Goal: Task Accomplishment & Management: Use online tool/utility

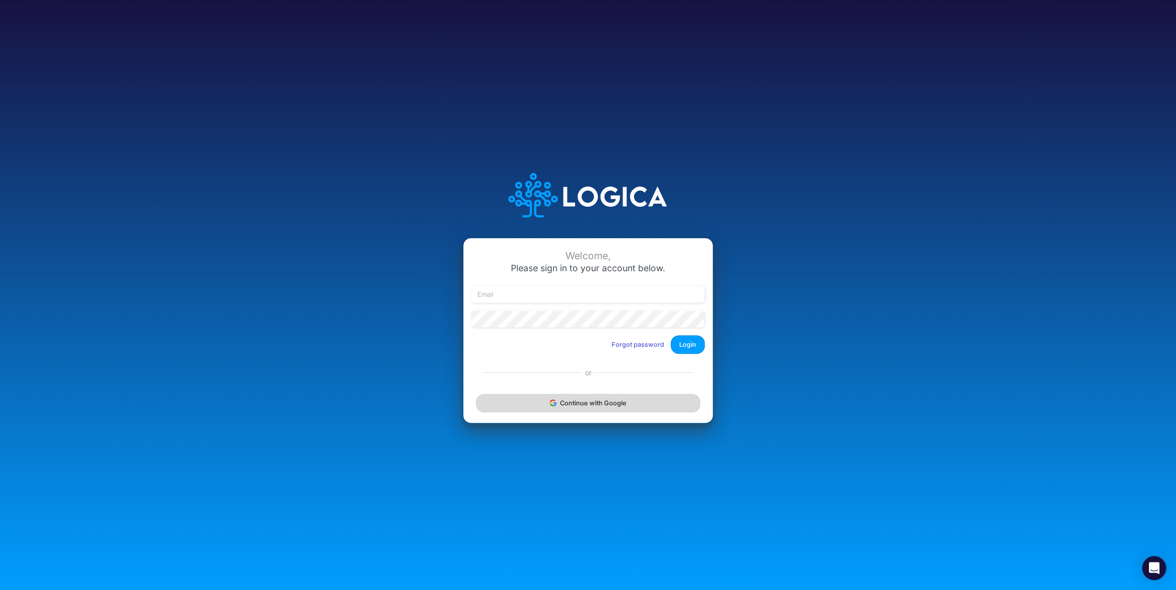
click at [611, 401] on button "Continue with Google" at bounding box center [588, 403] width 224 height 19
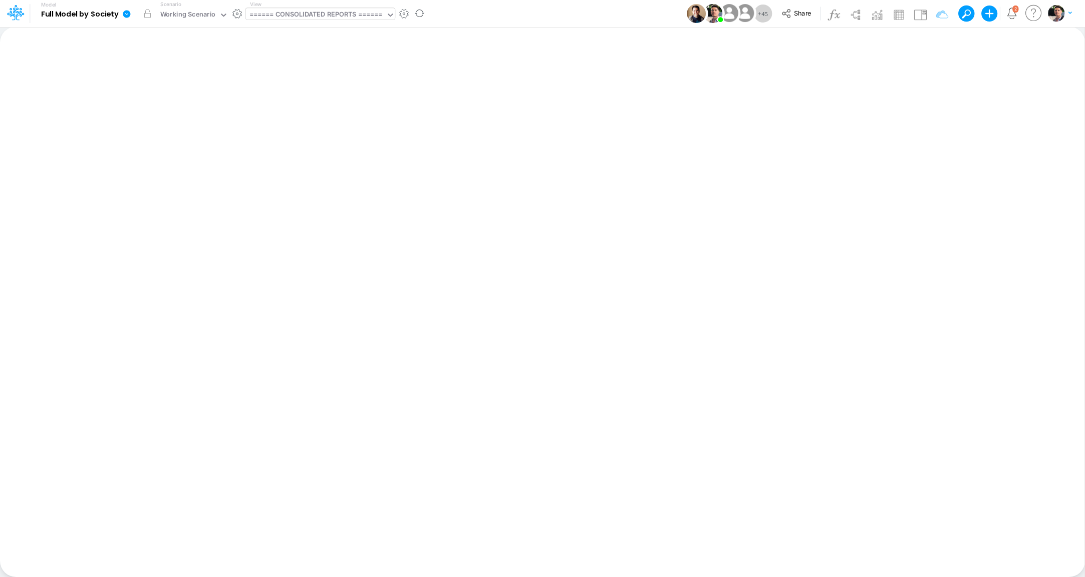
click at [328, 14] on div "====== CONSOLIDATED REPORTS ======" at bounding box center [315, 16] width 133 height 12
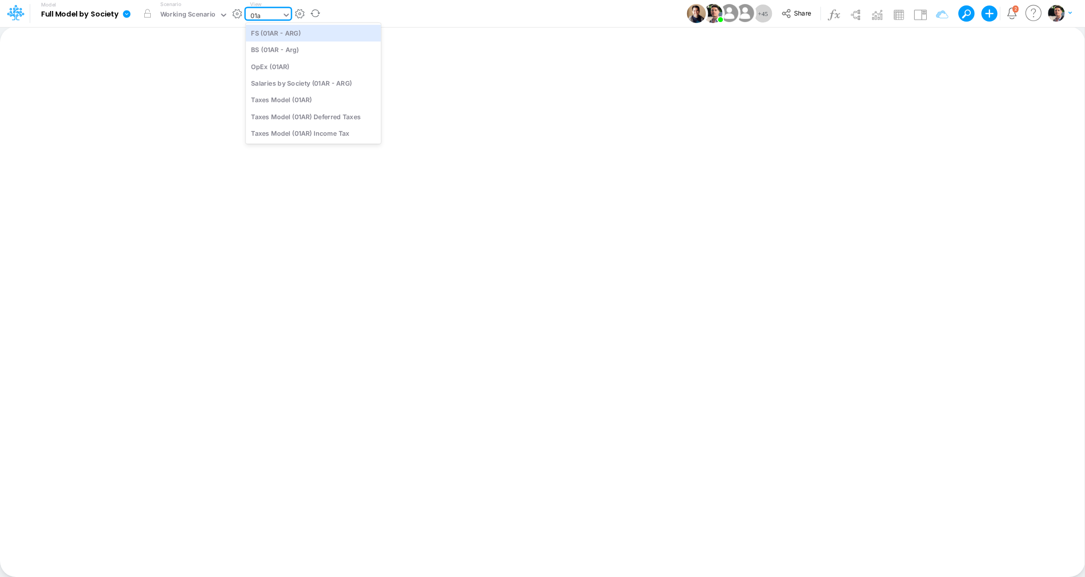
type input "01ar"
click at [293, 50] on div "BS (01AR - Arg)" at bounding box center [313, 50] width 135 height 17
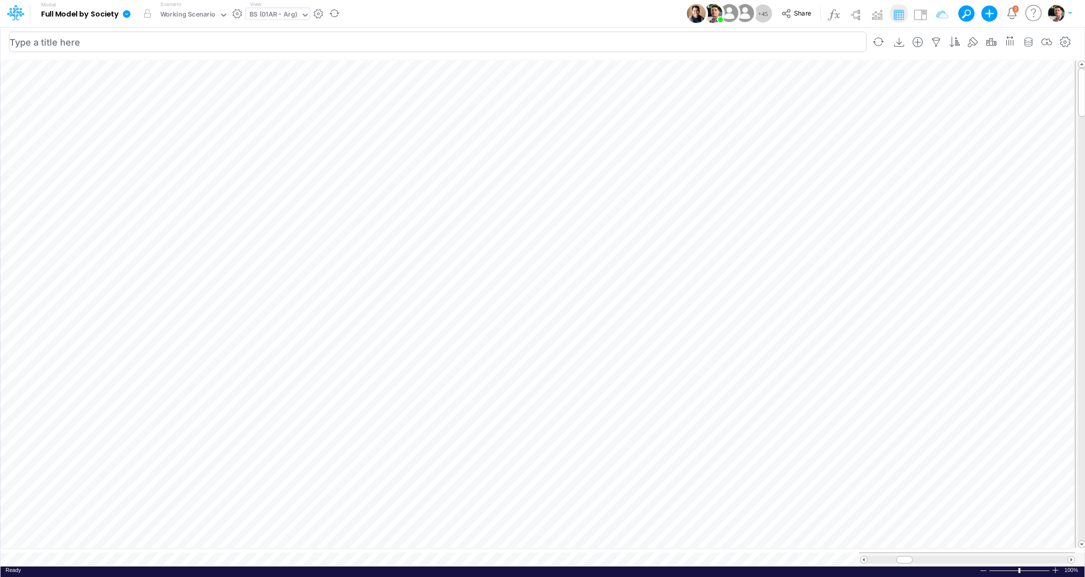
scroll to position [4, 33]
click at [128, 14] on icon at bounding box center [127, 14] width 8 height 8
click at [165, 107] on button "View model info" at bounding box center [177, 104] width 107 height 16
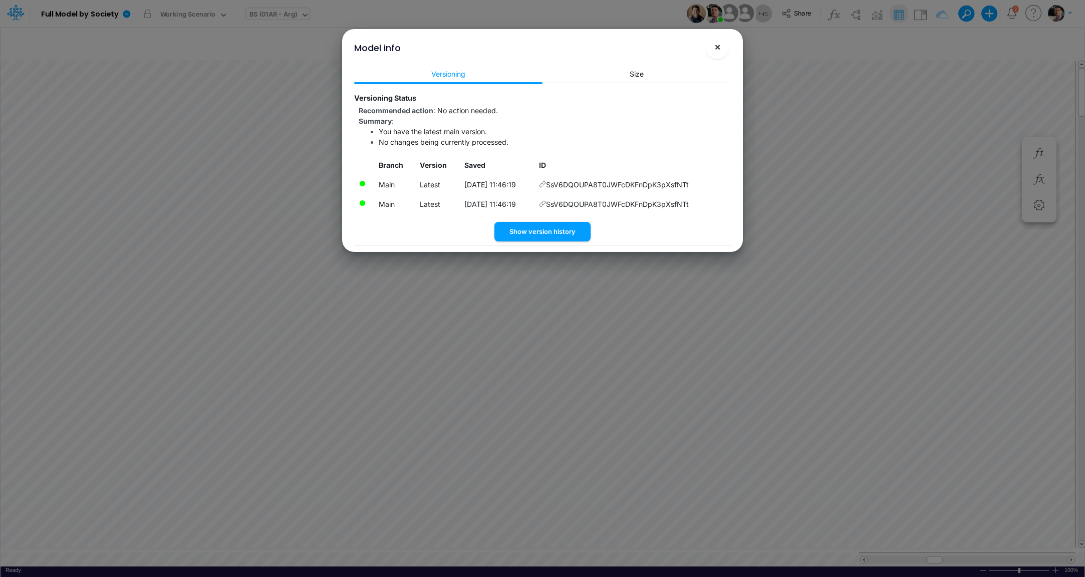
click at [721, 55] on button "×" at bounding box center [717, 47] width 24 height 24
click at [645, 137] on li "No changes being currently processed." at bounding box center [555, 142] width 352 height 11
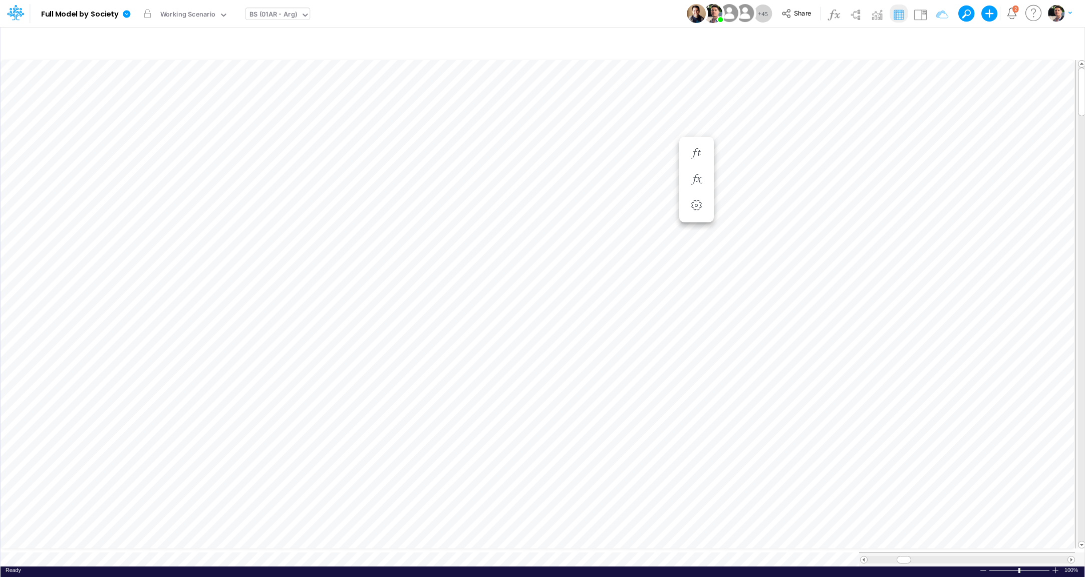
scroll to position [4, 31]
drag, startPoint x: 903, startPoint y: 551, endPoint x: 907, endPoint y: 555, distance: 5.3
click at [907, 555] on div at bounding box center [967, 559] width 216 height 14
click at [277, 15] on div "BS (01AR - Arg)" at bounding box center [273, 16] width 48 height 12
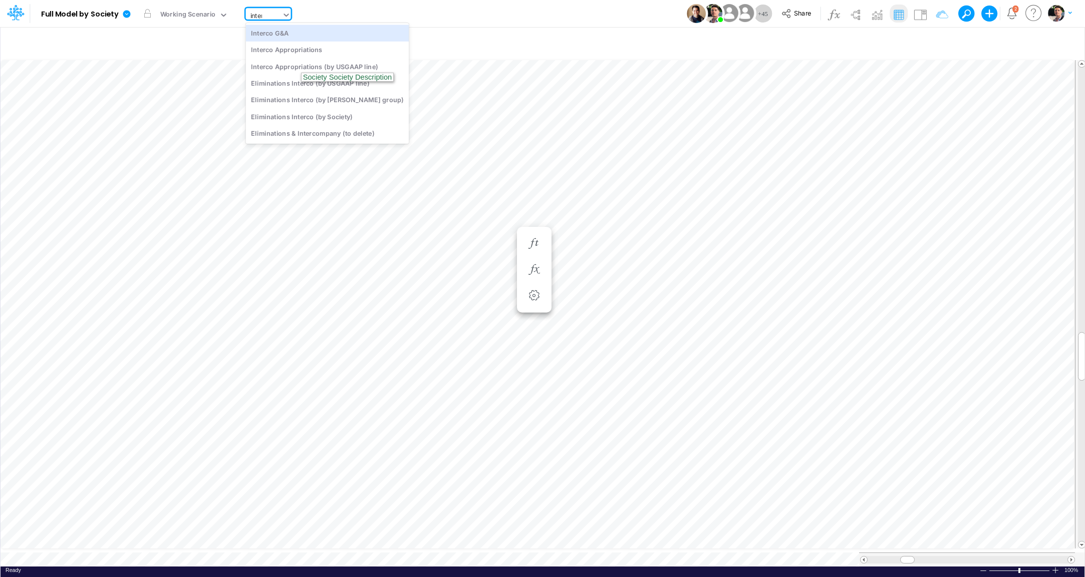
type input "interc"
click at [268, 34] on div "Interco G&A" at bounding box center [327, 33] width 163 height 17
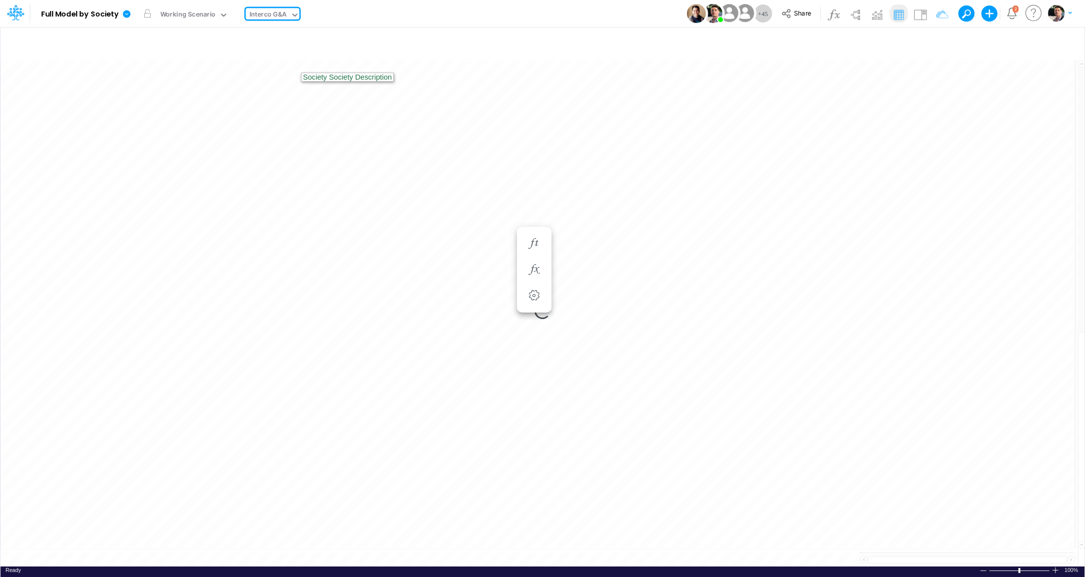
type input "Intercos G&A"
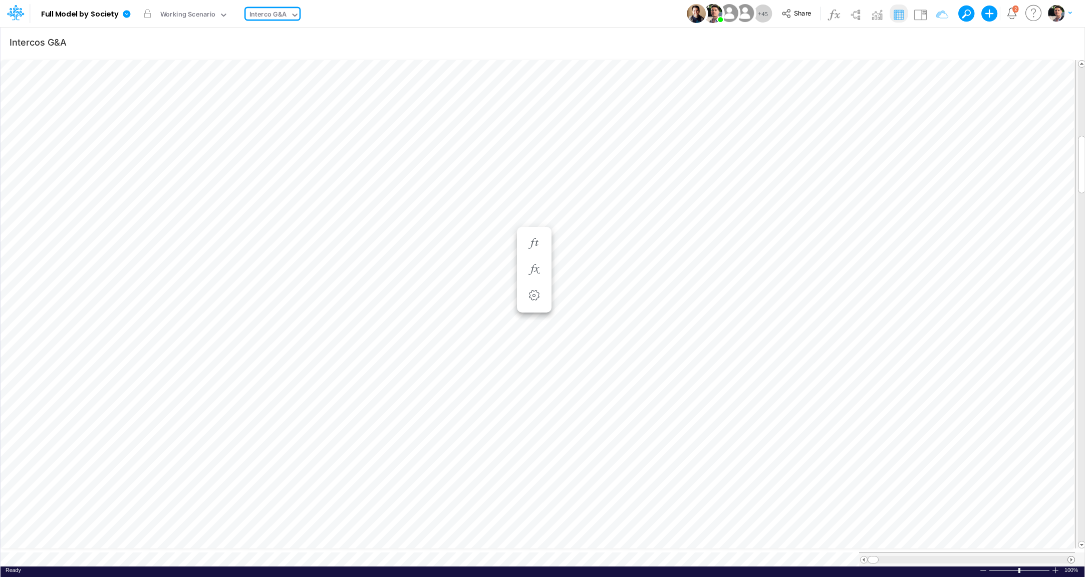
click at [1070, 556] on span at bounding box center [1071, 559] width 7 height 7
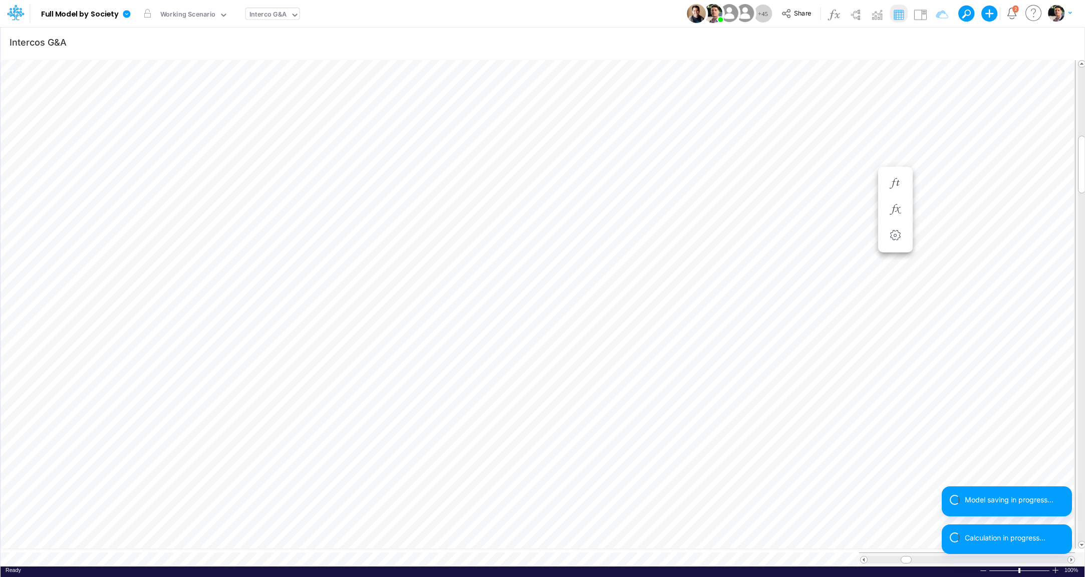
scroll to position [4, 2]
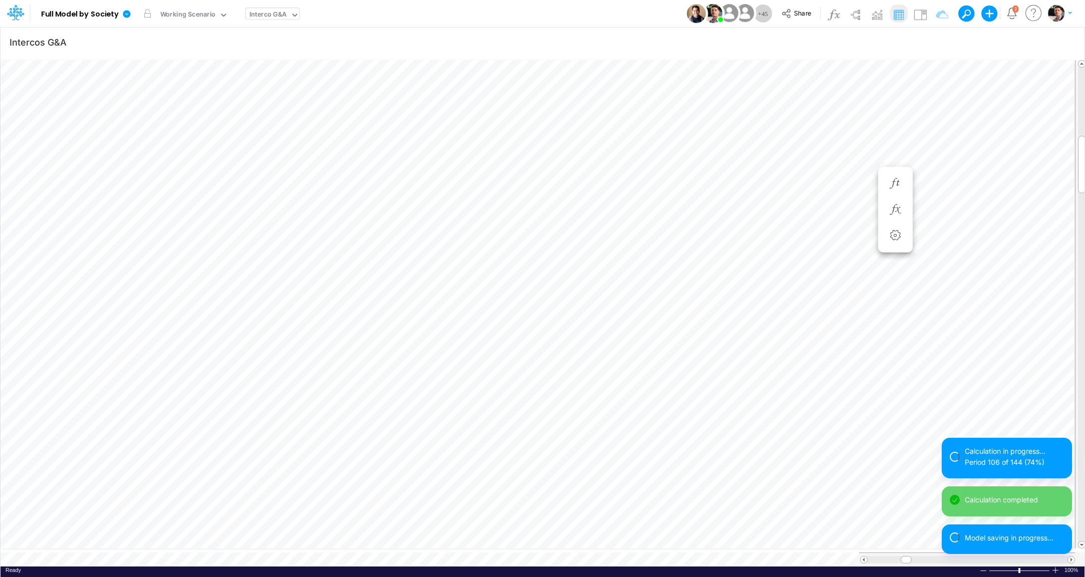
scroll to position [4, 15]
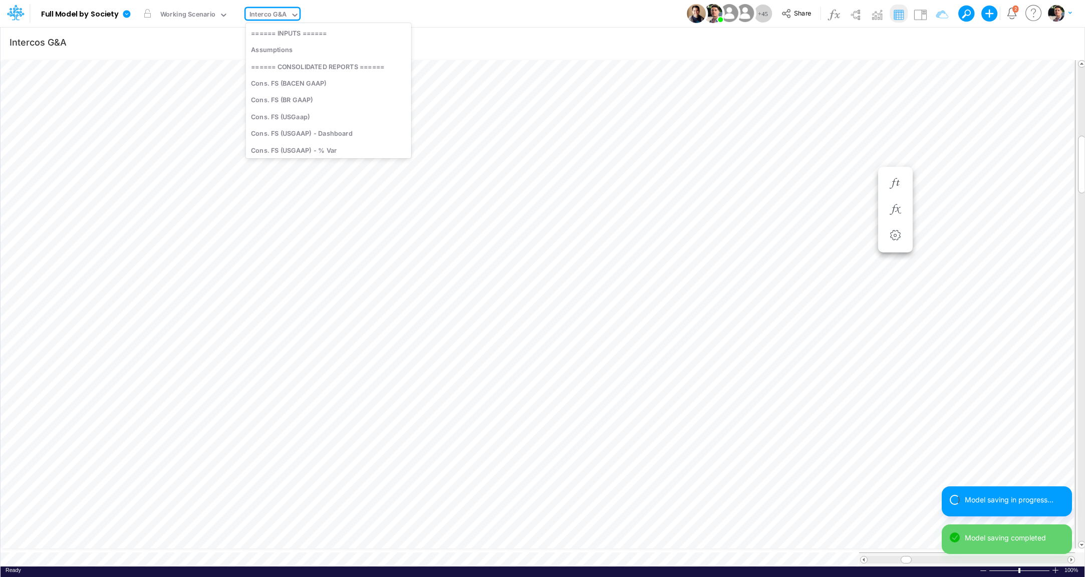
click at [283, 22] on div "Interco G&A" at bounding box center [268, 15] width 45 height 15
type input "elim"
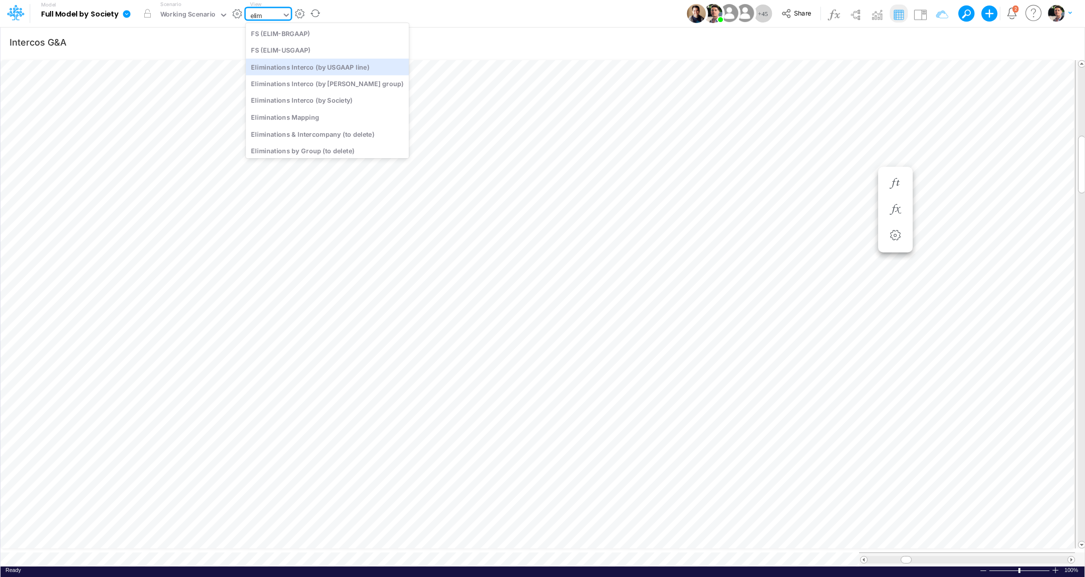
scroll to position [39, 0]
click at [325, 101] on div "Eliminations Interco (by Society)" at bounding box center [327, 98] width 163 height 17
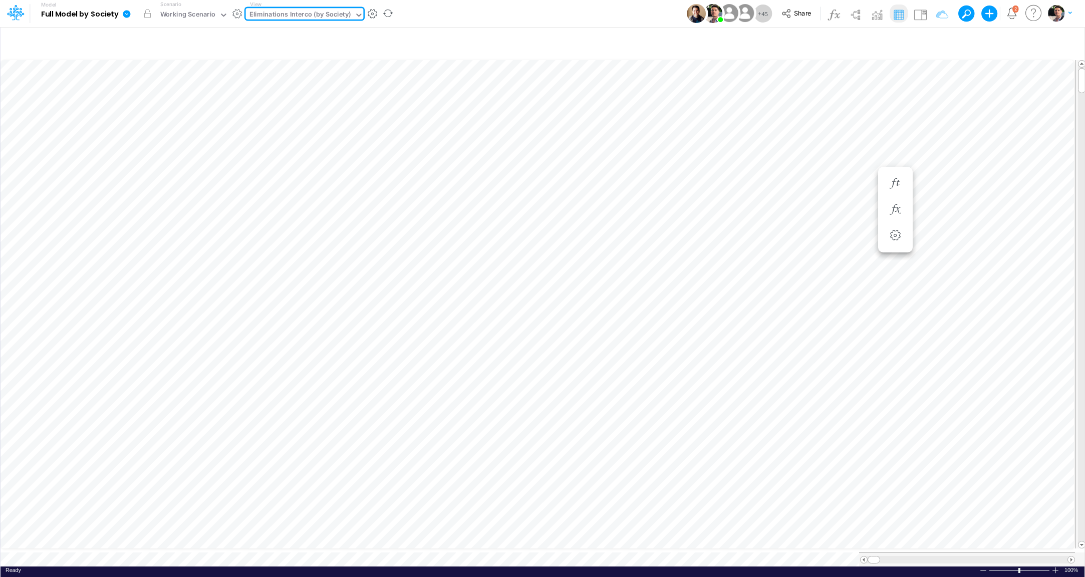
click at [1051, 556] on div at bounding box center [967, 560] width 200 height 8
click at [1063, 43] on icon "button" at bounding box center [1065, 42] width 15 height 11
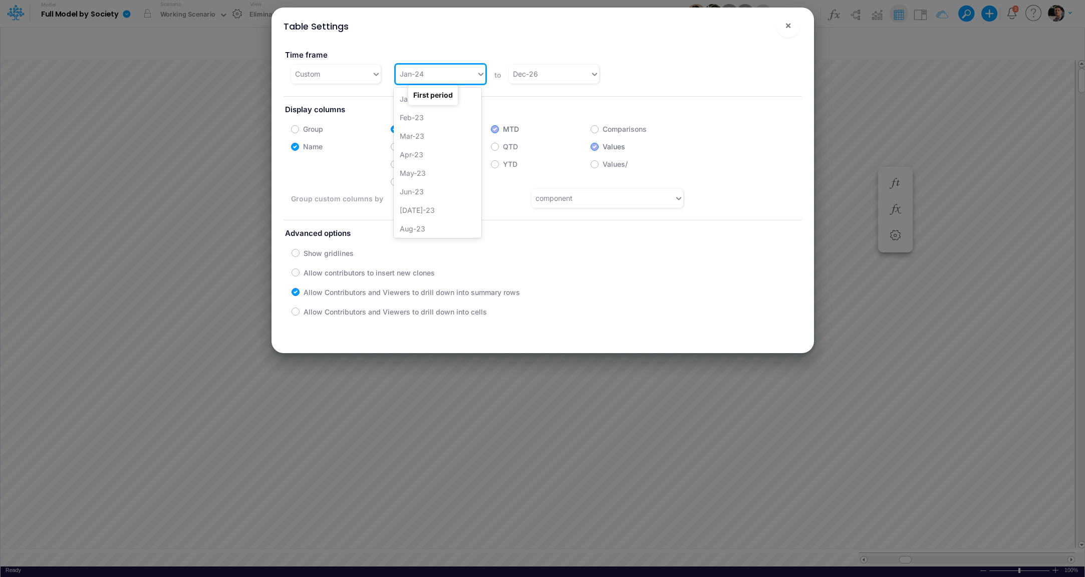
click at [443, 72] on div "Jan-24" at bounding box center [436, 74] width 81 height 17
type input "apr-25"
click at [417, 106] on div "Apr-25" at bounding box center [438, 99] width 88 height 19
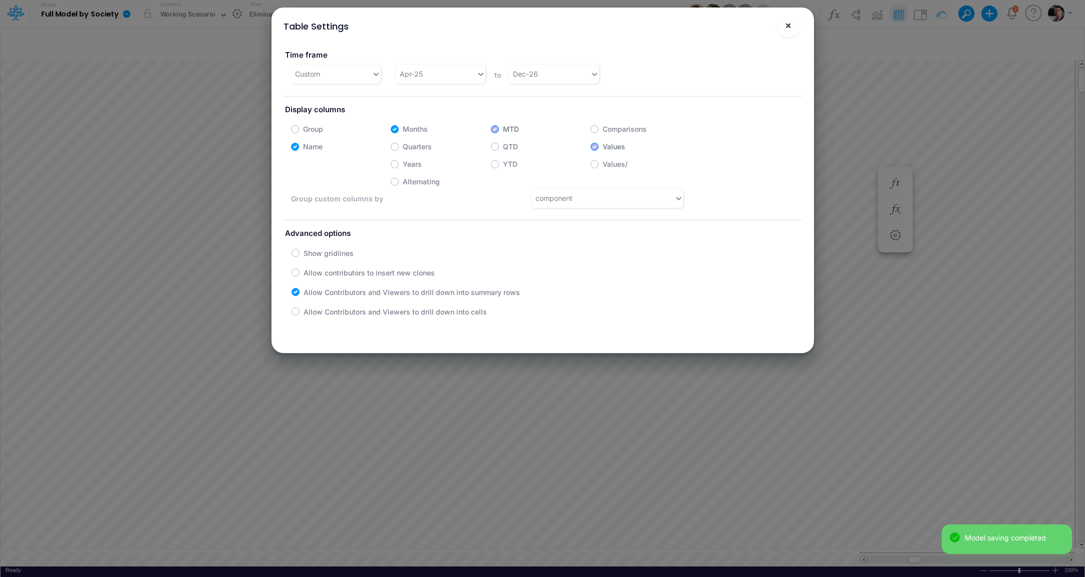
click at [785, 26] on span "×" at bounding box center [788, 25] width 7 height 12
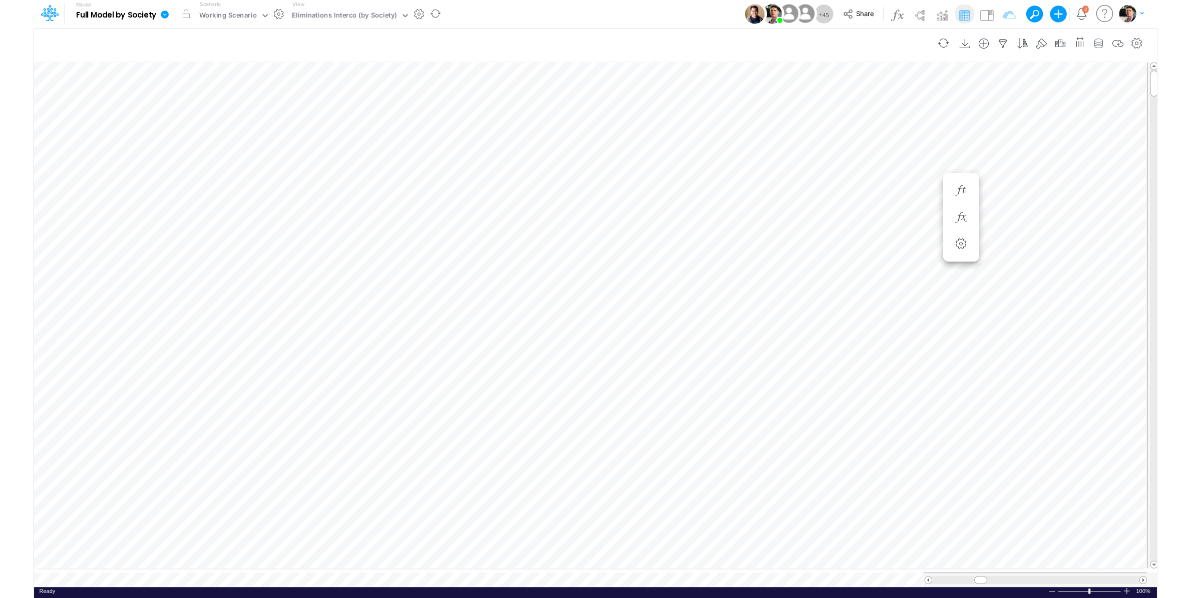
scroll to position [4, 13]
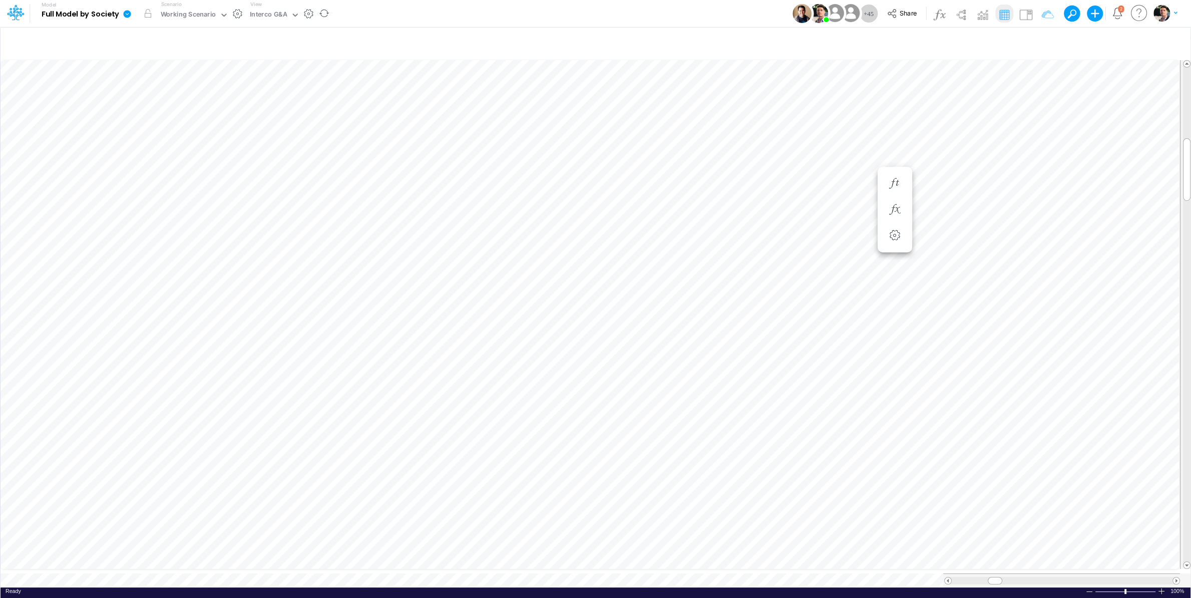
type input "Intercos G&A"
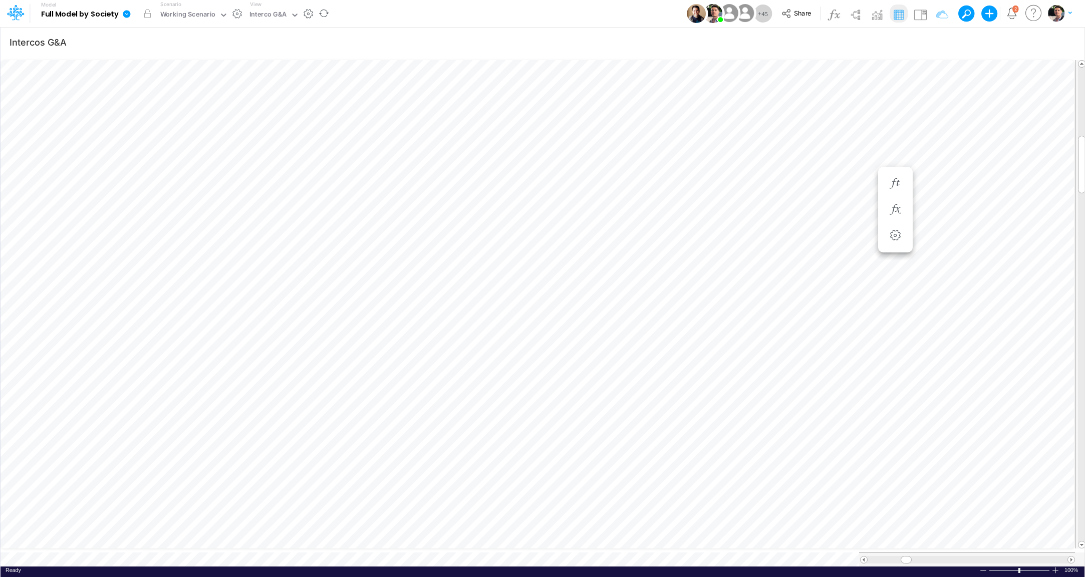
scroll to position [4, 22]
click at [684, 261] on button "button" at bounding box center [676, 260] width 19 height 20
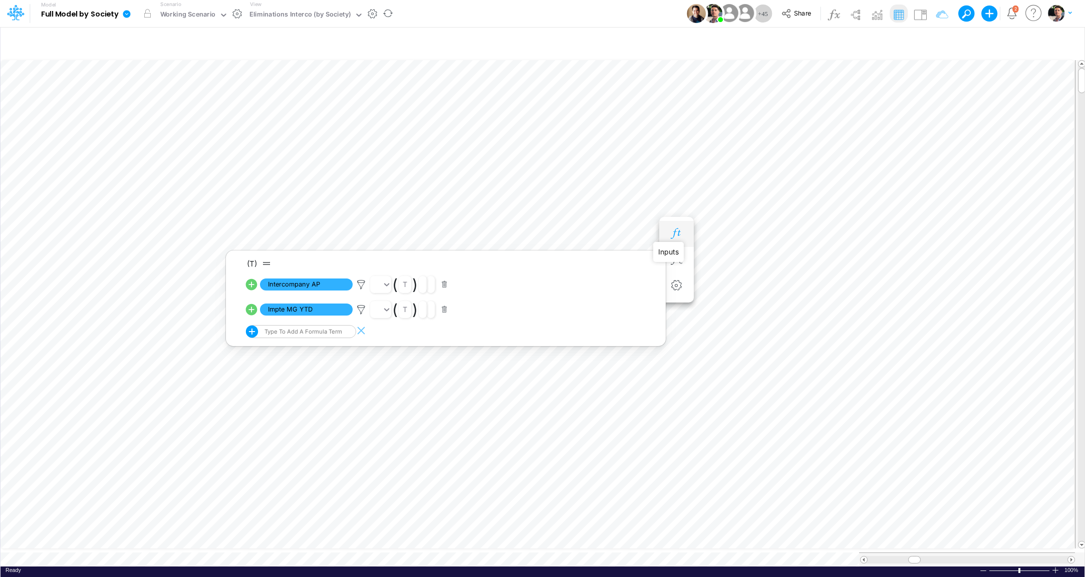
click at [680, 234] on icon "button" at bounding box center [676, 233] width 15 height 11
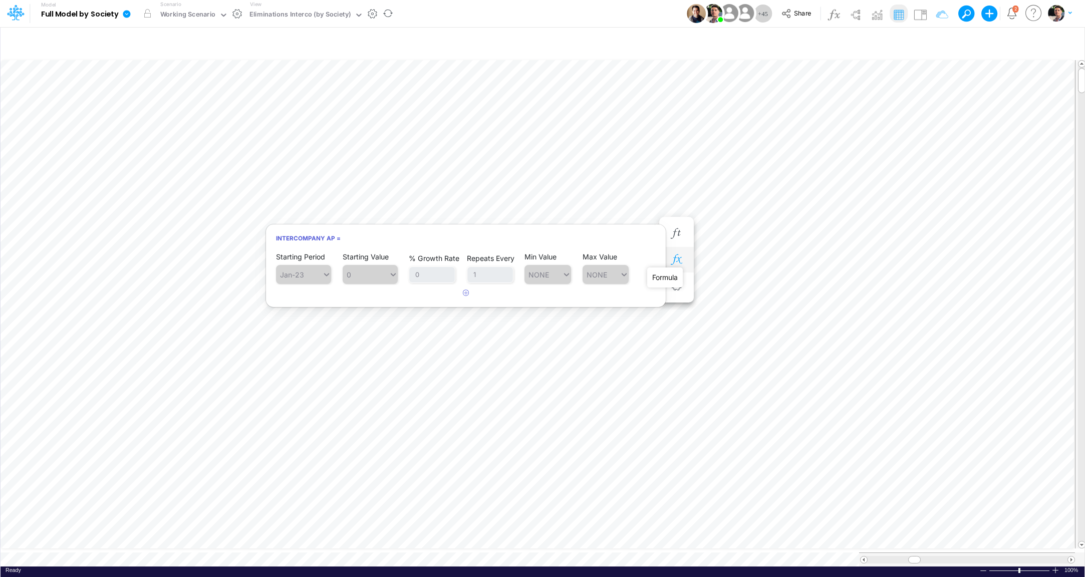
click at [677, 261] on icon "button" at bounding box center [676, 259] width 15 height 11
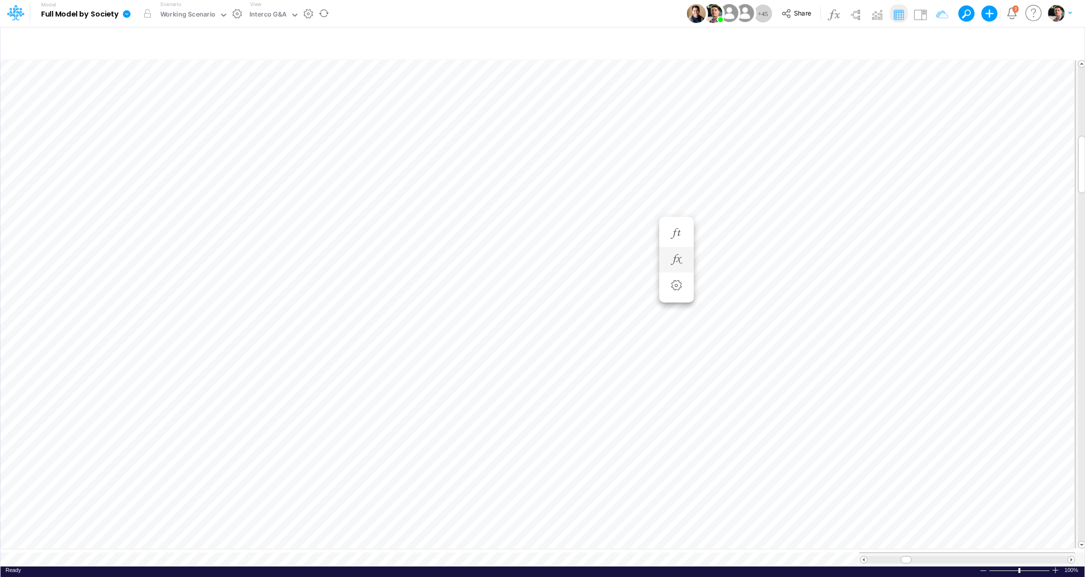
type input "Intercos G&A"
click at [285, 20] on div "Interco G&A" at bounding box center [268, 15] width 45 height 15
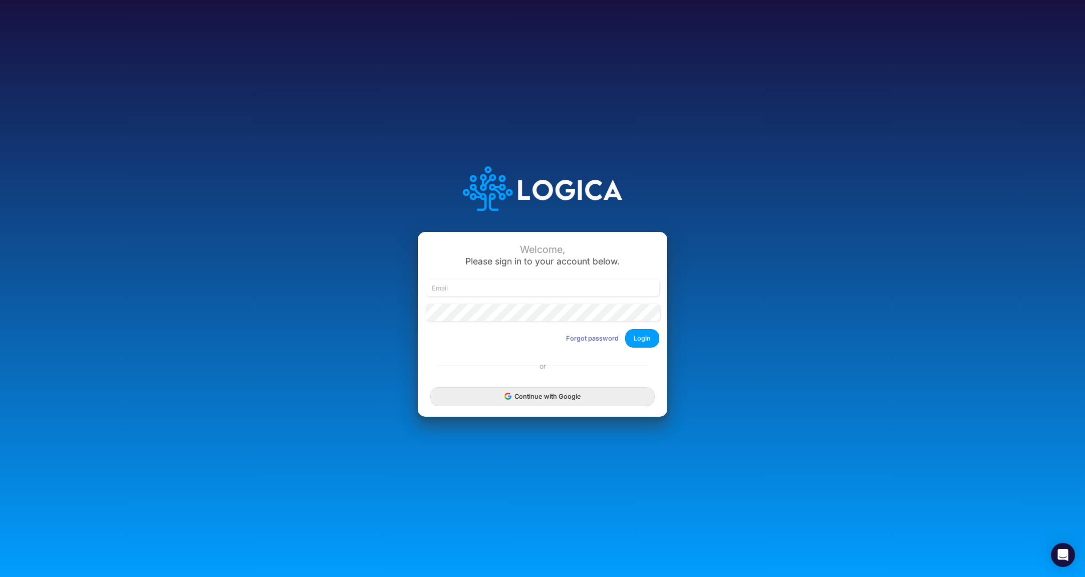
click at [555, 419] on div "Welcome, Please sign in to your account below. Forgot password Login or Continu…" at bounding box center [542, 288] width 723 height 285
click at [558, 405] on button "Continue with Google" at bounding box center [542, 396] width 224 height 19
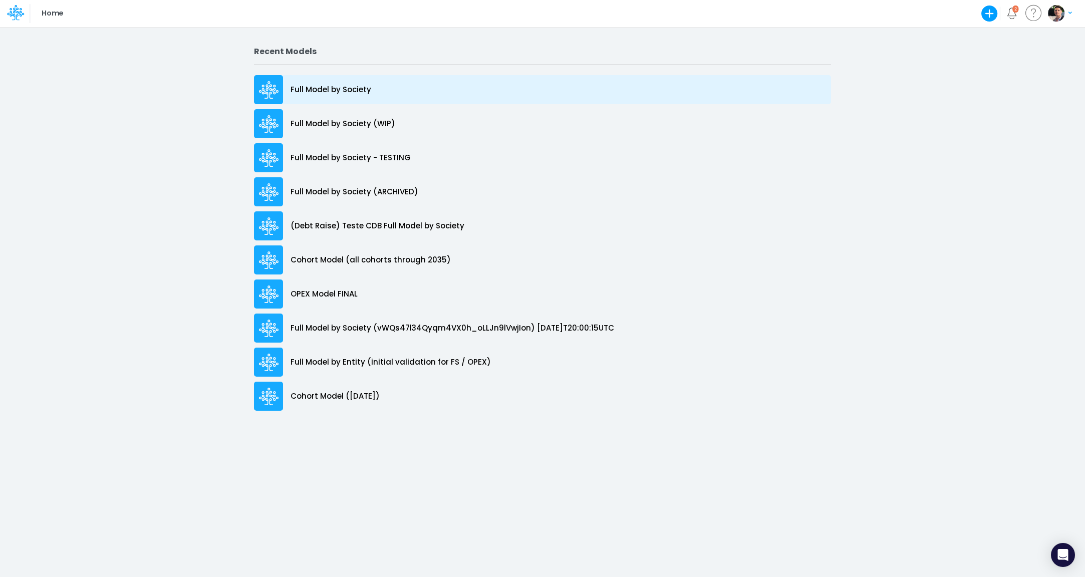
click at [329, 93] on p "Full Model by Society" at bounding box center [330, 90] width 81 height 12
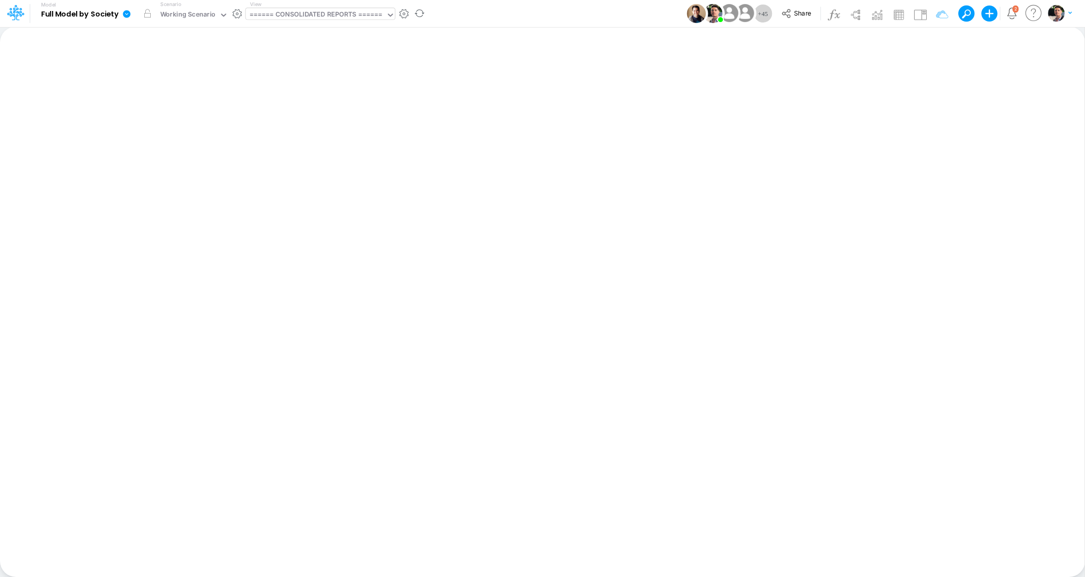
click at [312, 16] on div "====== CONSOLIDATED REPORTS ======" at bounding box center [315, 16] width 133 height 12
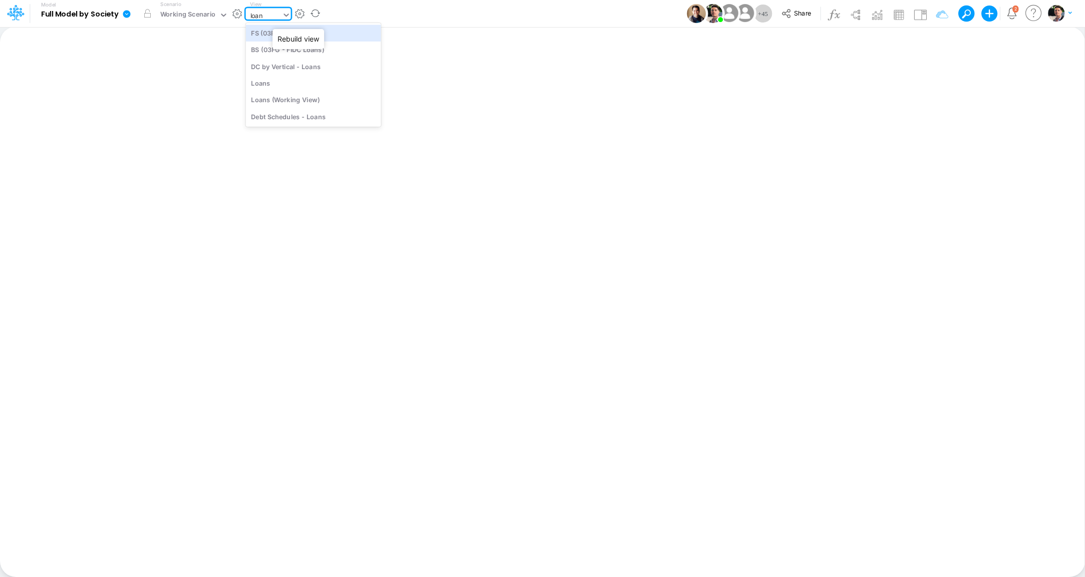
type input "loans"
click at [293, 82] on div "Loans" at bounding box center [313, 83] width 135 height 17
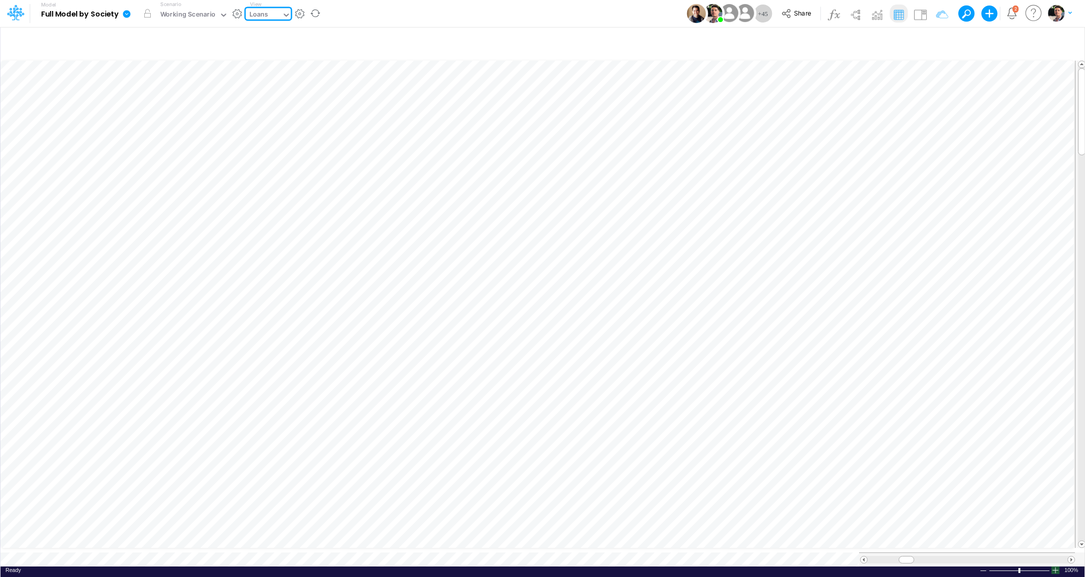
click at [1057, 566] on div at bounding box center [1055, 570] width 8 height 8
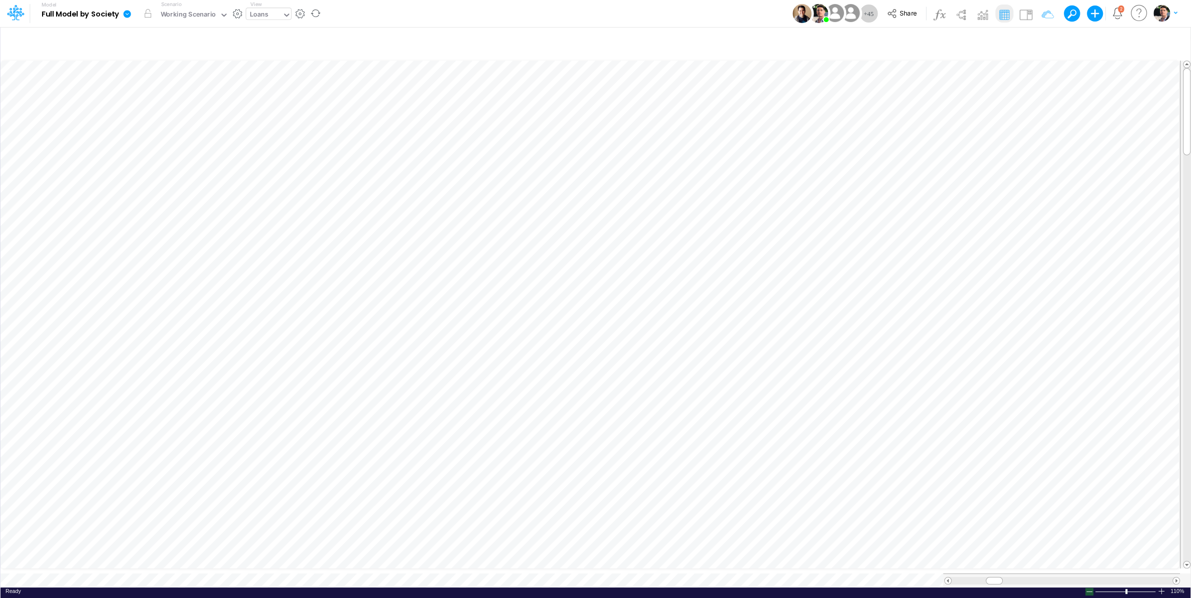
click at [1084, 576] on div at bounding box center [1090, 592] width 8 height 8
click at [1084, 576] on div at bounding box center [1162, 591] width 8 height 8
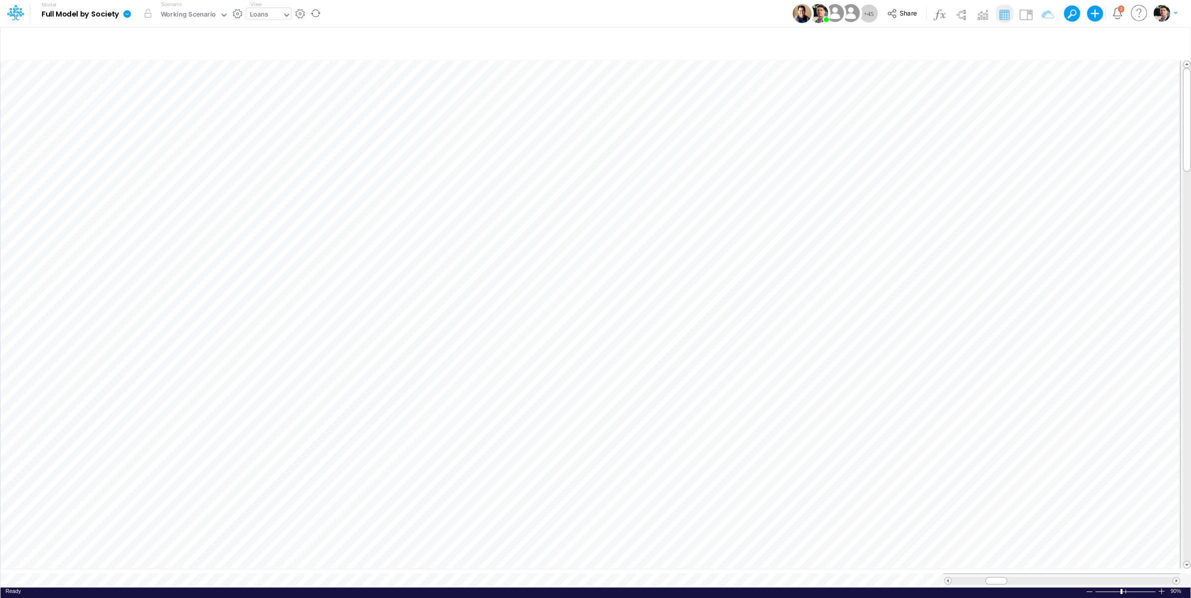
scroll to position [4, 11]
click at [667, 189] on icon "button" at bounding box center [669, 190] width 15 height 11
click at [673, 436] on icon "button" at bounding box center [669, 433] width 15 height 11
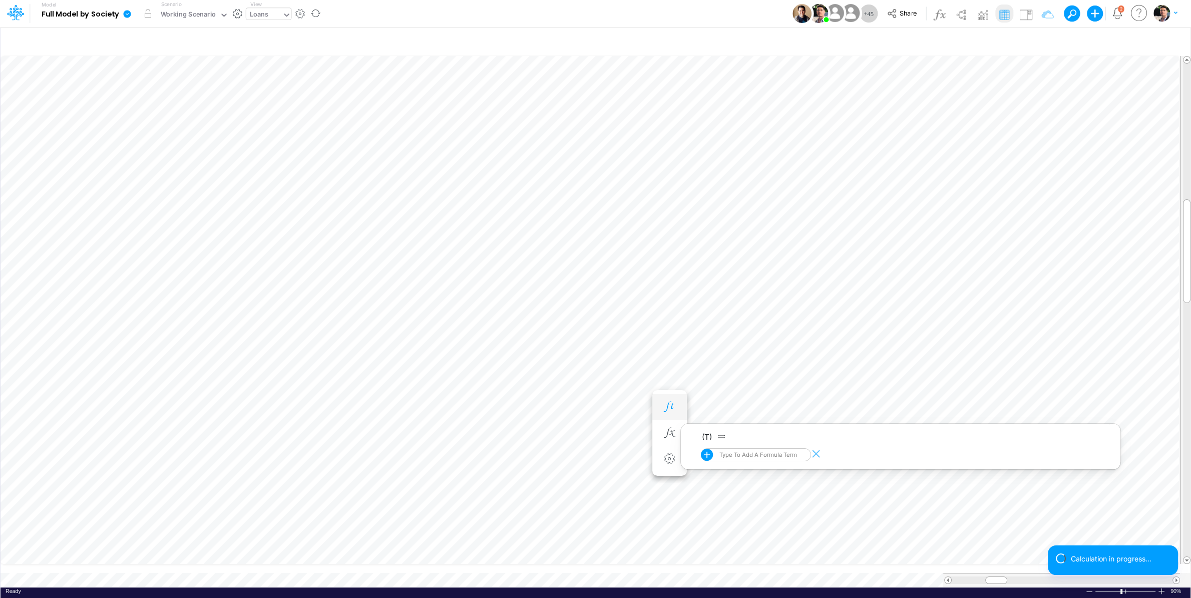
click at [671, 409] on icon "button" at bounding box center [669, 407] width 15 height 11
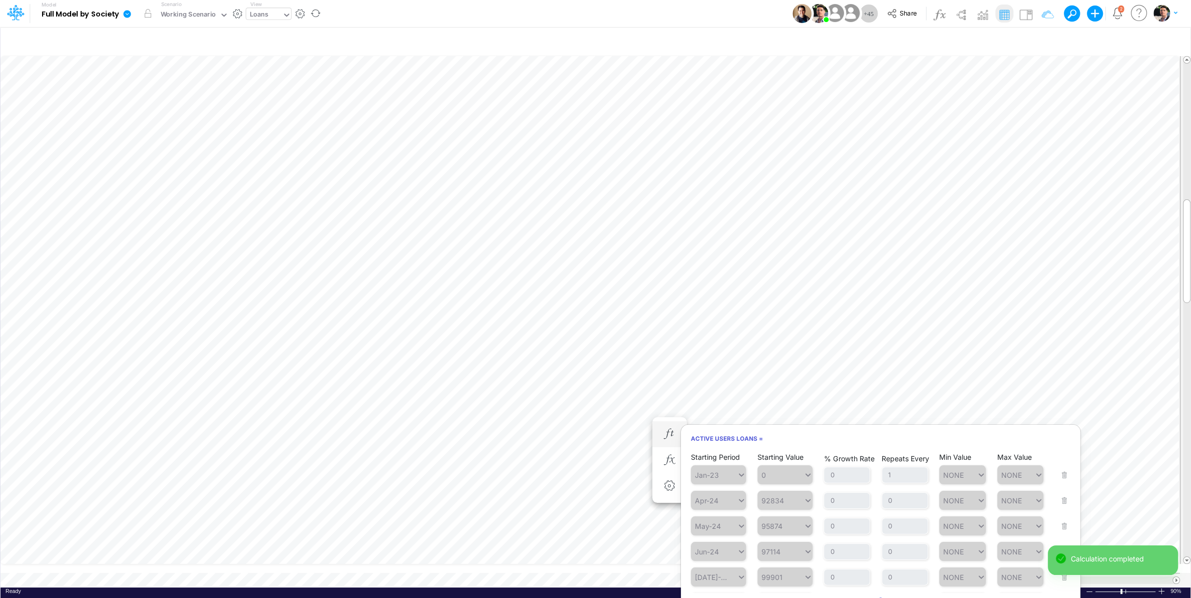
scroll to position [0, 0]
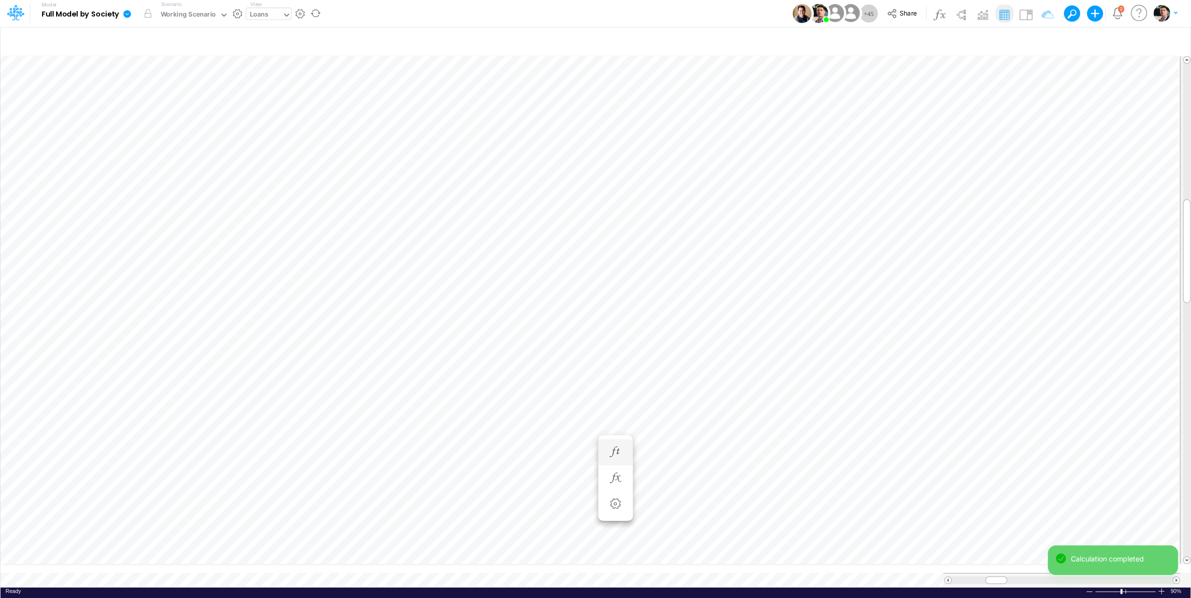
scroll to position [4, 2]
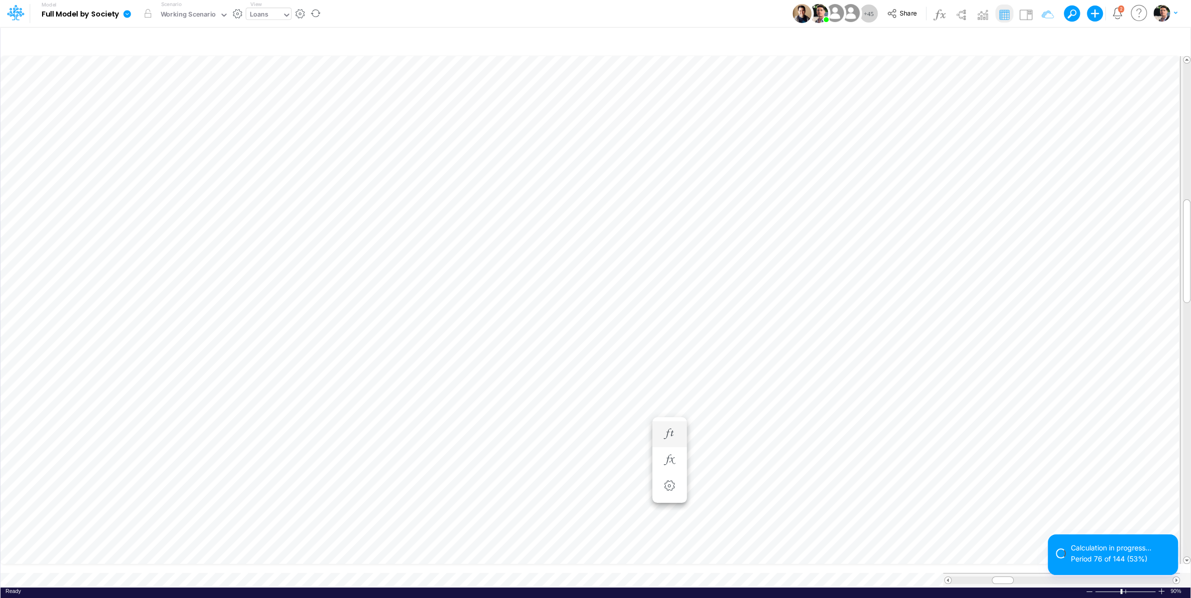
scroll to position [1, 1]
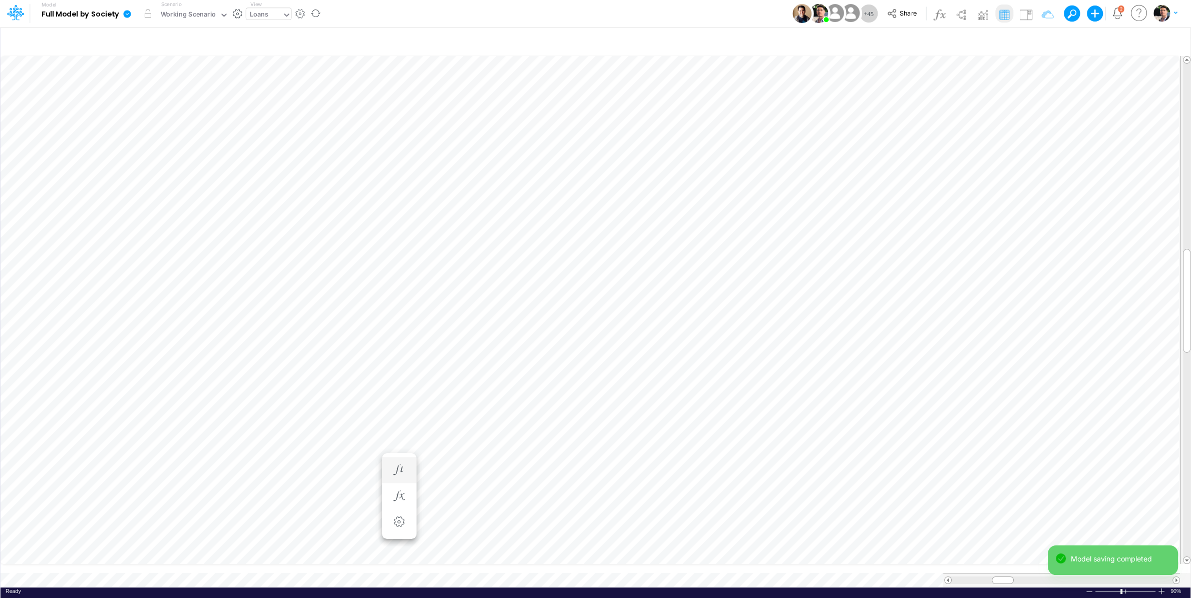
scroll to position [4, 6]
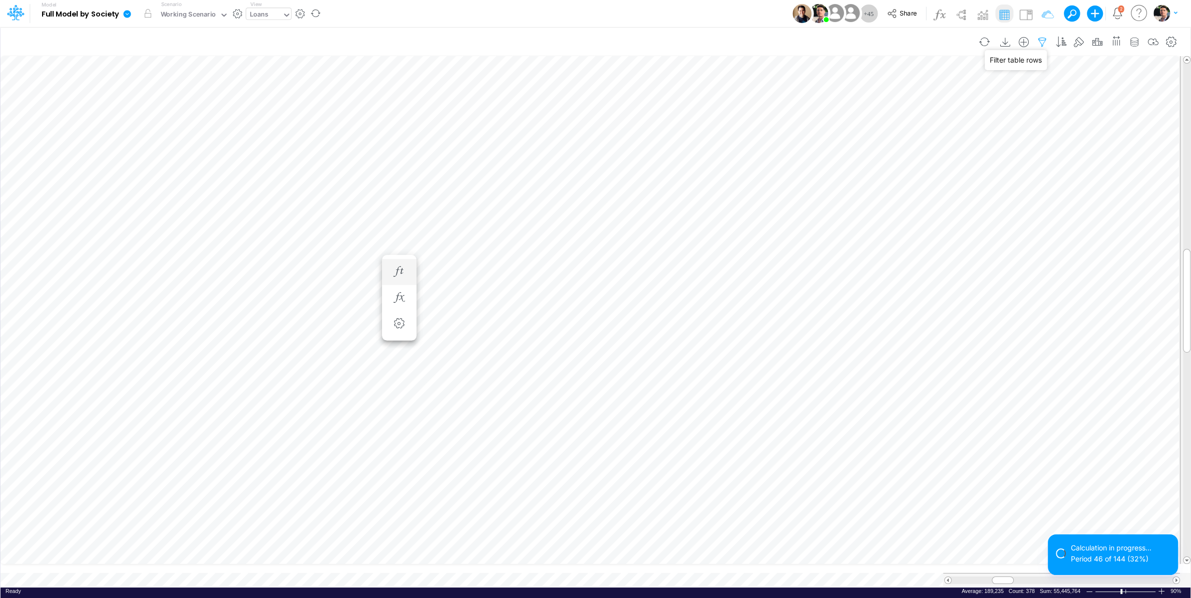
click at [1042, 40] on icon "button" at bounding box center [1042, 42] width 15 height 11
select select "equals"
click option "equals" at bounding box center [0, 0] width 0 height 0
click at [405, 299] on icon "button" at bounding box center [399, 297] width 15 height 11
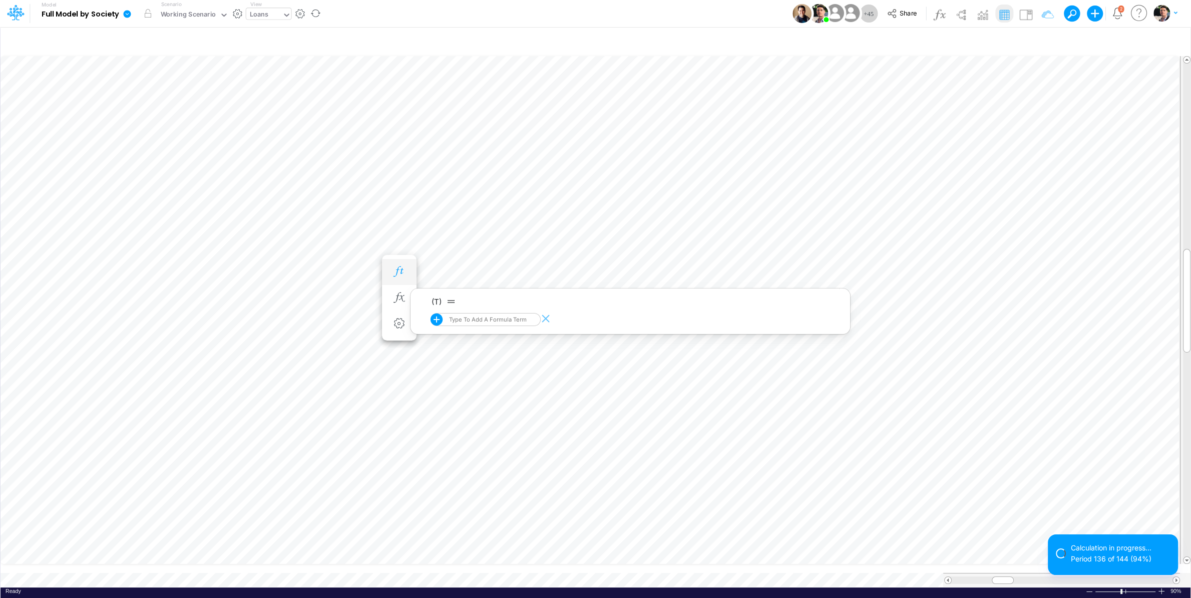
click at [400, 274] on icon "button" at bounding box center [399, 271] width 15 height 11
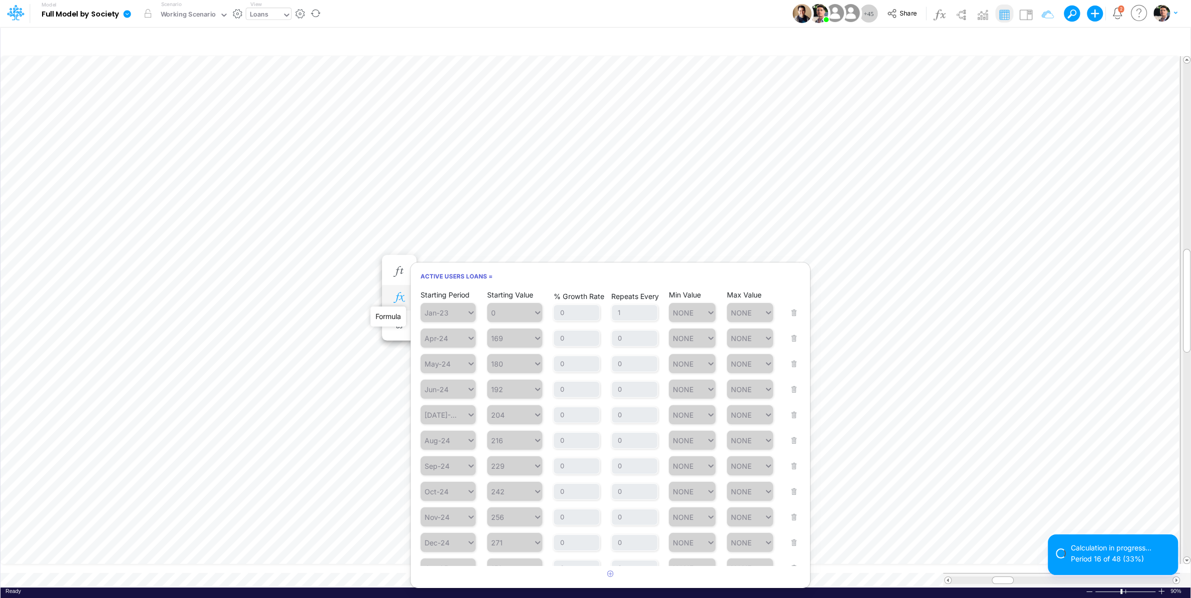
click at [402, 299] on icon "button" at bounding box center [399, 297] width 15 height 11
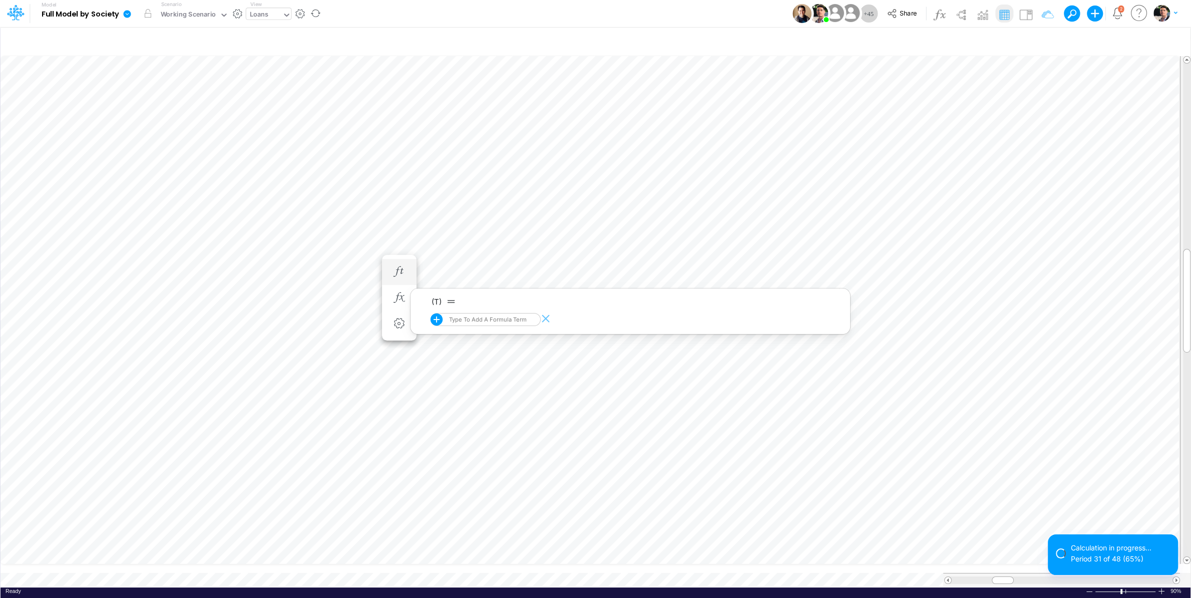
scroll to position [4, 11]
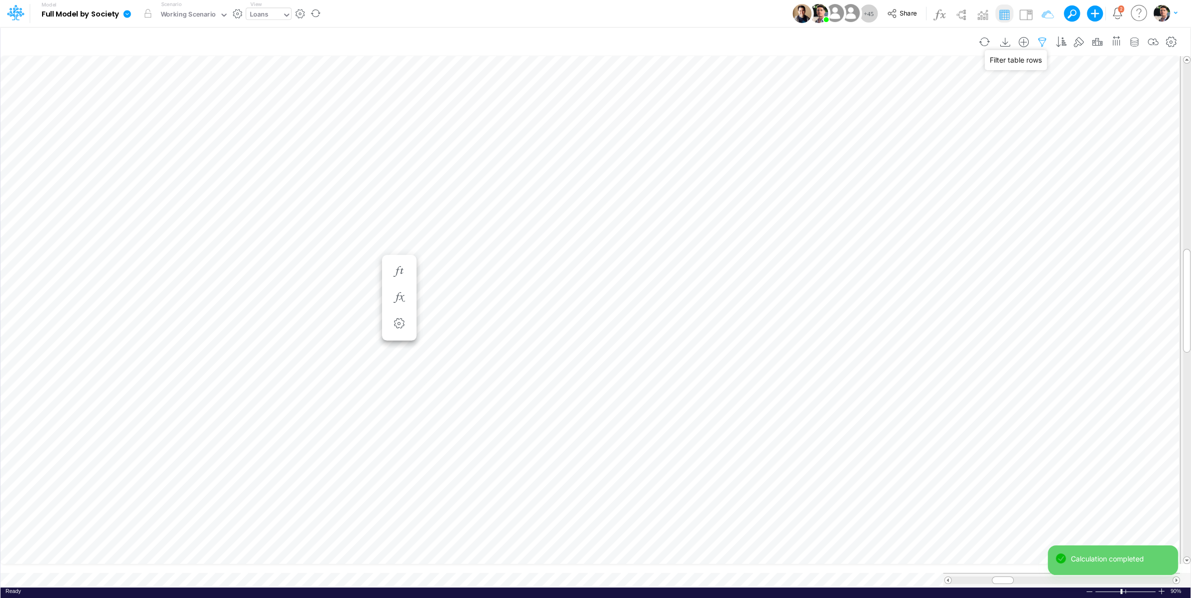
click at [1041, 45] on icon "button" at bounding box center [1042, 42] width 15 height 11
select select "notEqual"
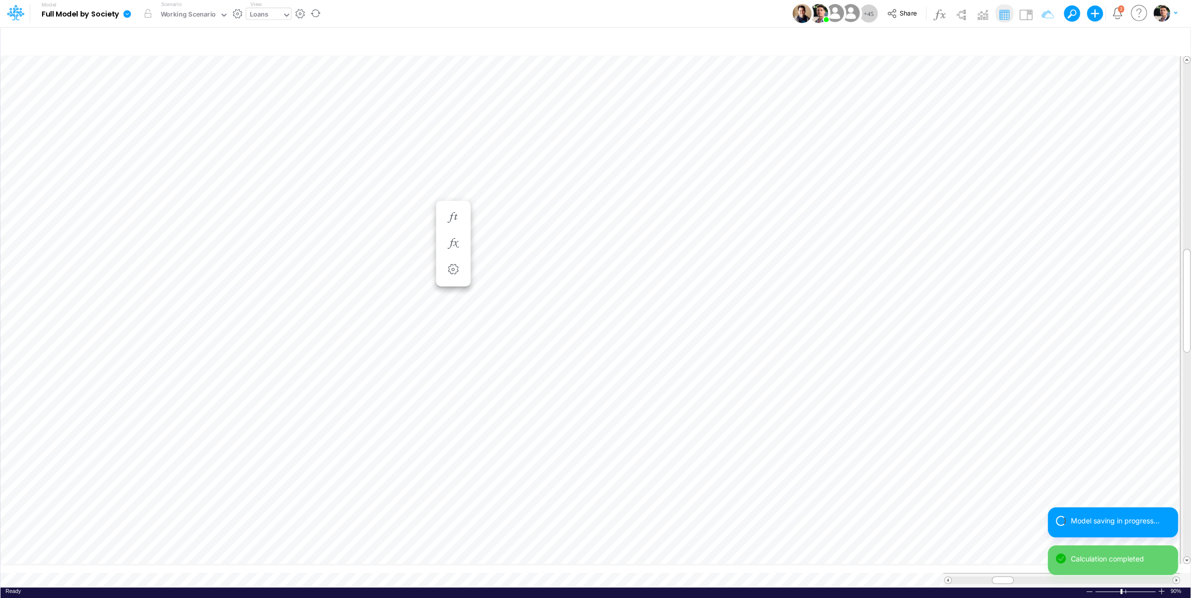
scroll to position [8, 3]
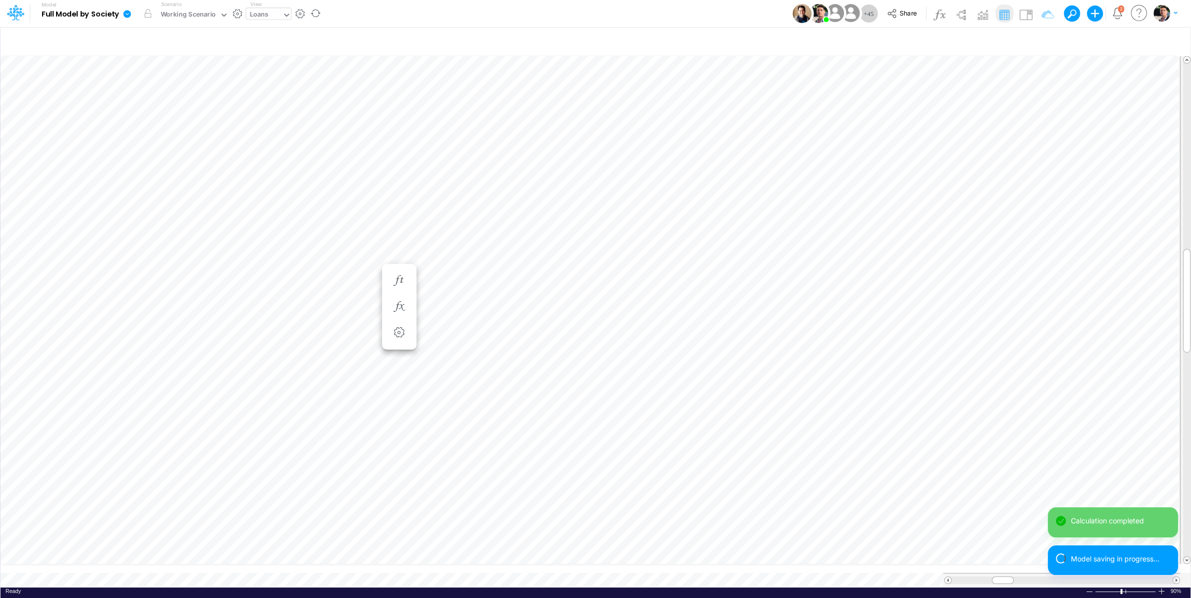
scroll to position [8, 3]
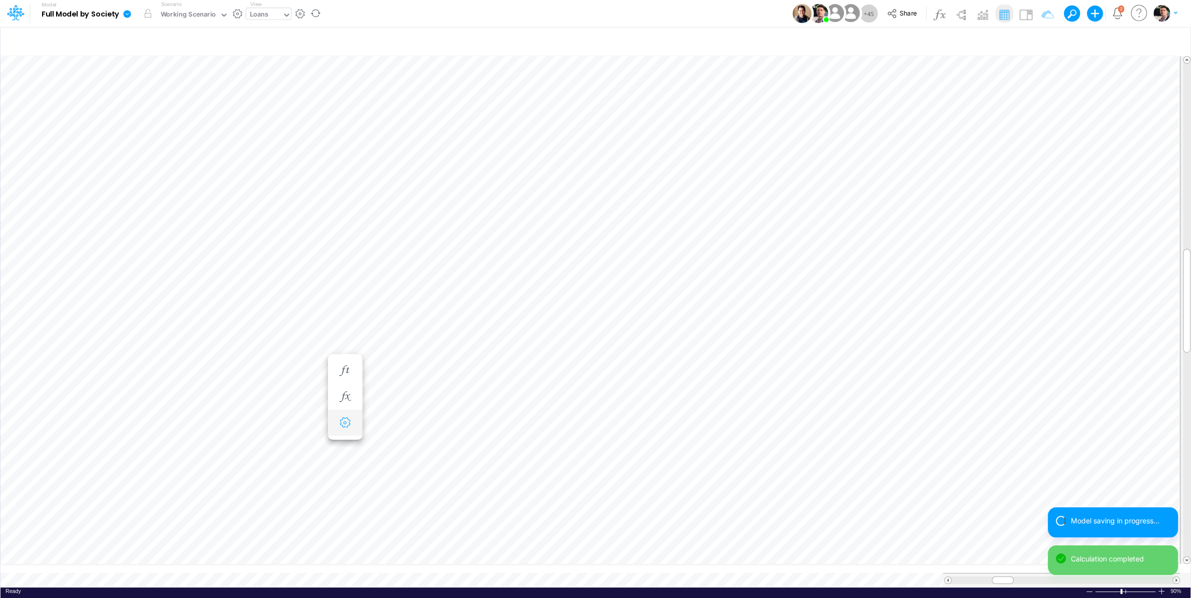
scroll to position [8, 3]
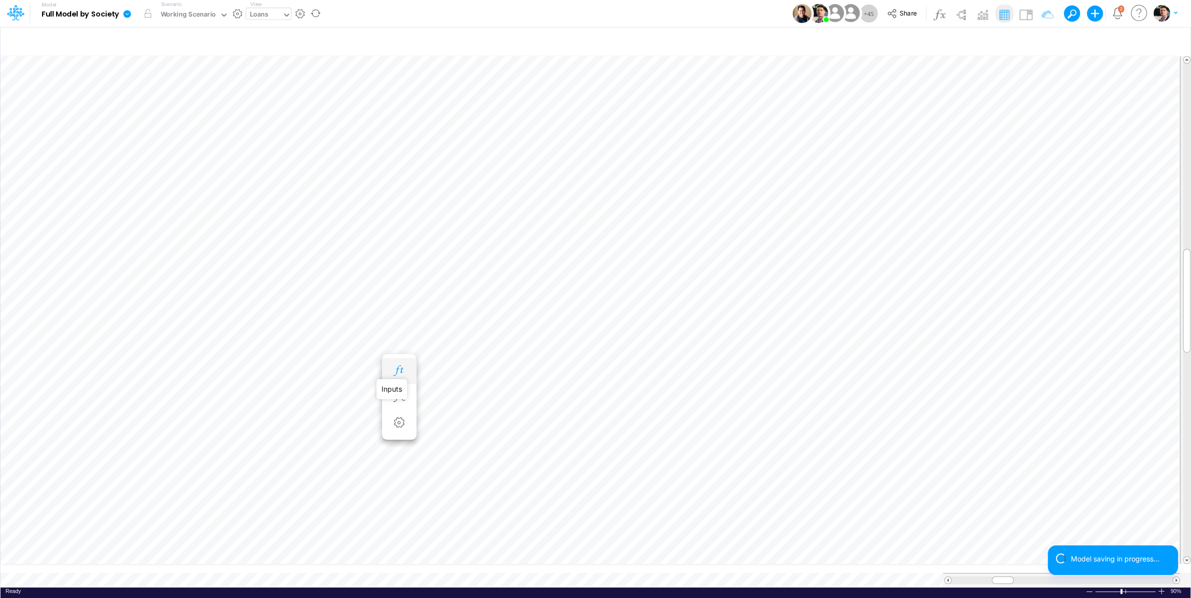
click at [395, 375] on icon "button" at bounding box center [399, 371] width 15 height 11
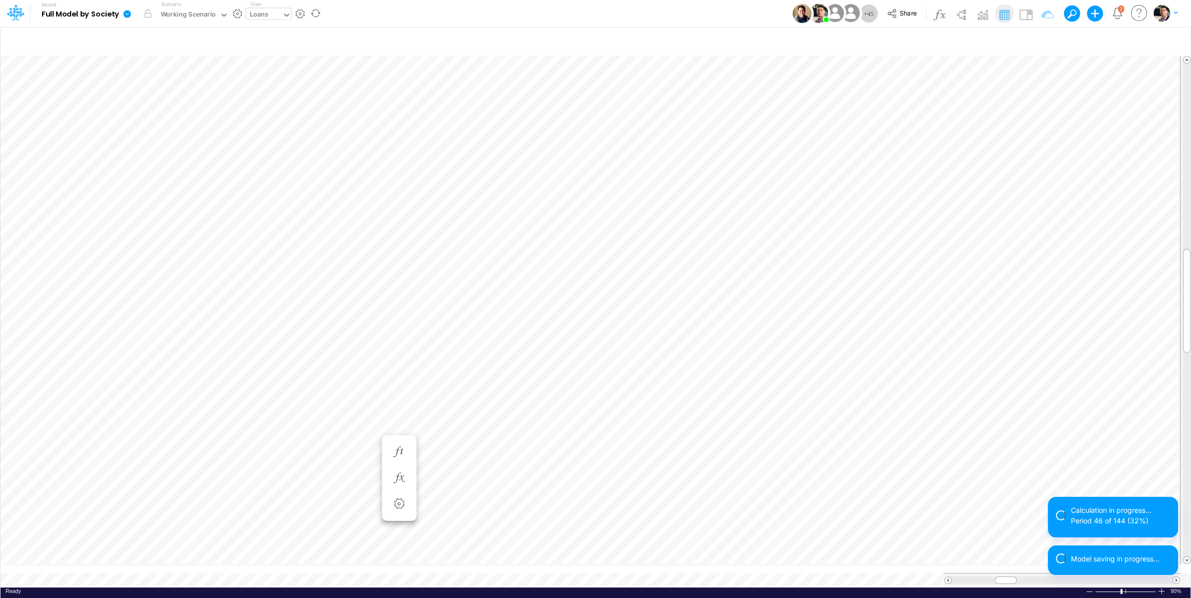
scroll to position [1, 1]
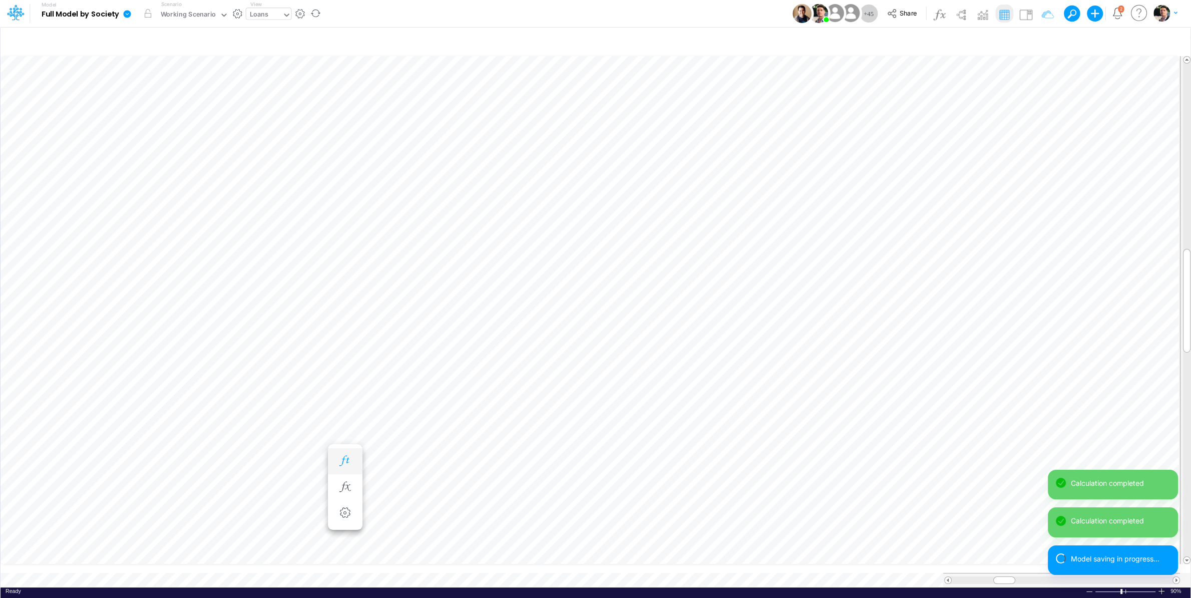
scroll to position [8, 3]
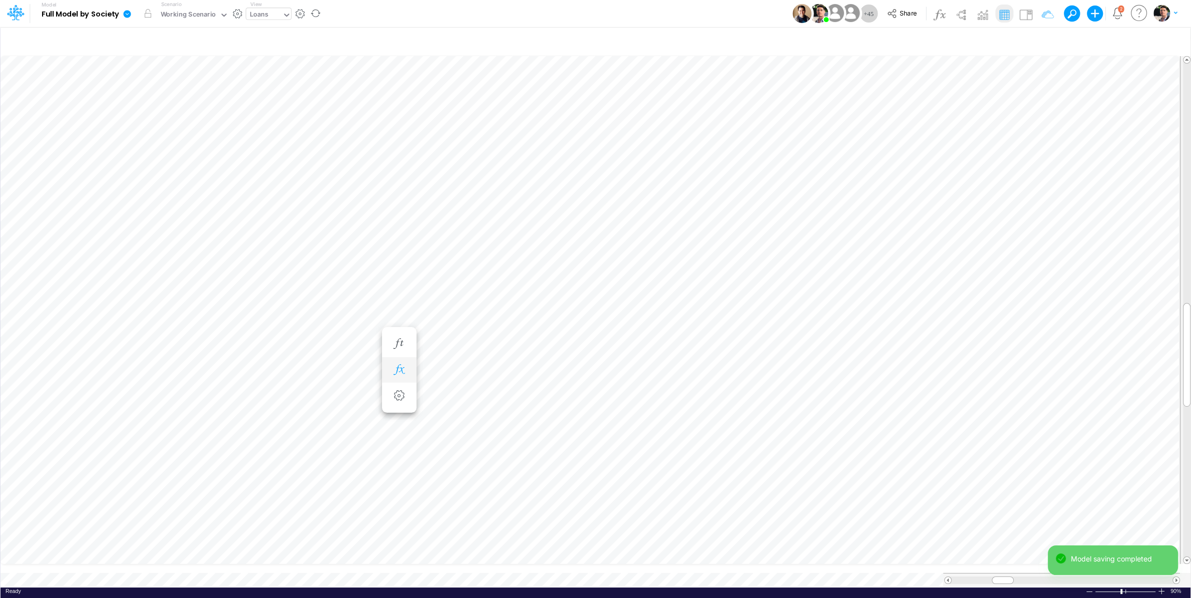
click at [407, 367] on button "button" at bounding box center [399, 370] width 19 height 20
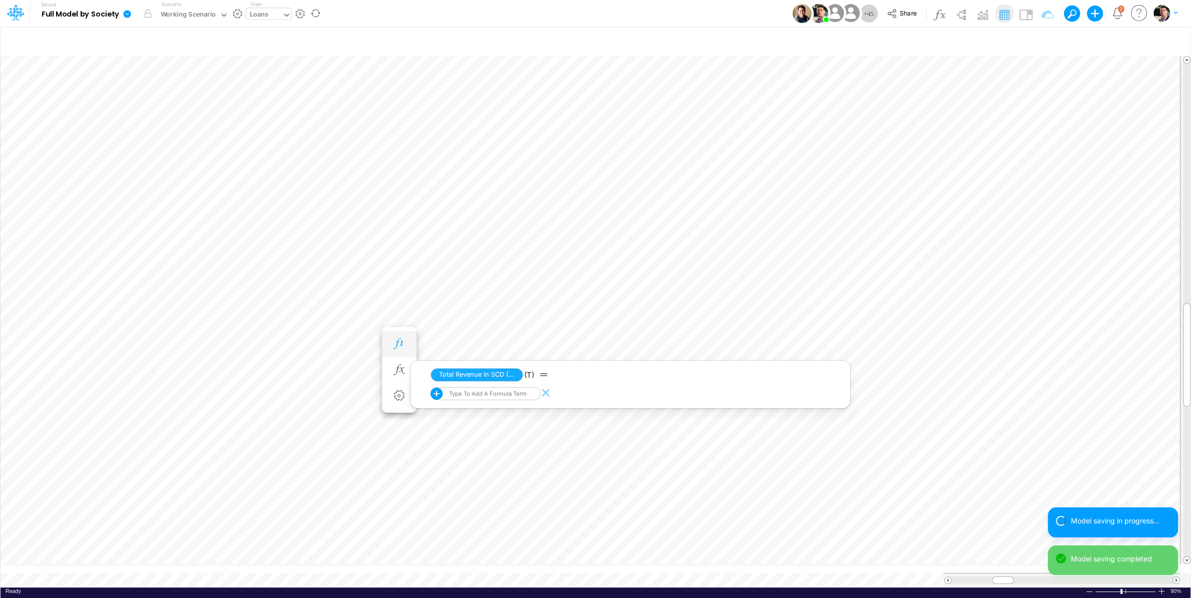
click at [402, 344] on icon "button" at bounding box center [399, 344] width 15 height 11
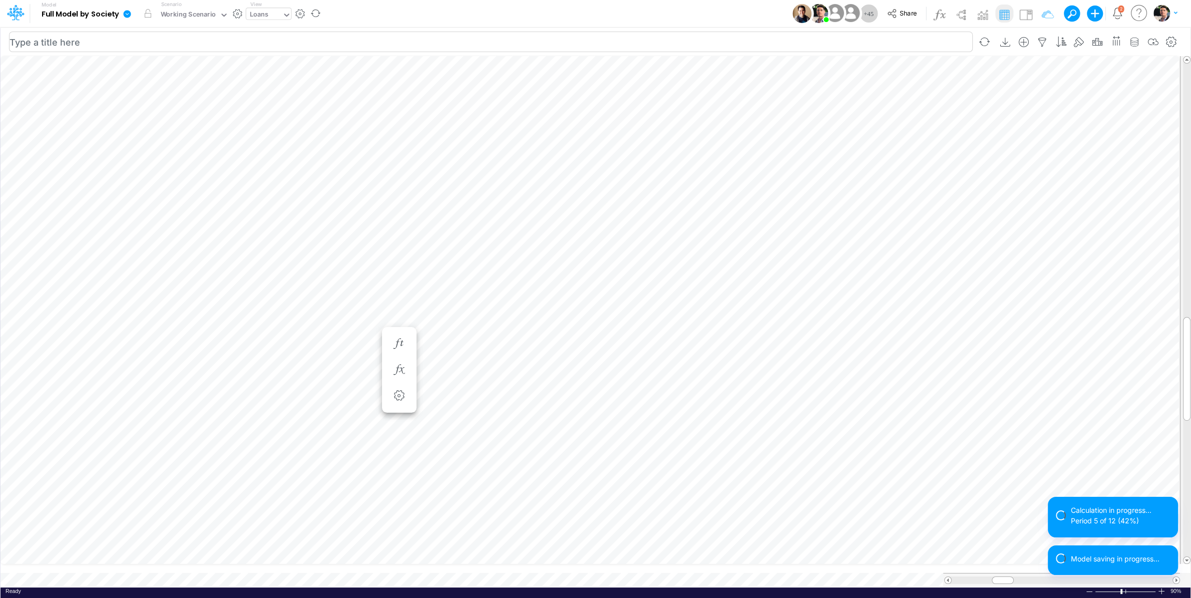
scroll to position [4, 17]
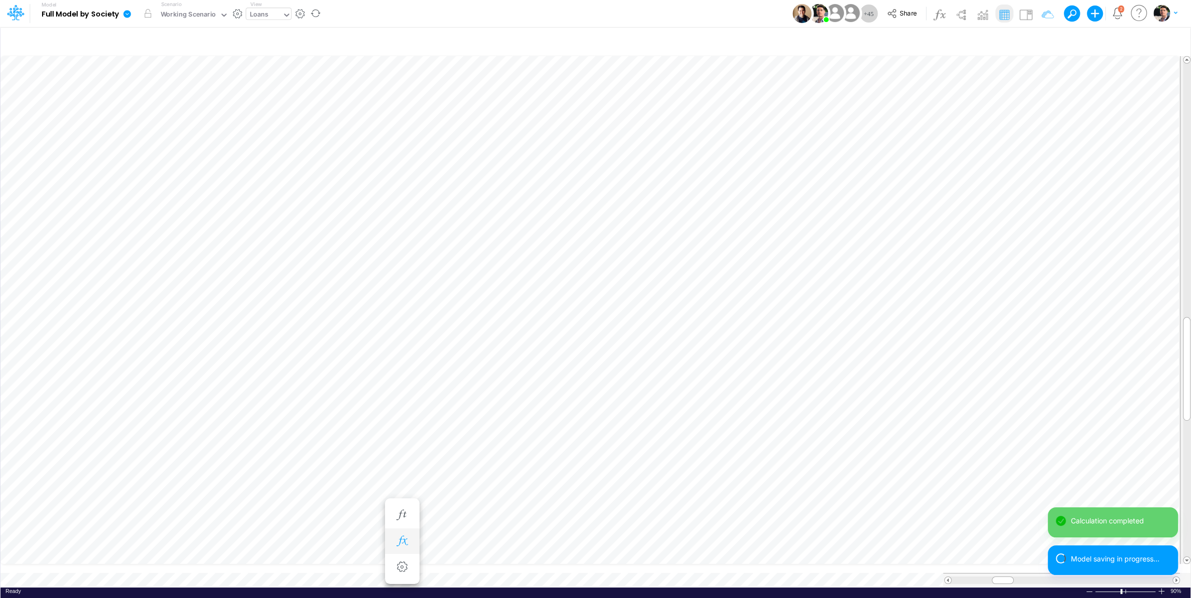
click at [404, 544] on icon "button" at bounding box center [402, 541] width 15 height 11
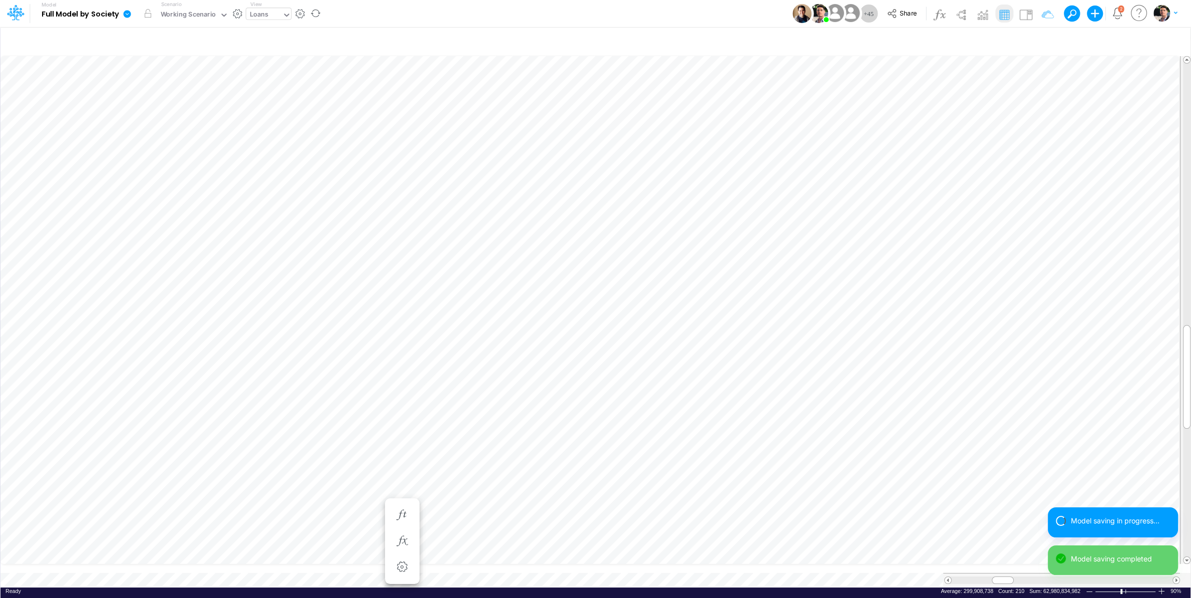
scroll to position [4, 17]
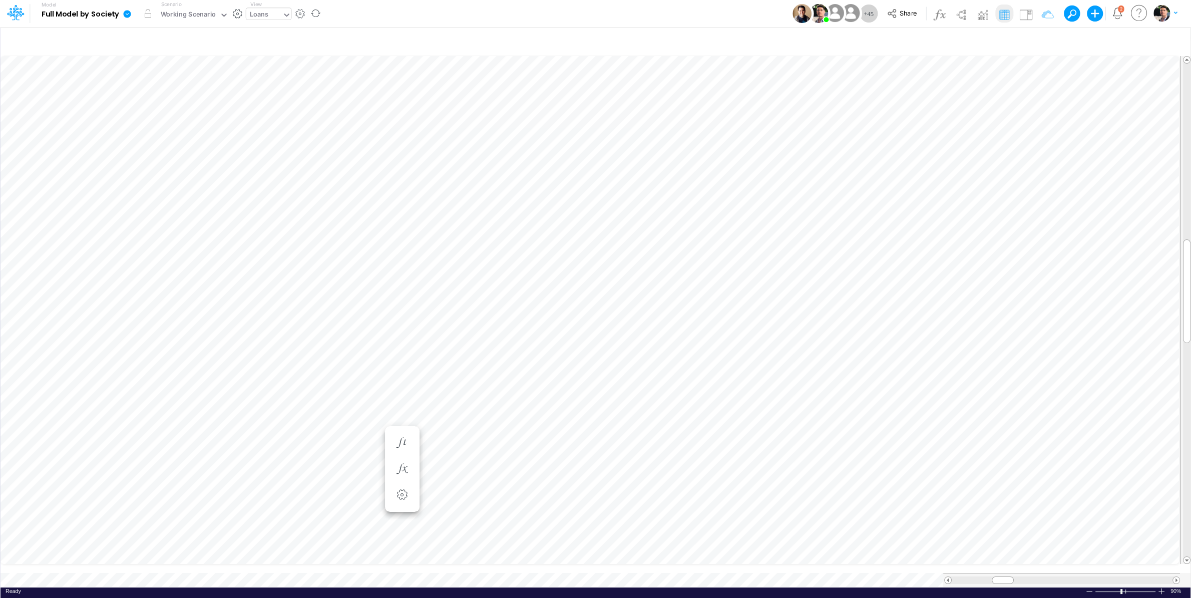
scroll to position [4, 10]
click at [408, 193] on icon "button" at bounding box center [402, 190] width 15 height 11
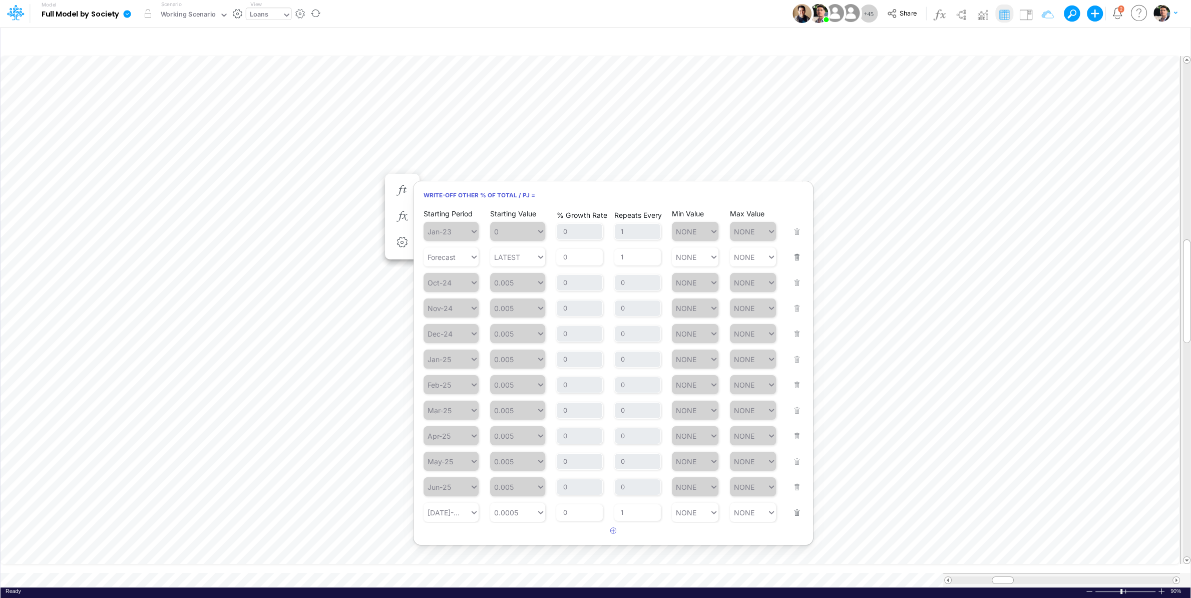
scroll to position [4, 34]
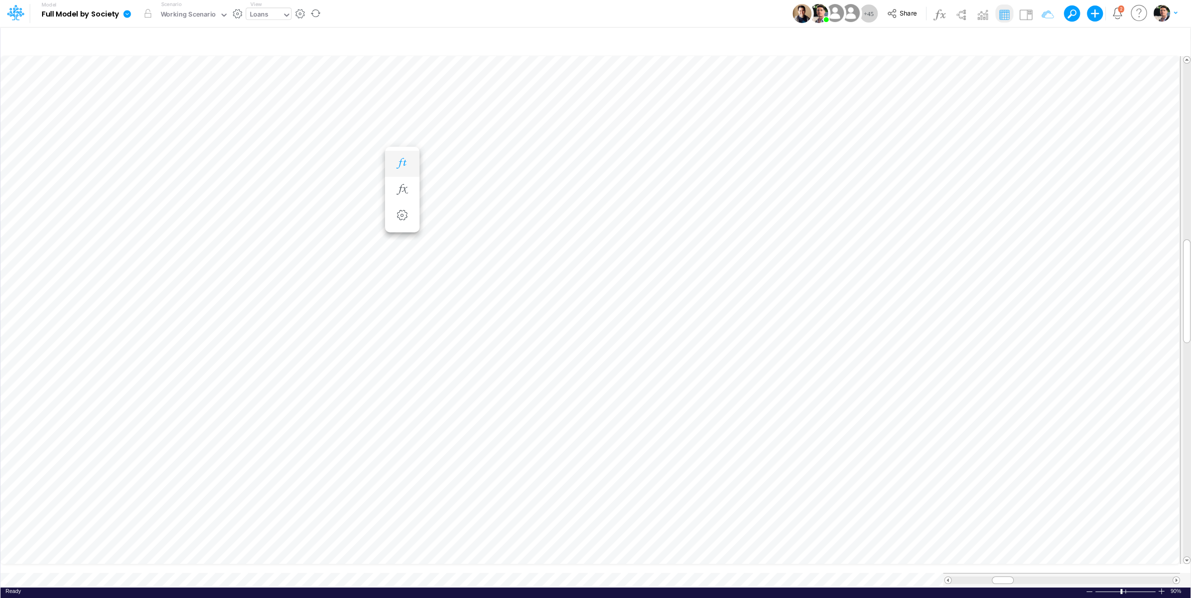
click at [409, 162] on icon "button" at bounding box center [402, 163] width 15 height 11
click at [402, 192] on icon "button" at bounding box center [402, 189] width 15 height 11
click at [890, 163] on li "Write-off Other PF =" at bounding box center [902, 164] width 35 height 26
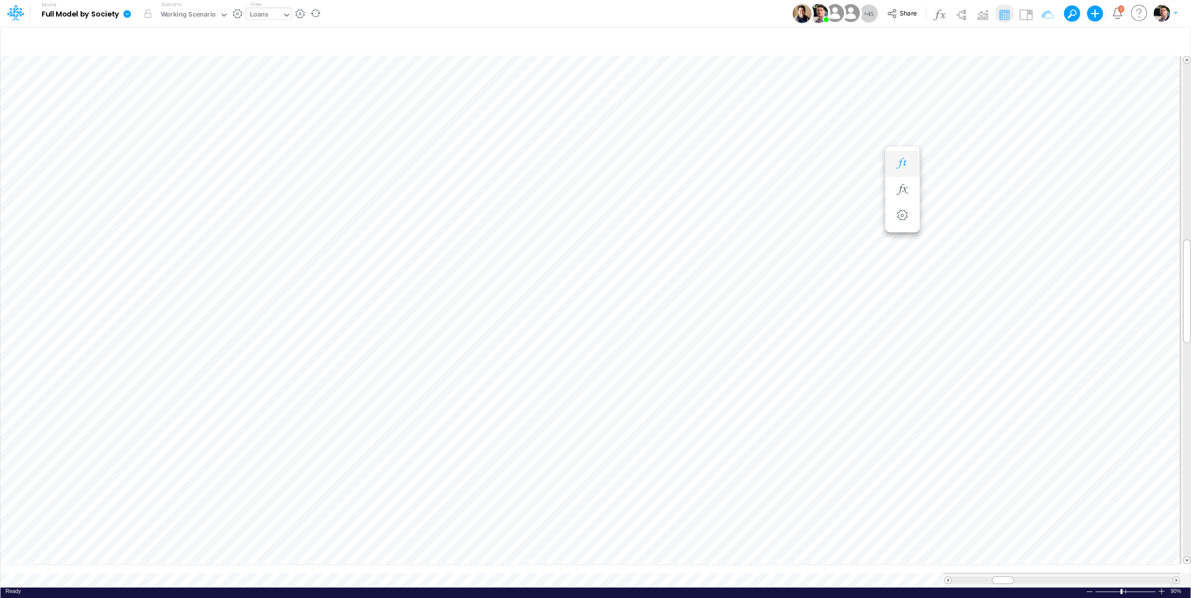
click at [904, 158] on button "button" at bounding box center [902, 164] width 19 height 20
click at [400, 162] on icon "button" at bounding box center [402, 163] width 15 height 11
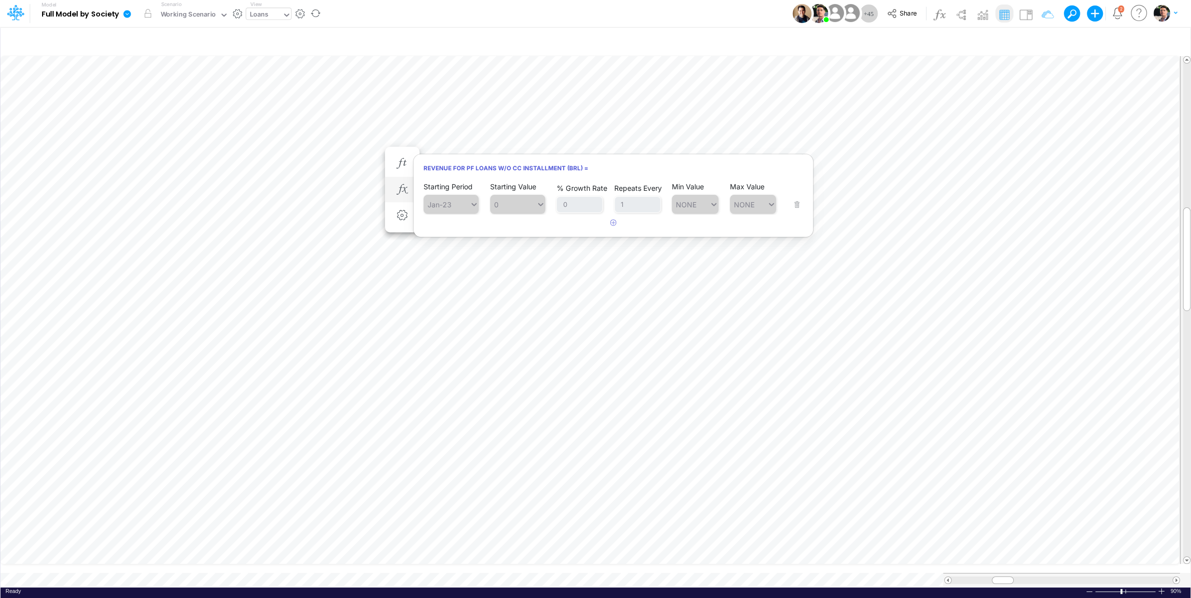
scroll to position [4, 36]
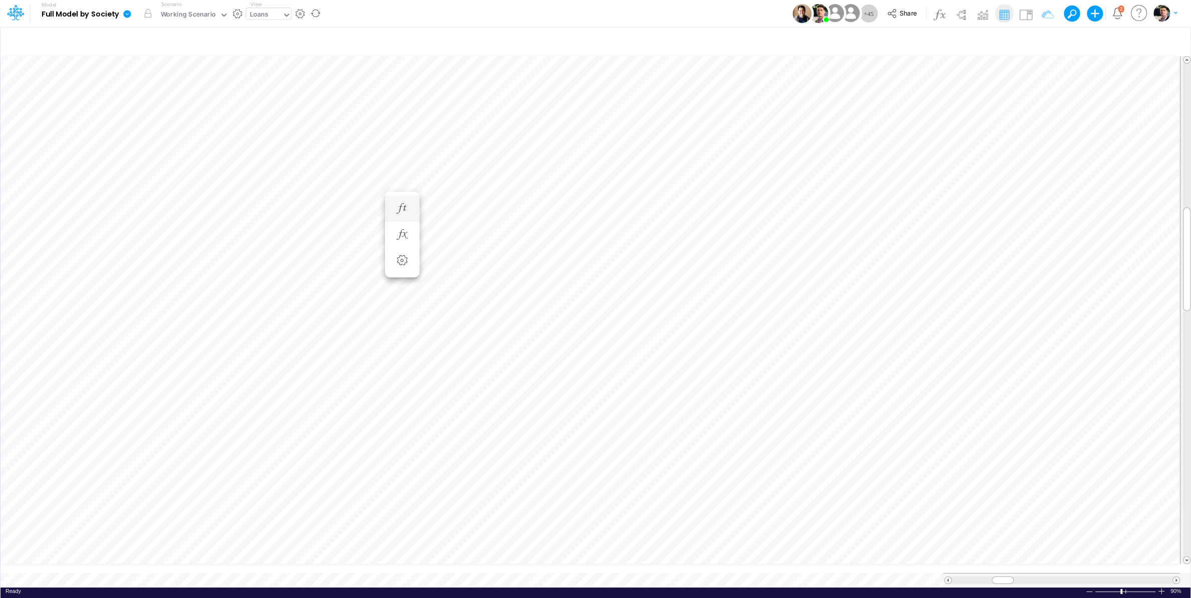
scroll to position [4, 11]
click at [402, 183] on icon "button" at bounding box center [402, 181] width 15 height 11
click at [404, 205] on icon "button" at bounding box center [402, 199] width 15 height 11
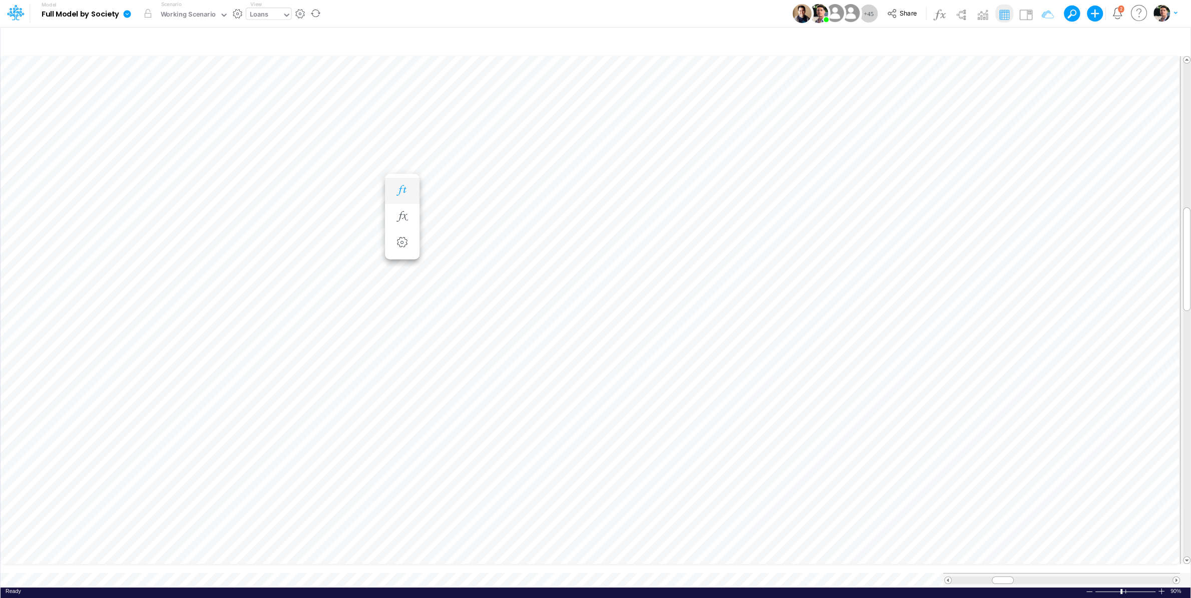
click at [404, 193] on icon "button" at bounding box center [402, 190] width 15 height 11
click at [401, 210] on icon "button" at bounding box center [402, 208] width 15 height 11
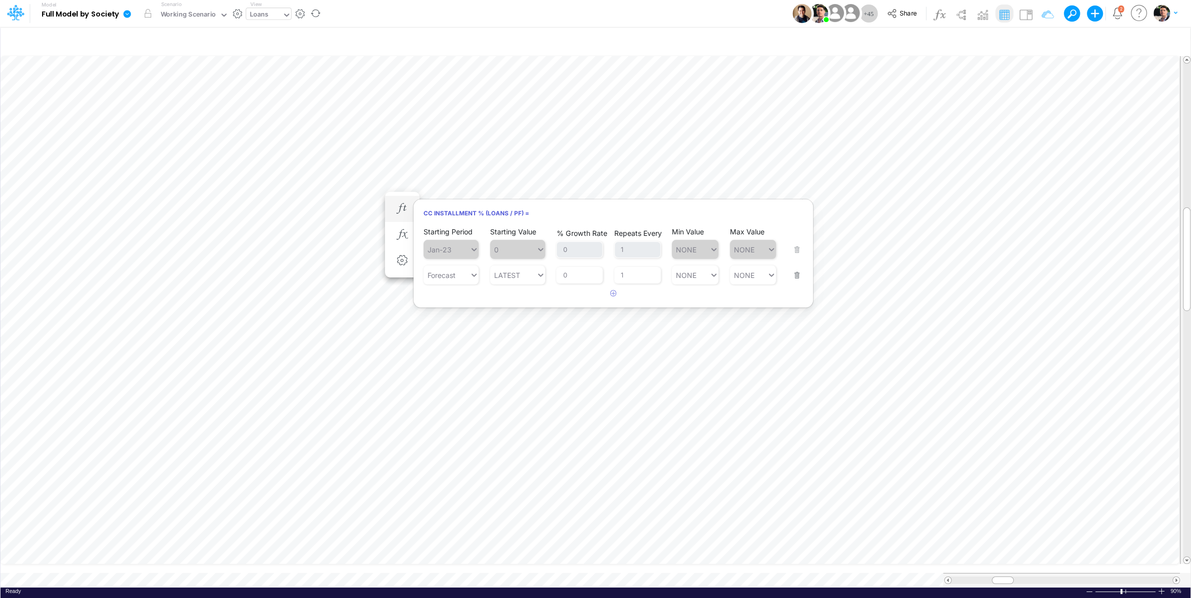
scroll to position [4, 31]
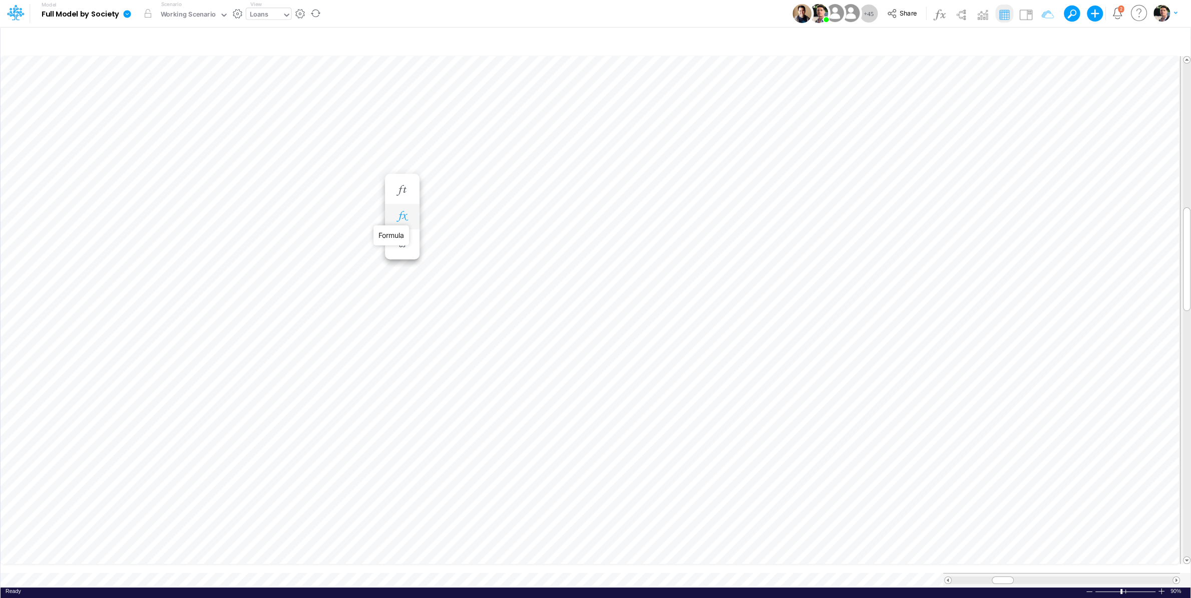
click at [402, 217] on icon "button" at bounding box center [402, 216] width 15 height 11
click at [442, 245] on icon at bounding box center [440, 243] width 12 height 12
click at [386, 177] on ul "Settings" at bounding box center [402, 191] width 35 height 34
click at [402, 186] on icon "button" at bounding box center [402, 190] width 15 height 11
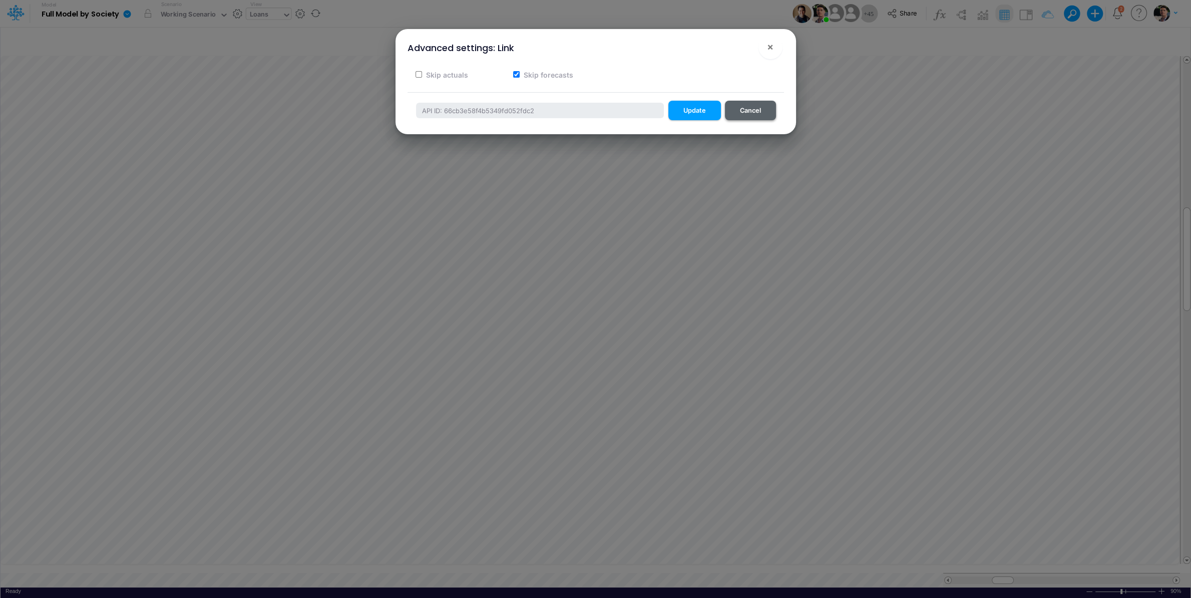
click at [752, 105] on button "Cancel" at bounding box center [750, 111] width 51 height 20
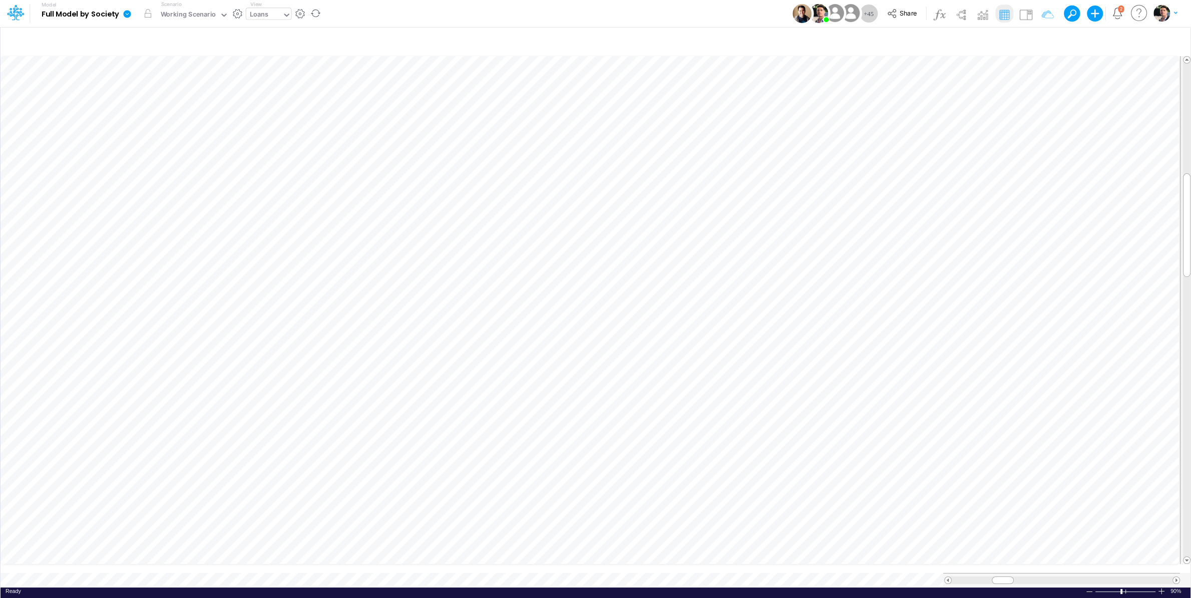
scroll to position [4, 31]
click at [409, 205] on icon "button" at bounding box center [402, 208] width 15 height 11
click at [400, 183] on icon "button" at bounding box center [402, 181] width 15 height 11
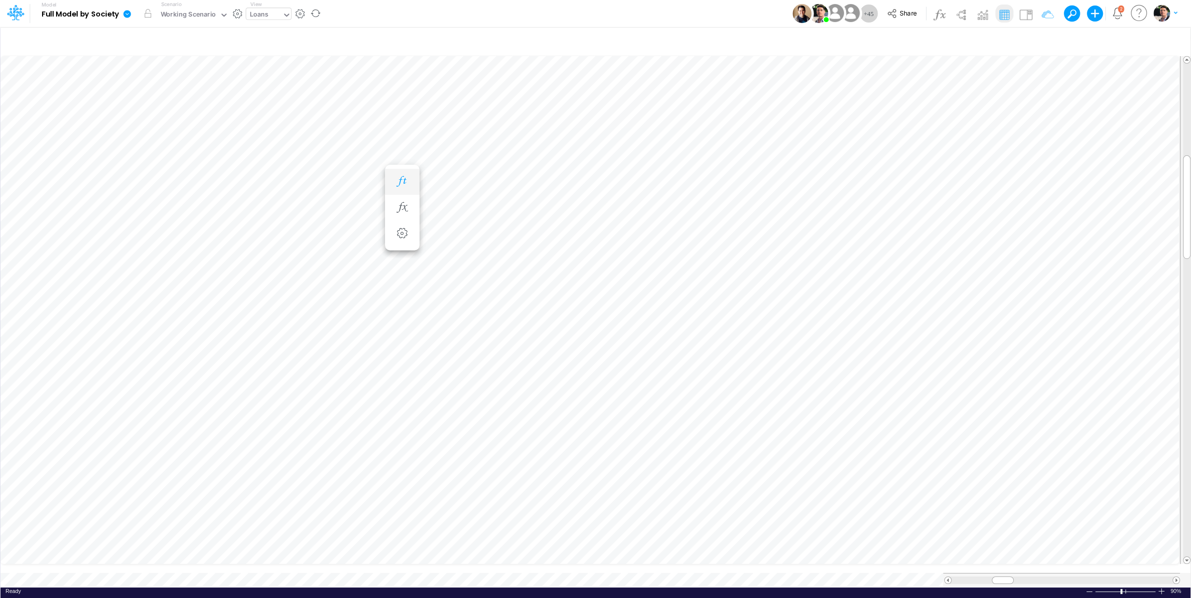
scroll to position [4, 16]
click at [404, 174] on icon "button" at bounding box center [402, 172] width 15 height 11
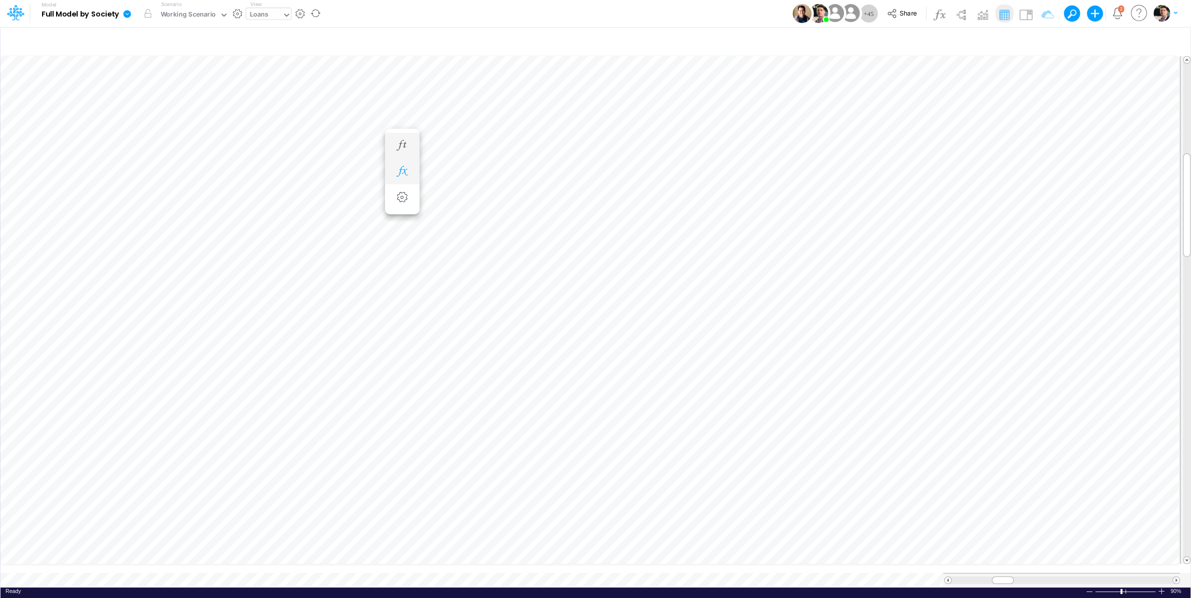
click at [411, 171] on button "button" at bounding box center [402, 172] width 19 height 20
click at [409, 138] on button "button" at bounding box center [402, 146] width 19 height 20
click at [406, 158] on icon "button" at bounding box center [402, 154] width 15 height 11
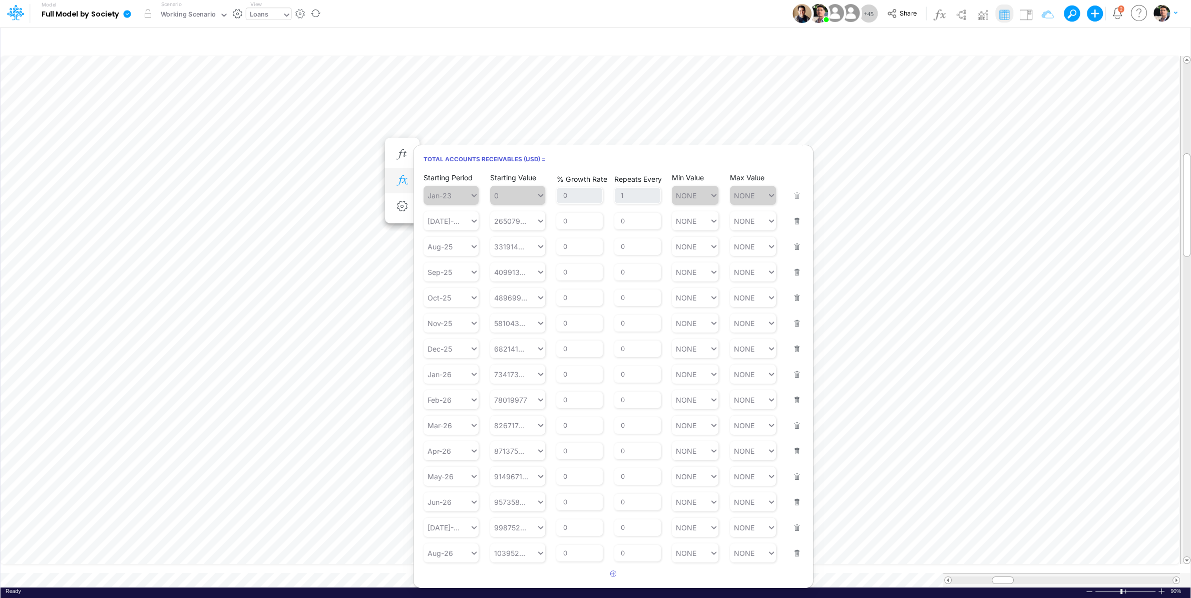
click at [400, 179] on icon "button" at bounding box center [402, 180] width 15 height 11
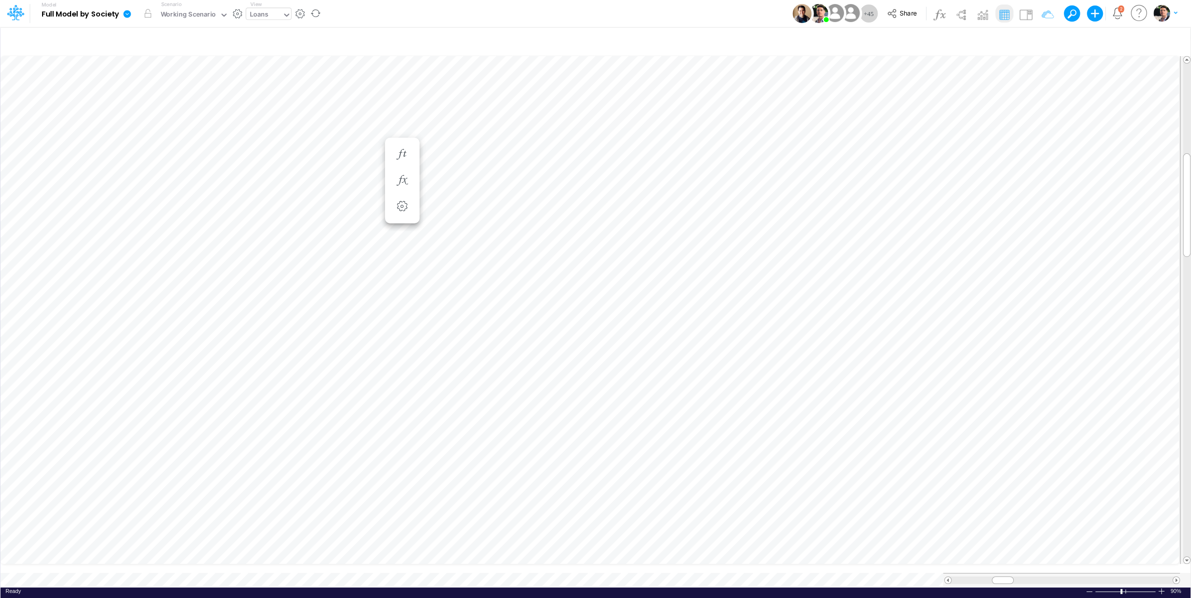
scroll to position [4, 17]
click at [1039, 42] on icon "button" at bounding box center [1042, 42] width 15 height 11
click option "equals" at bounding box center [0, 0] width 0 height 0
click at [761, 85] on button "Apply" at bounding box center [754, 85] width 27 height 15
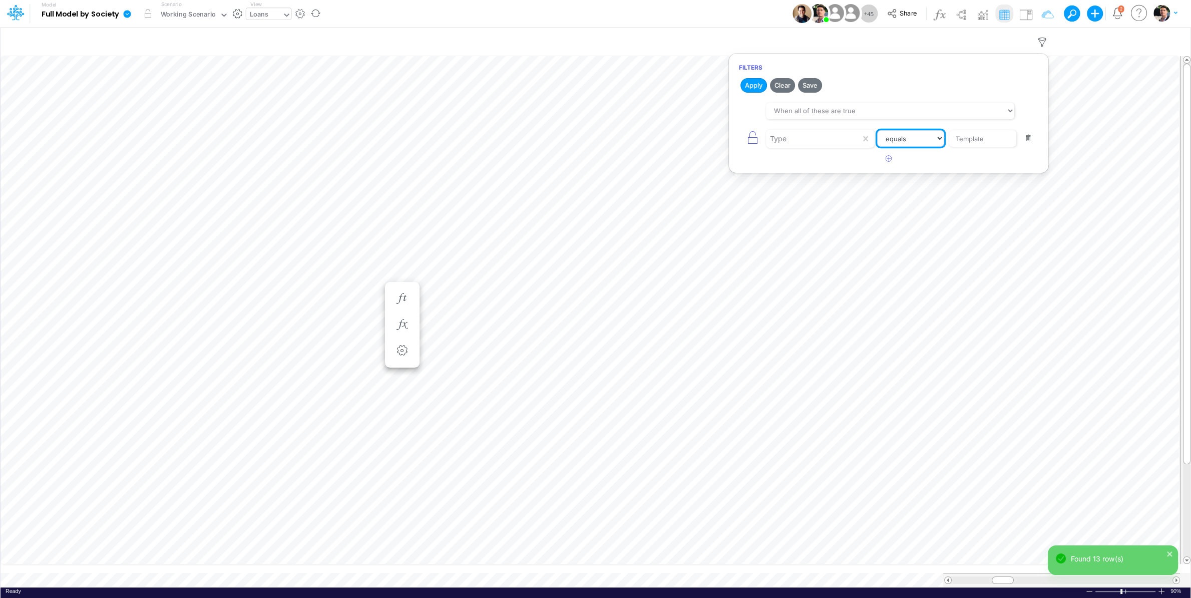
select select "notEqual"
click option "not equal" at bounding box center [0, 0] width 0 height 0
click at [183, 189] on icon "button" at bounding box center [179, 188] width 15 height 11
select select "sum"
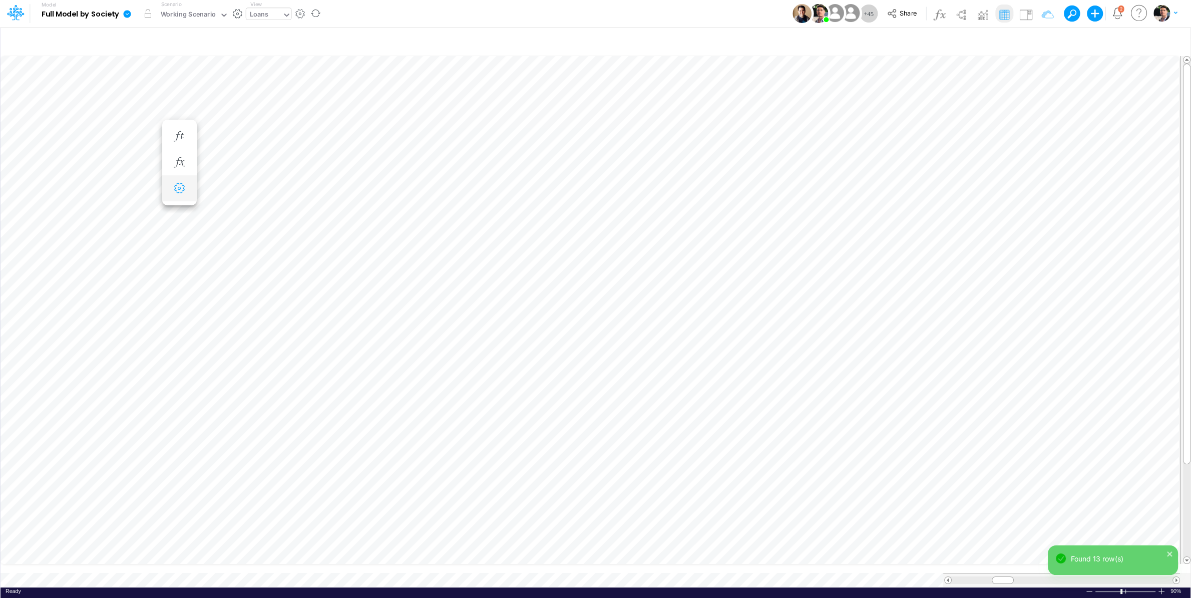
select select "field"
select select "Number"
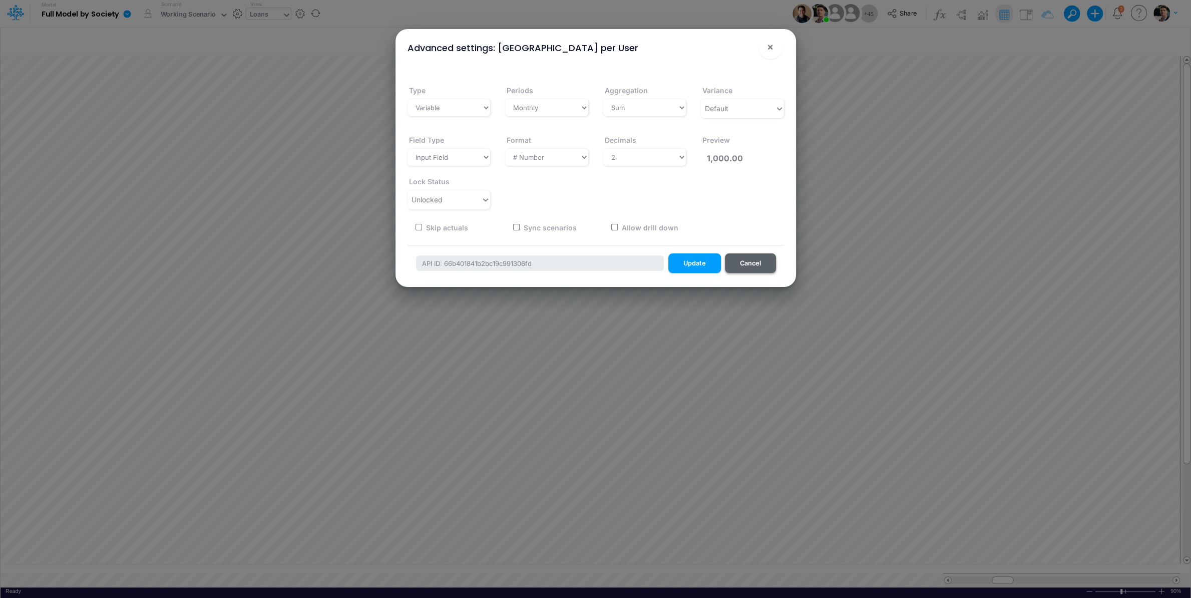
click at [763, 262] on button "Cancel" at bounding box center [750, 263] width 51 height 20
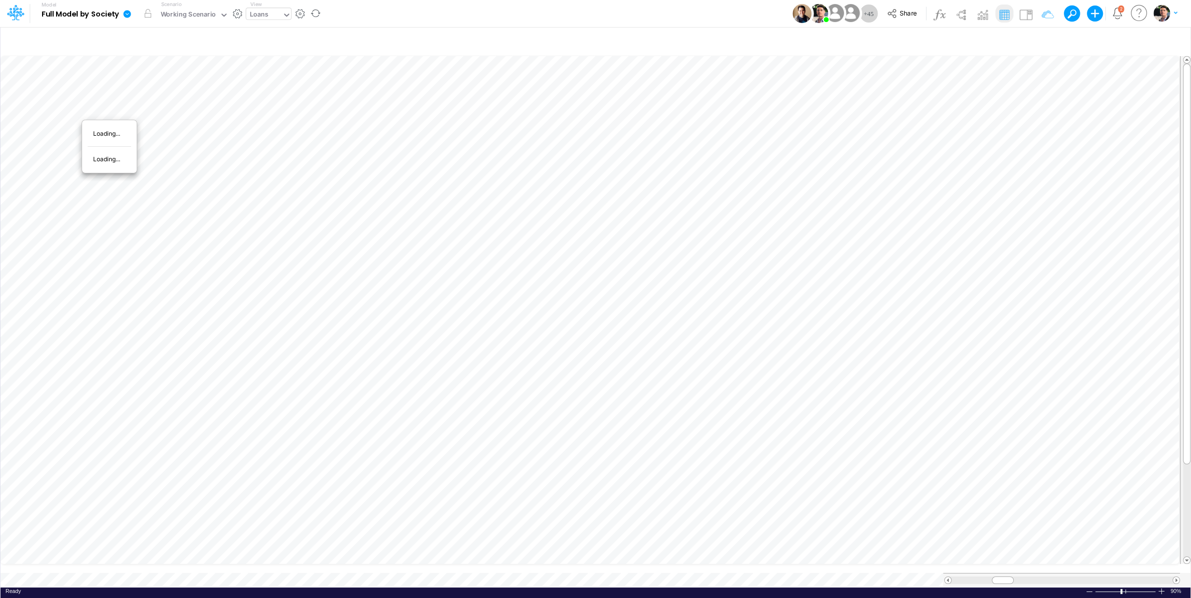
scroll to position [4, 19]
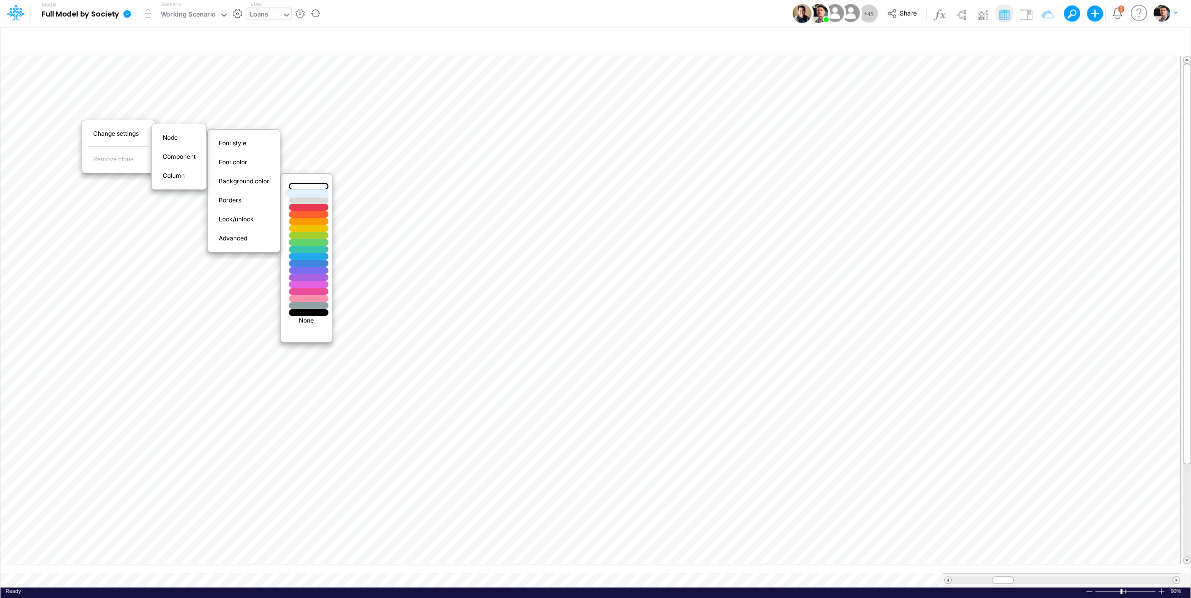
click at [312, 192] on div at bounding box center [308, 193] width 47 height 9
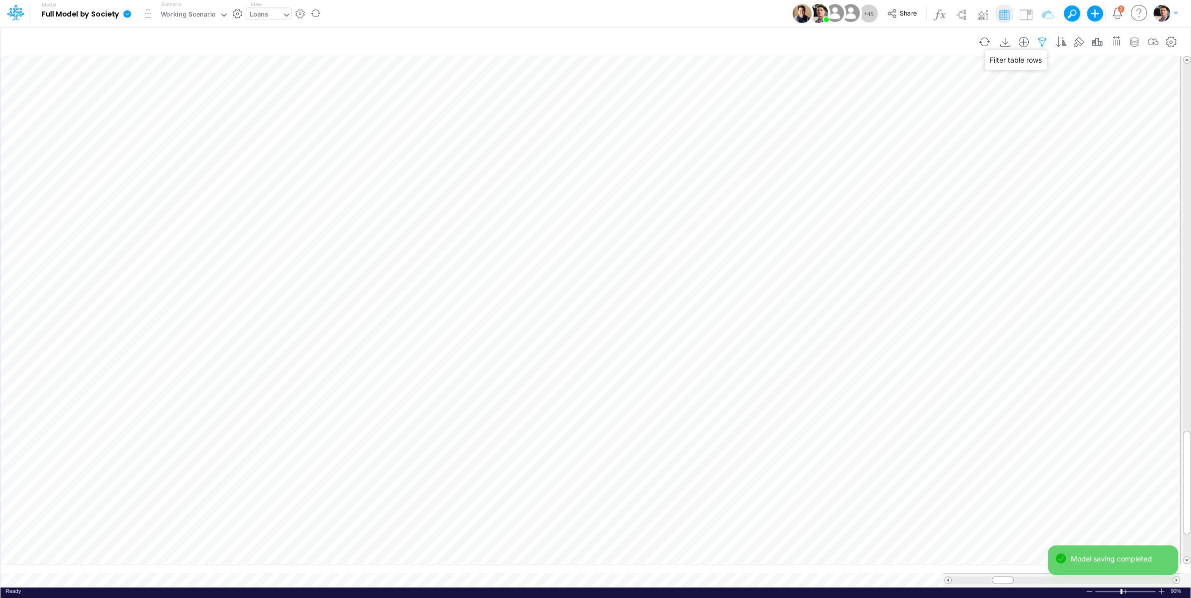
click at [1040, 41] on icon "button" at bounding box center [1042, 42] width 15 height 11
select select "equals"
click option "equals" at bounding box center [0, 0] width 0 height 0
click at [759, 86] on button "Apply" at bounding box center [754, 85] width 27 height 15
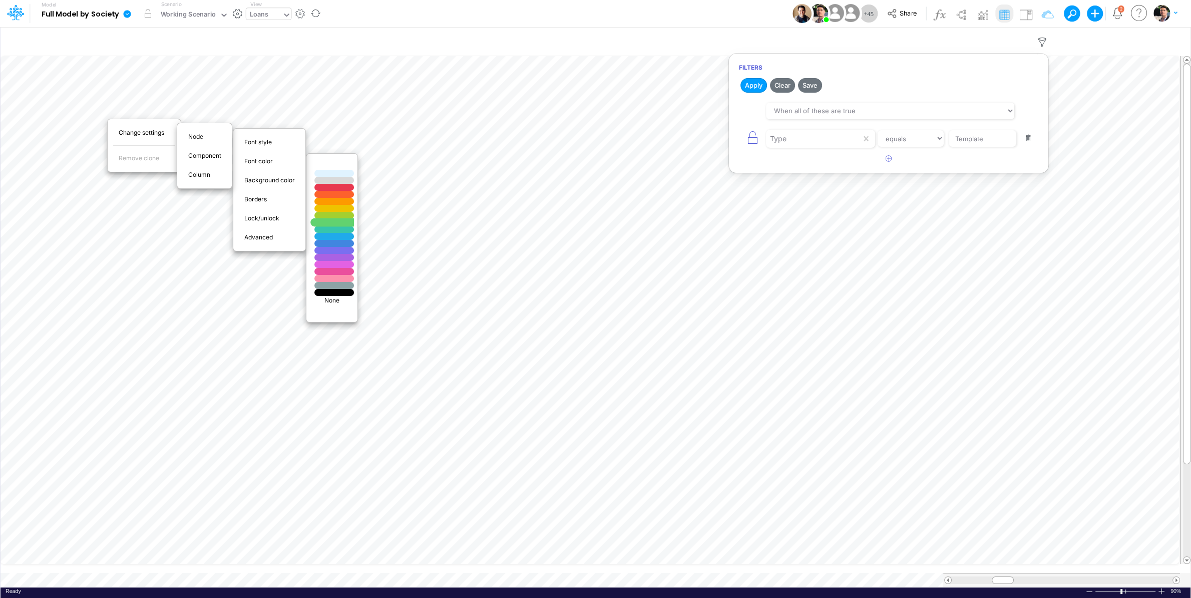
click at [347, 223] on div at bounding box center [334, 222] width 47 height 9
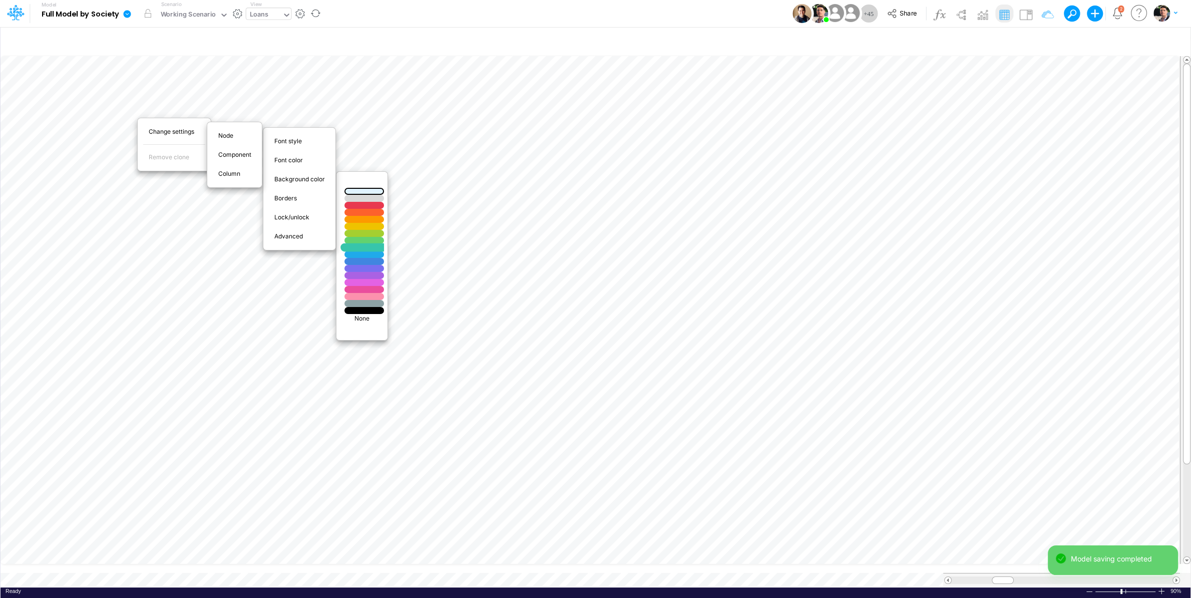
click at [373, 248] on div at bounding box center [364, 247] width 47 height 9
click at [377, 191] on div at bounding box center [370, 191] width 47 height 9
click at [371, 229] on div at bounding box center [365, 229] width 47 height 9
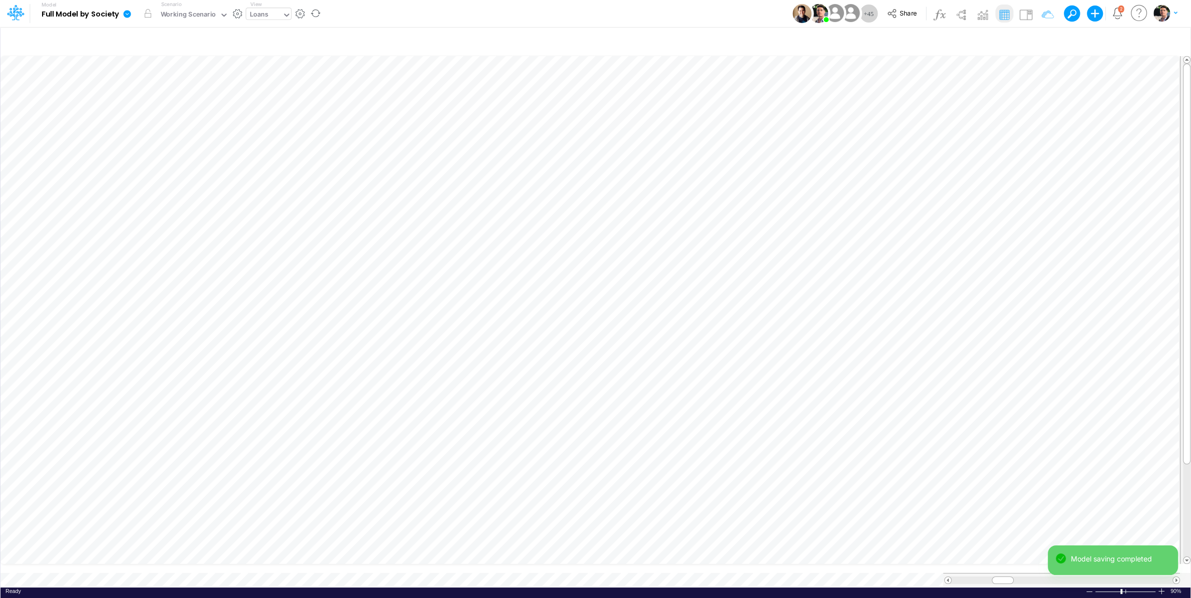
scroll to position [4, 24]
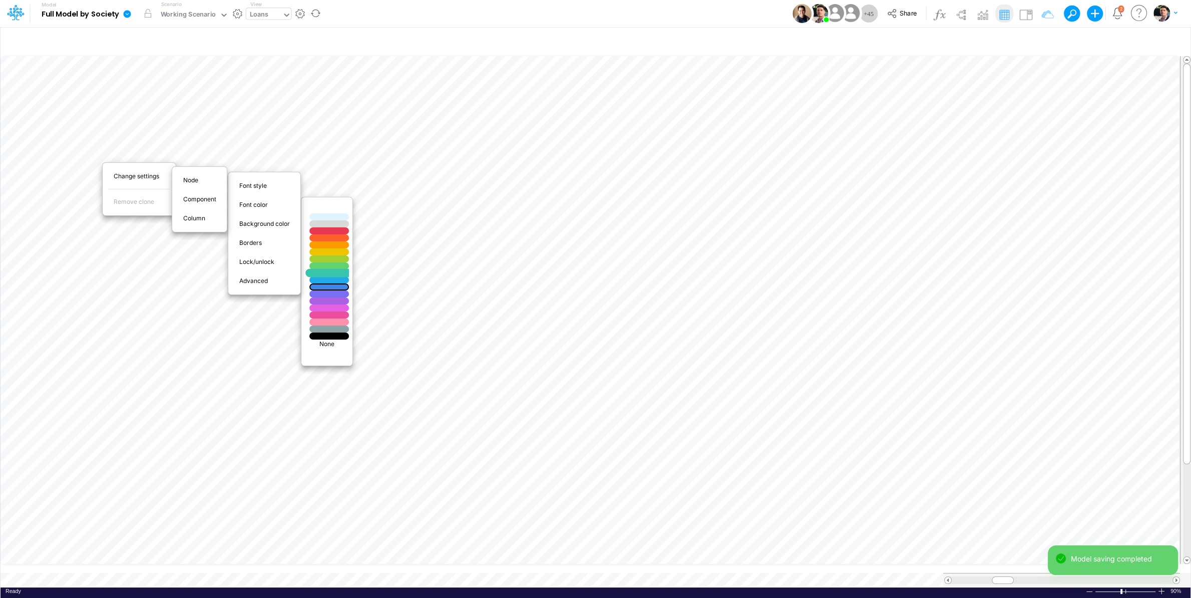
click at [336, 271] on div at bounding box center [329, 273] width 47 height 9
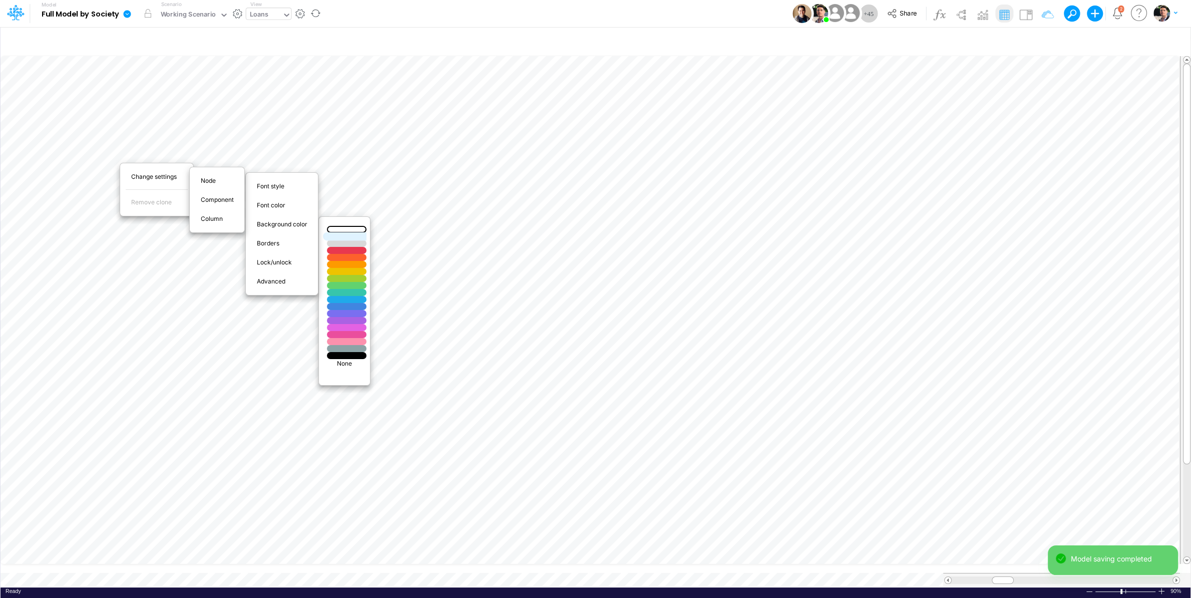
click at [364, 238] on div at bounding box center [346, 236] width 47 height 9
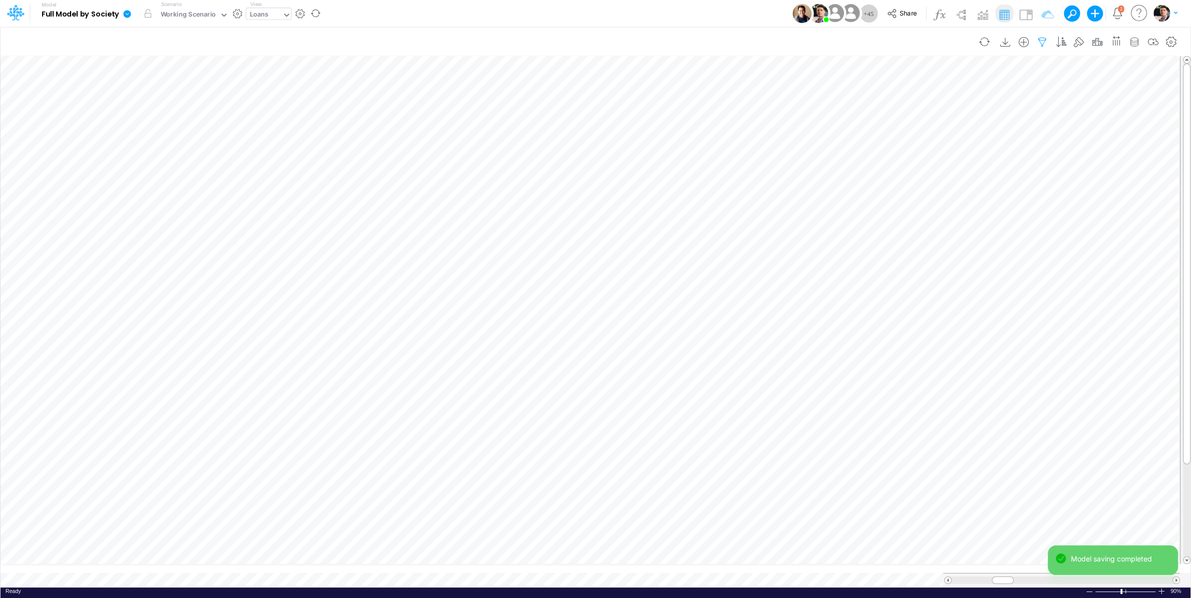
click at [1043, 44] on icon "button" at bounding box center [1042, 42] width 15 height 11
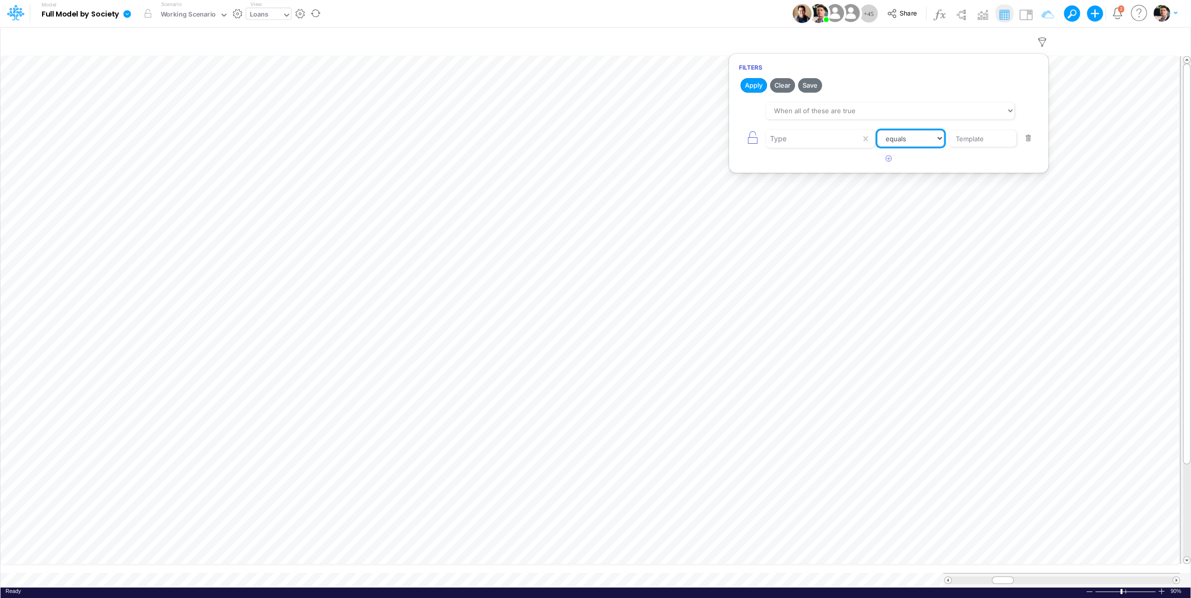
select select "notEqual"
click option "not equal" at bounding box center [0, 0] width 0 height 0
click at [750, 88] on button "Apply" at bounding box center [754, 85] width 27 height 15
click at [405, 361] on icon "button" at bounding box center [402, 361] width 15 height 11
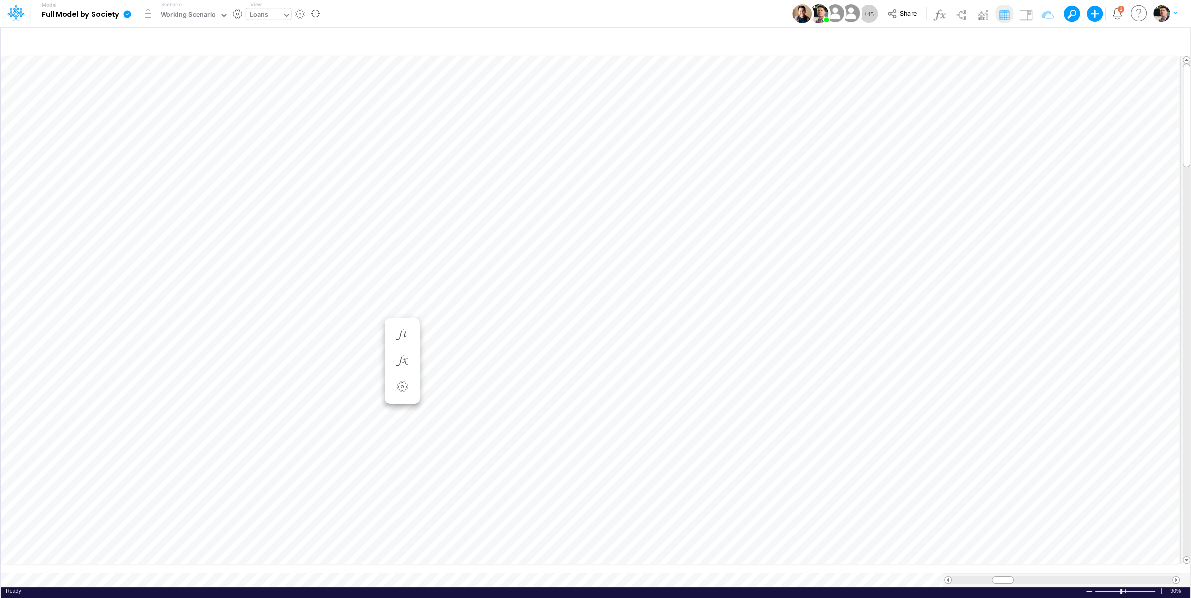
scroll to position [4, 13]
click at [405, 449] on icon "button" at bounding box center [402, 451] width 15 height 11
click at [404, 493] on ul "Total Accounts Receivables (USD) = Total Accounts Receivables (USD) (Settings)" at bounding box center [402, 532] width 35 height 86
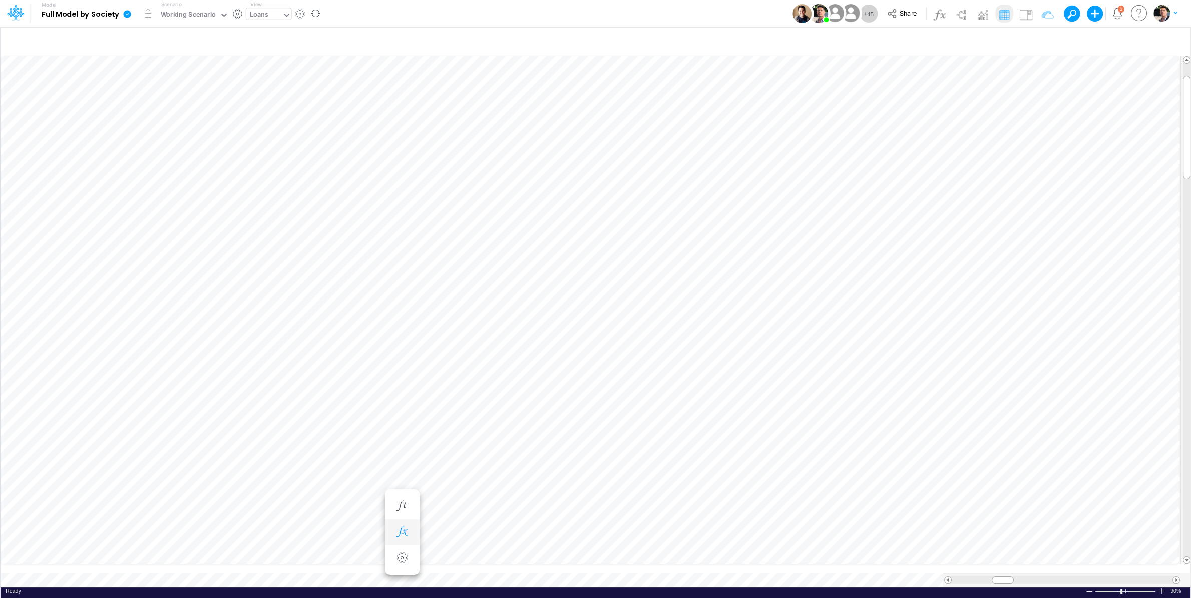
click at [407, 537] on icon "button" at bounding box center [402, 532] width 15 height 11
click at [479, 558] on div "Type to add a formula term" at bounding box center [481, 555] width 95 height 13
type input "tot"
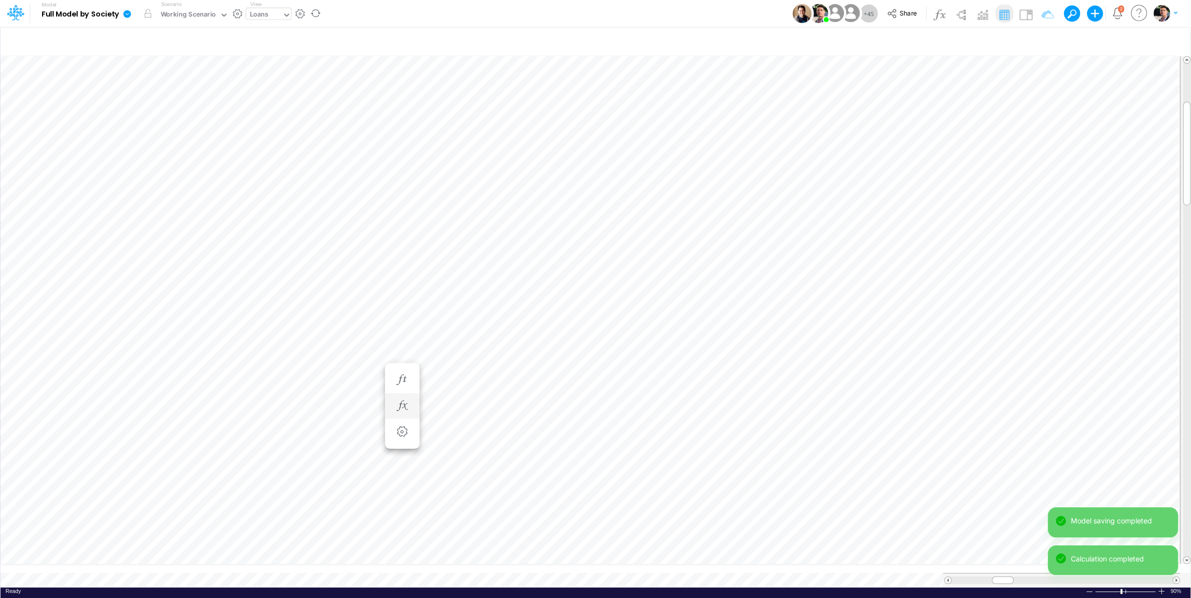
scroll to position [4, 2]
click at [405, 258] on icon "button" at bounding box center [402, 253] width 15 height 11
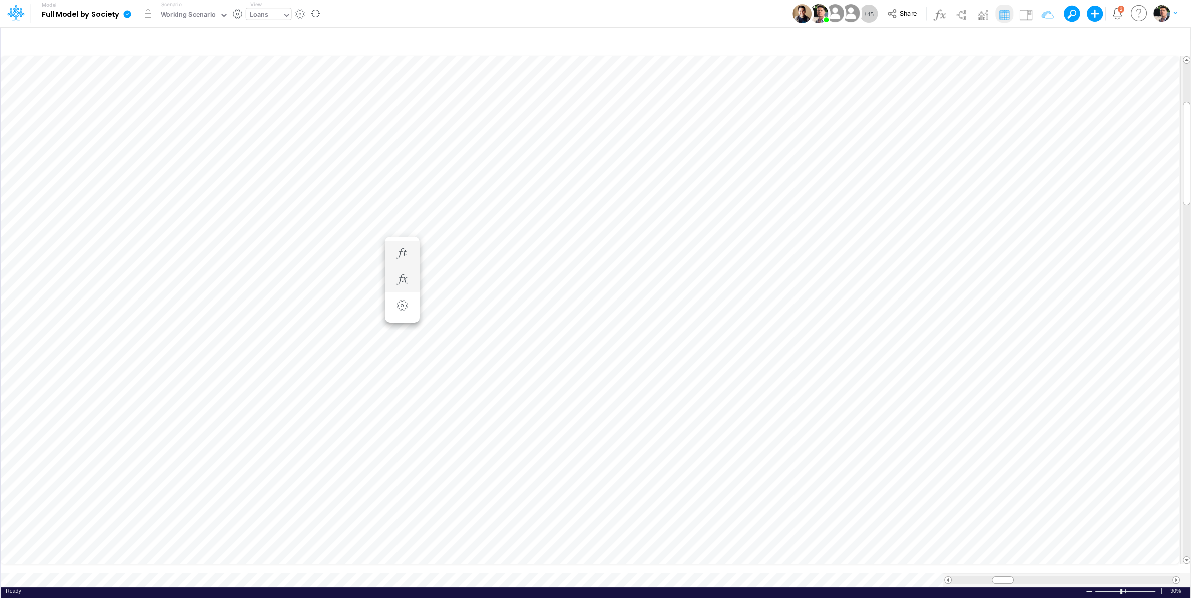
scroll to position [4, 33]
click at [455, 281] on icon "button" at bounding box center [457, 279] width 15 height 11
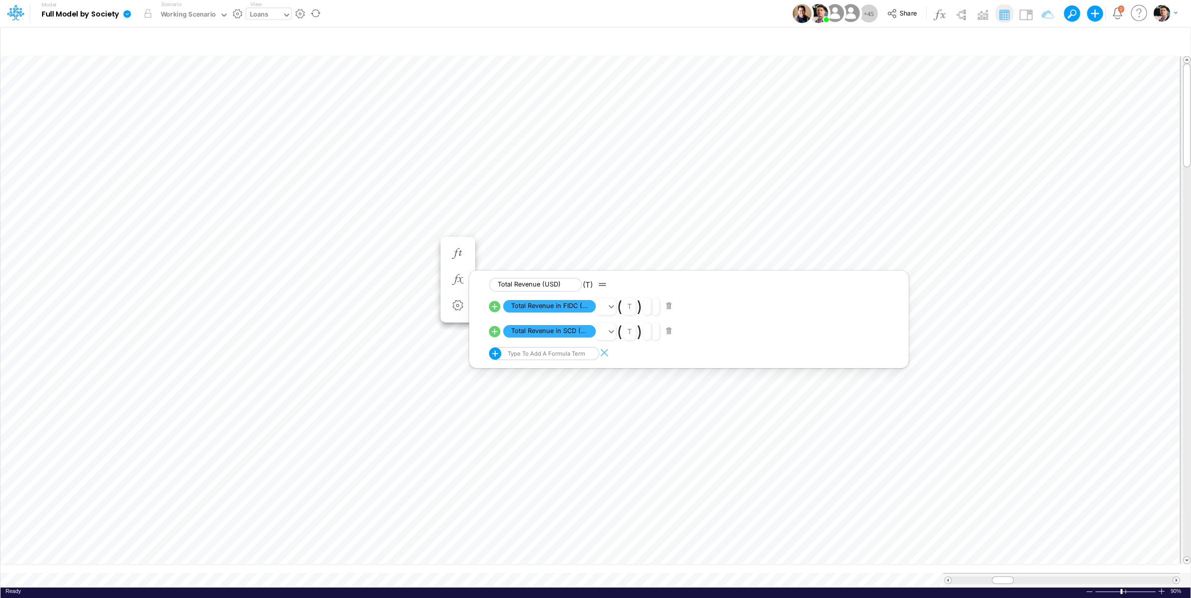
scroll to position [4, 17]
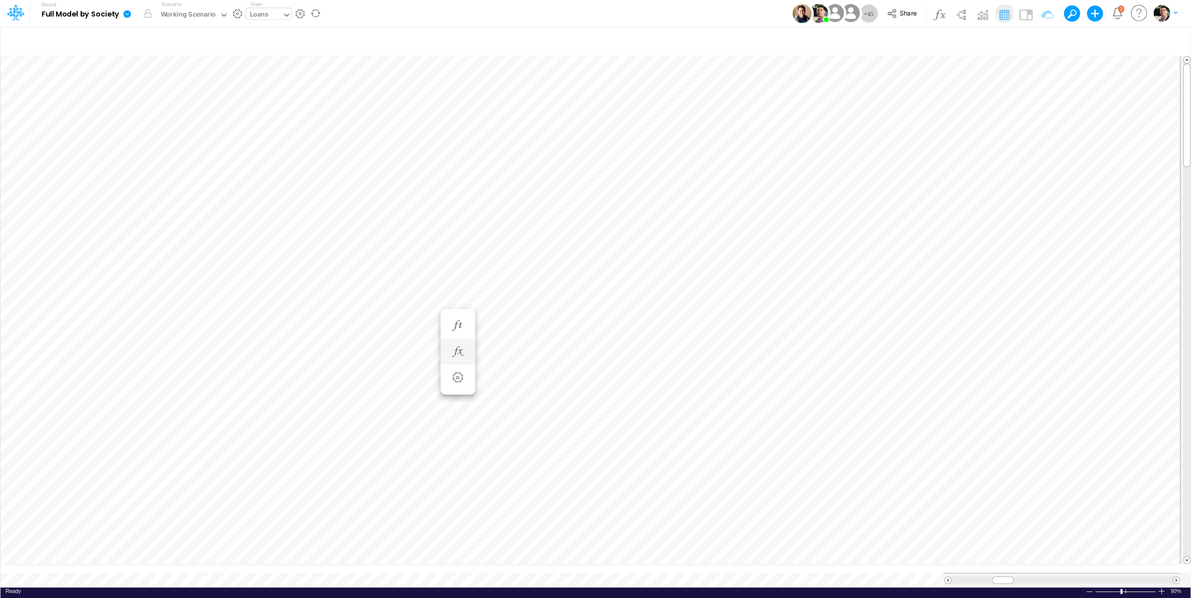
scroll to position [4, 2]
click at [468, 356] on li at bounding box center [458, 361] width 35 height 26
click at [459, 366] on icon "button" at bounding box center [457, 361] width 15 height 11
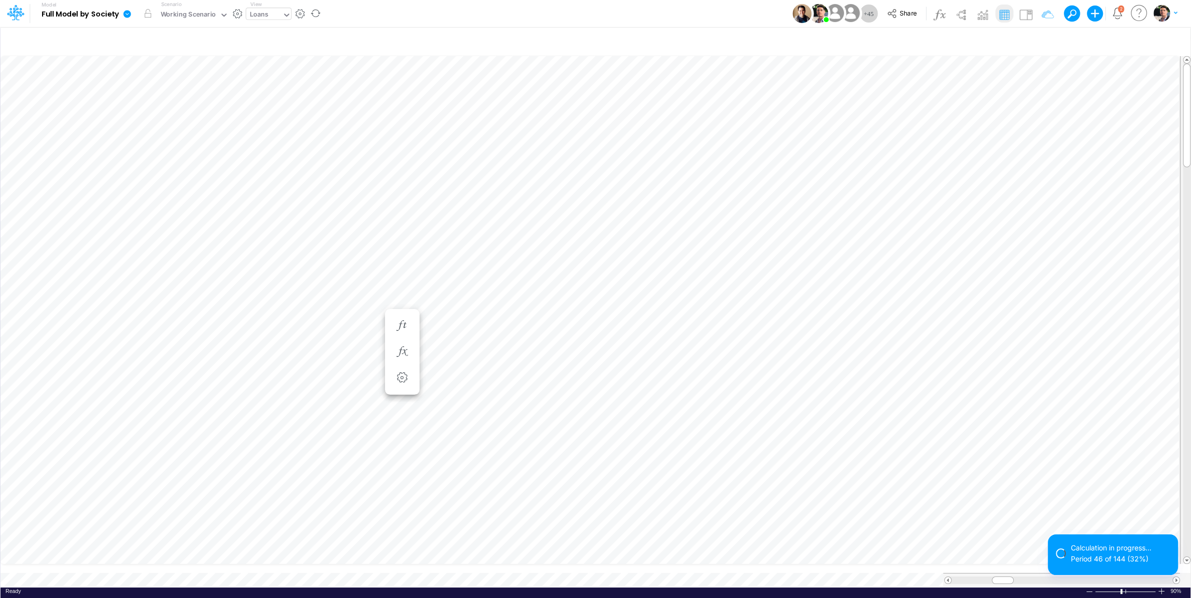
scroll to position [4, 11]
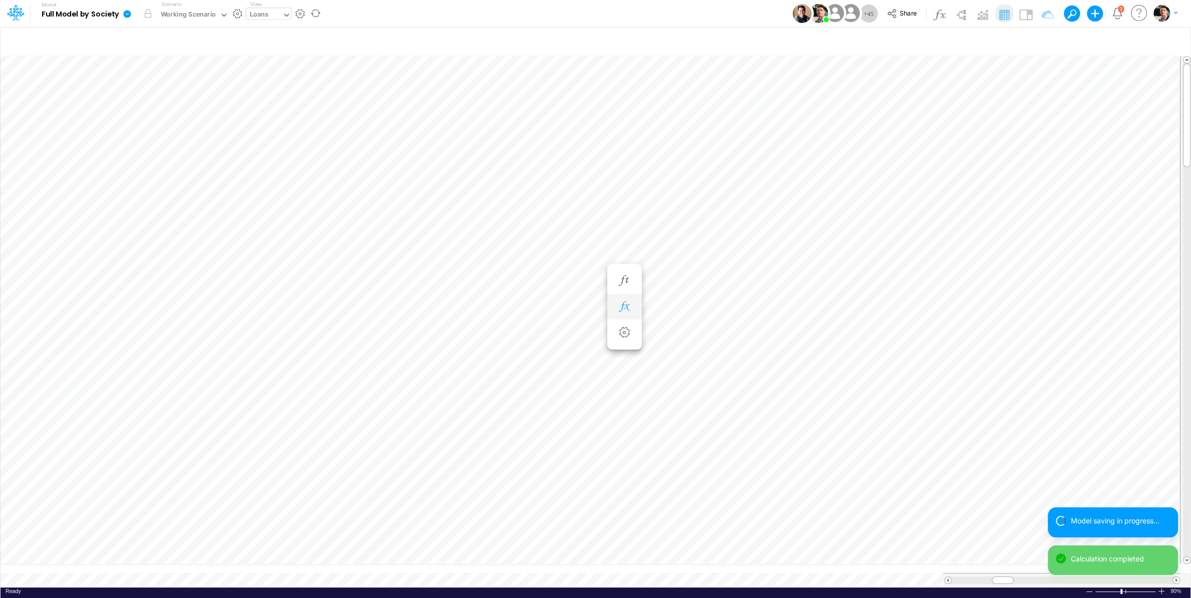
click at [620, 306] on icon "button" at bounding box center [624, 306] width 15 height 11
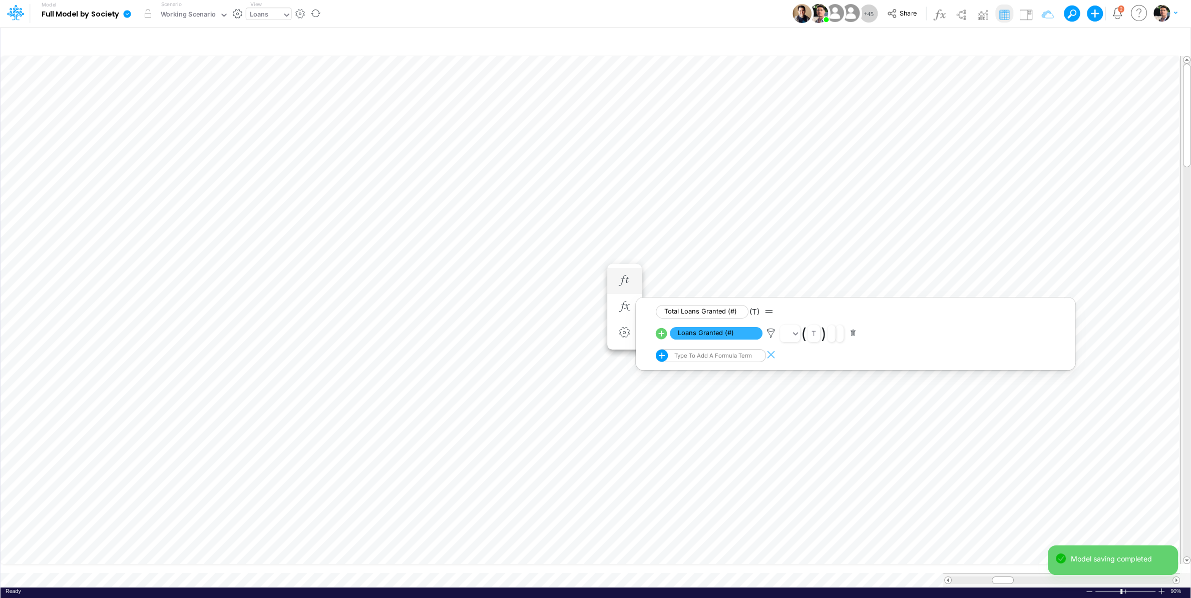
scroll to position [4, 11]
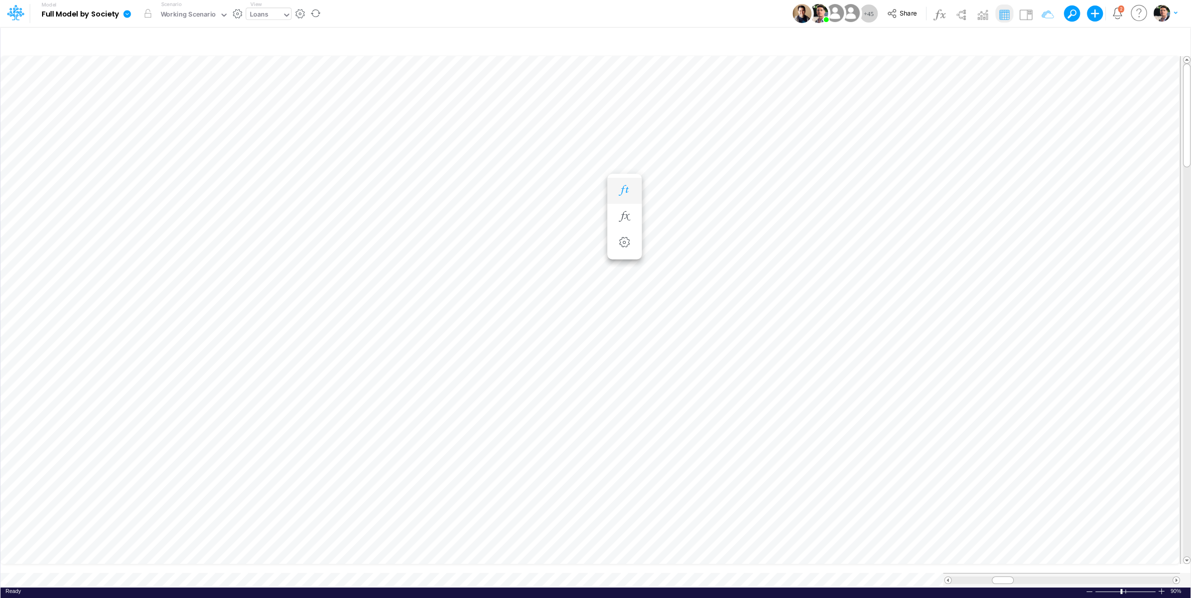
click at [632, 187] on icon "button" at bounding box center [624, 190] width 15 height 11
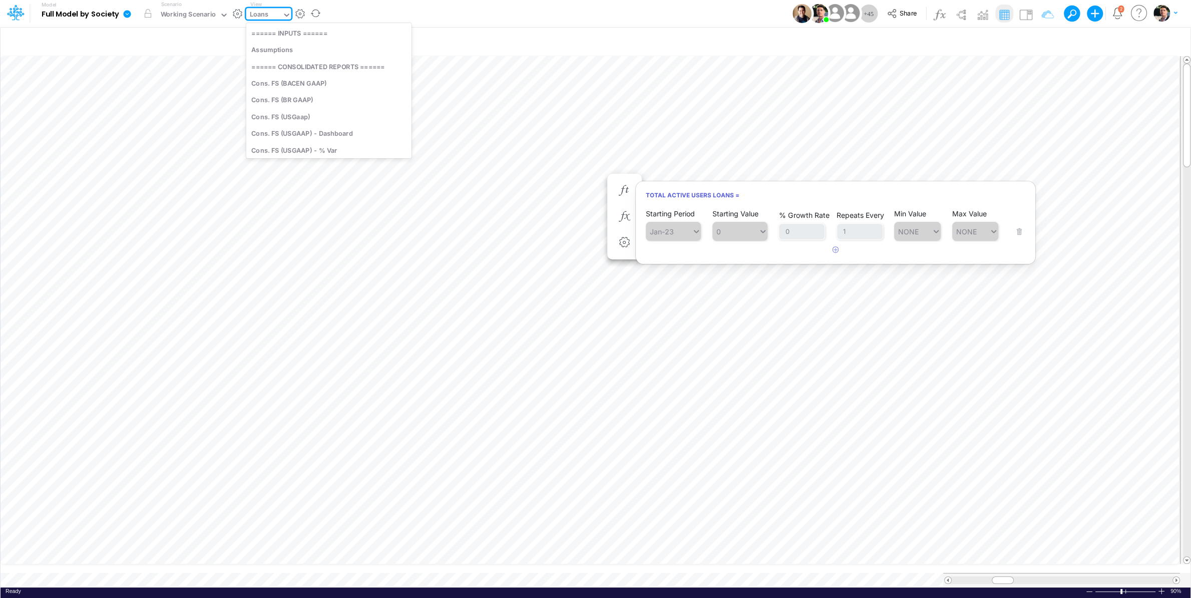
click at [273, 14] on div "Loans" at bounding box center [264, 15] width 36 height 15
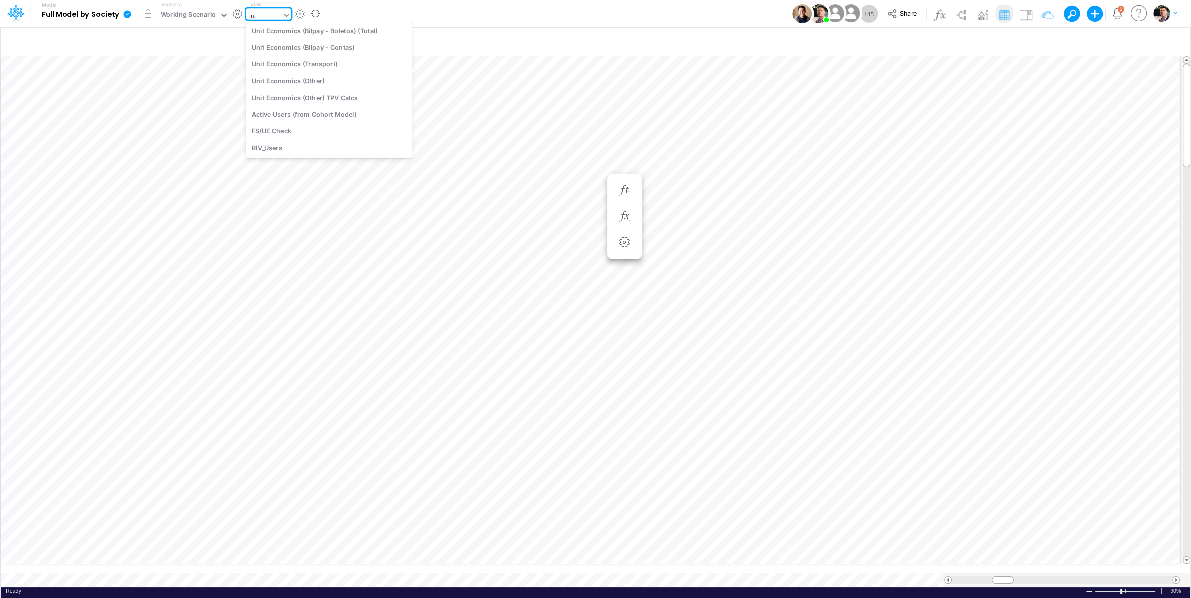
type input "usga"
click at [307, 36] on div "Cons. FS (USGaap)" at bounding box center [319, 33] width 146 height 17
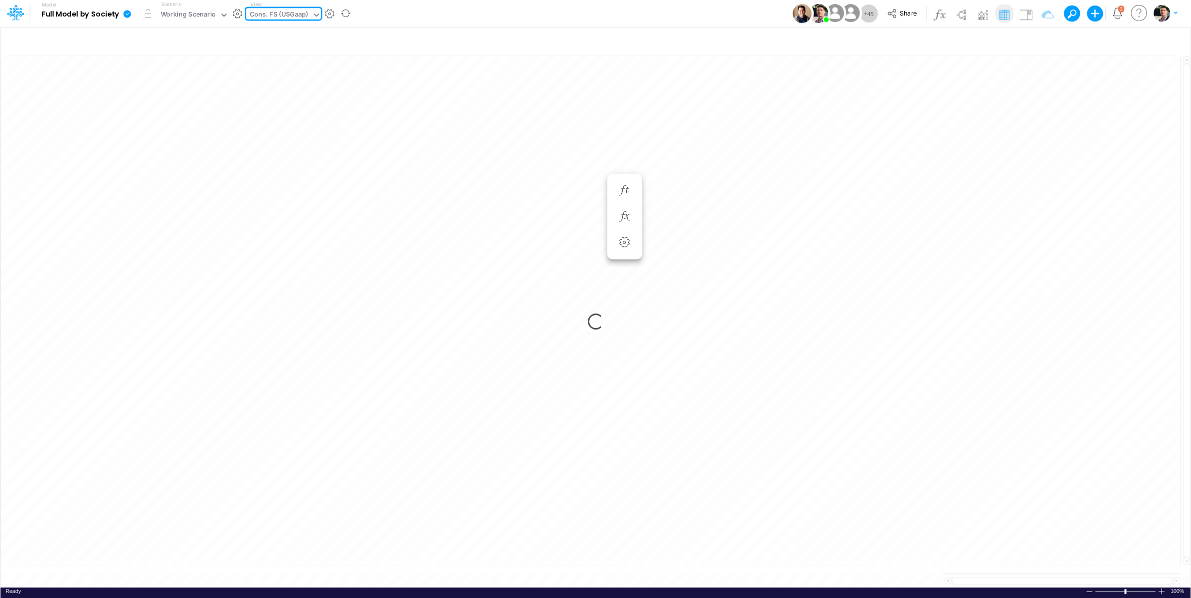
type input "Consolidated FS - USGAAP"
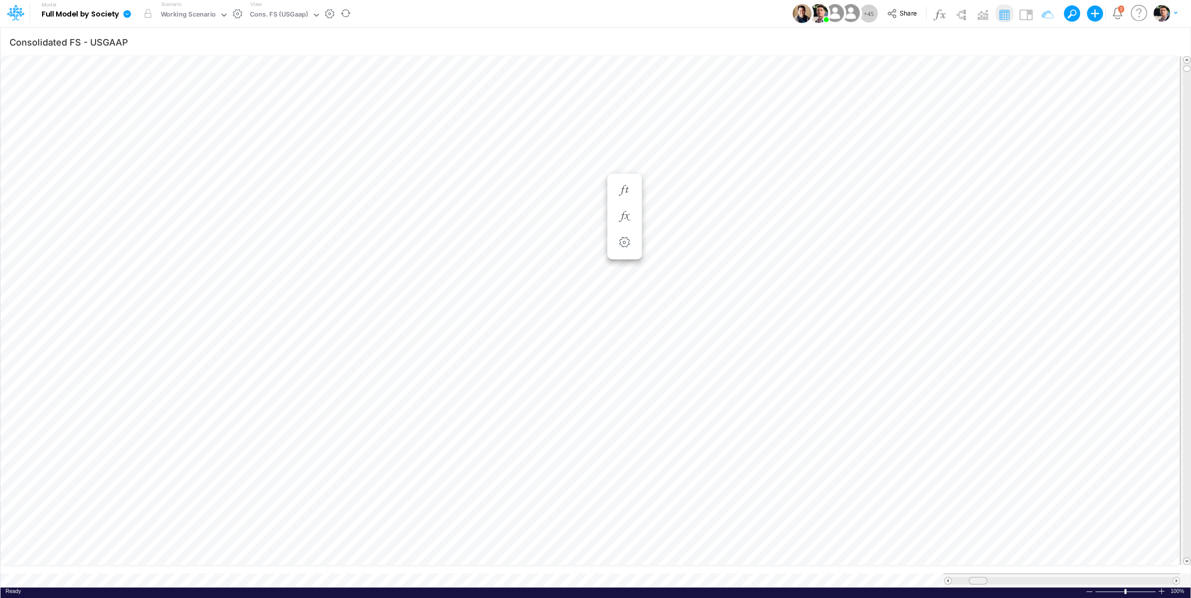
scroll to position [1, 1]
drag, startPoint x: 982, startPoint y: 573, endPoint x: 999, endPoint y: 570, distance: 16.3
click at [999, 576] on div at bounding box center [990, 581] width 19 height 8
click at [998, 576] on span at bounding box center [996, 580] width 7 height 7
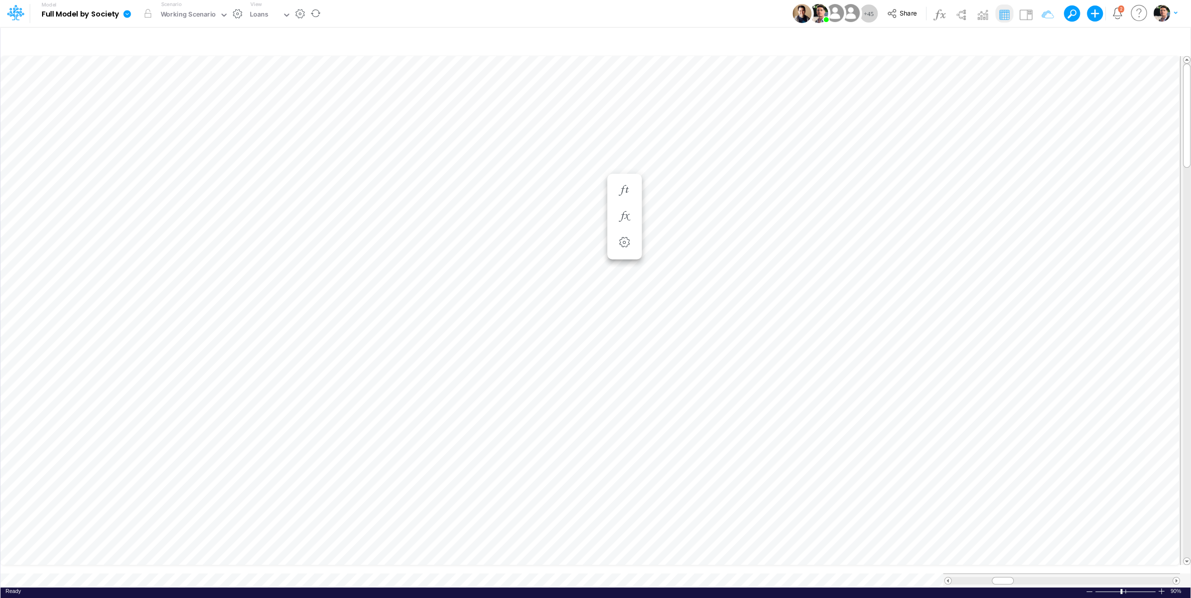
scroll to position [4, 15]
click at [405, 418] on icon "button" at bounding box center [402, 416] width 15 height 11
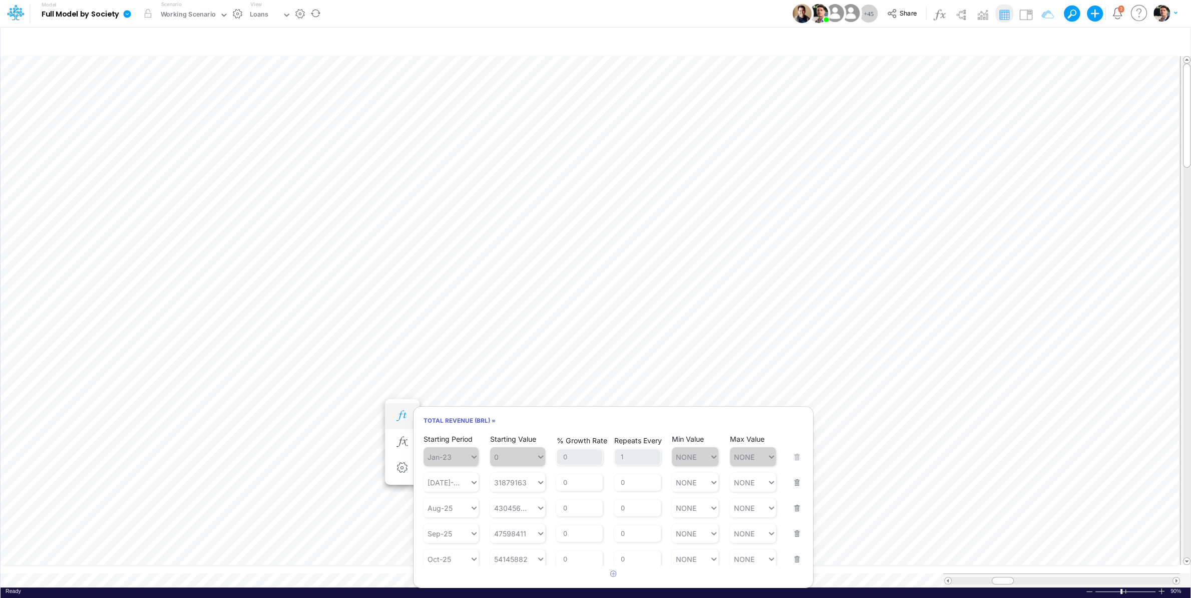
scroll to position [4, 2]
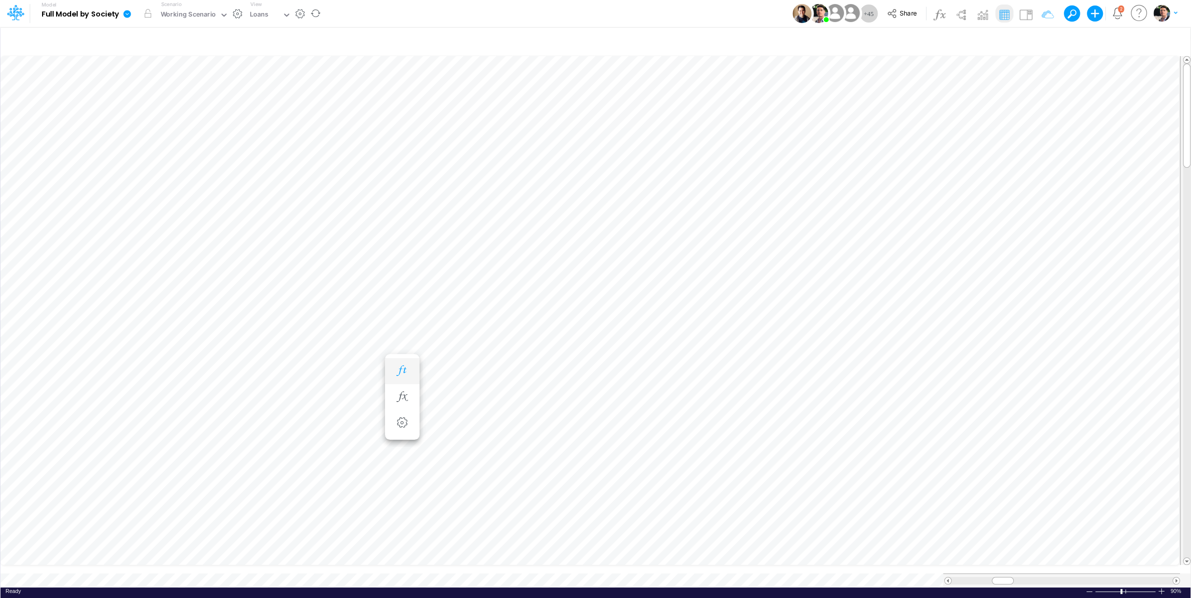
scroll to position [4, 15]
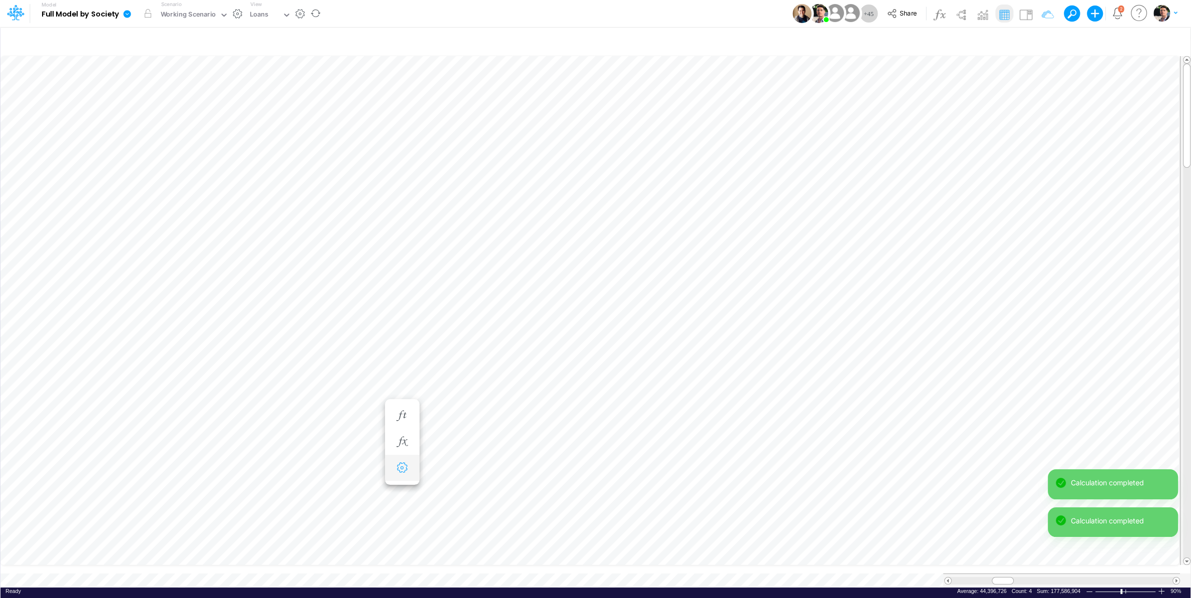
scroll to position [4, 15]
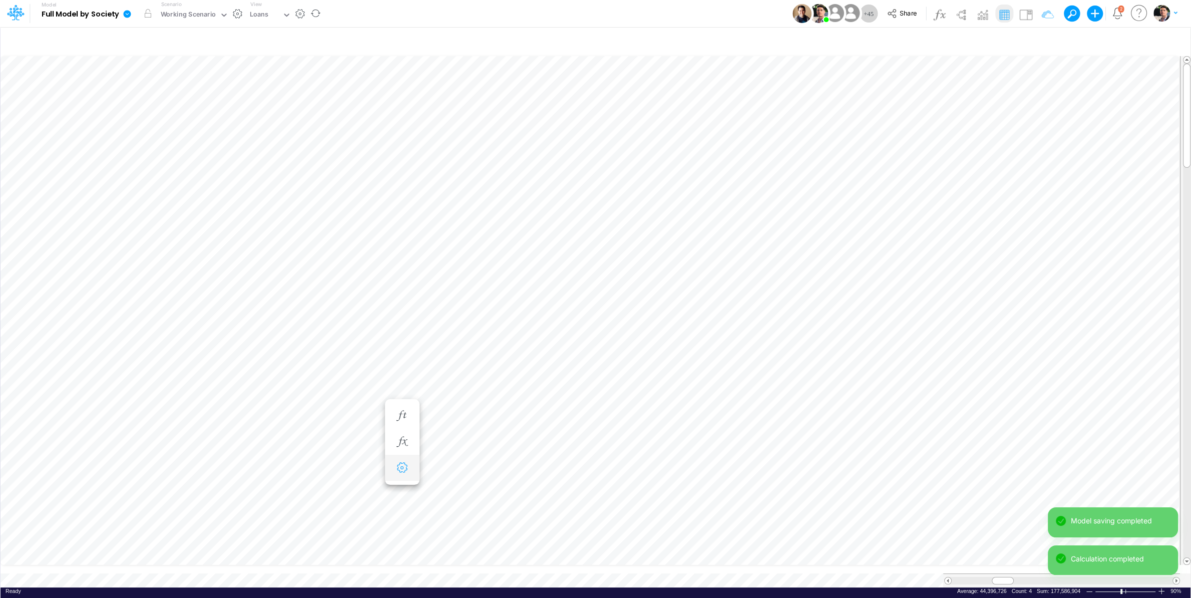
type input "Consolidated FS - USGAAP"
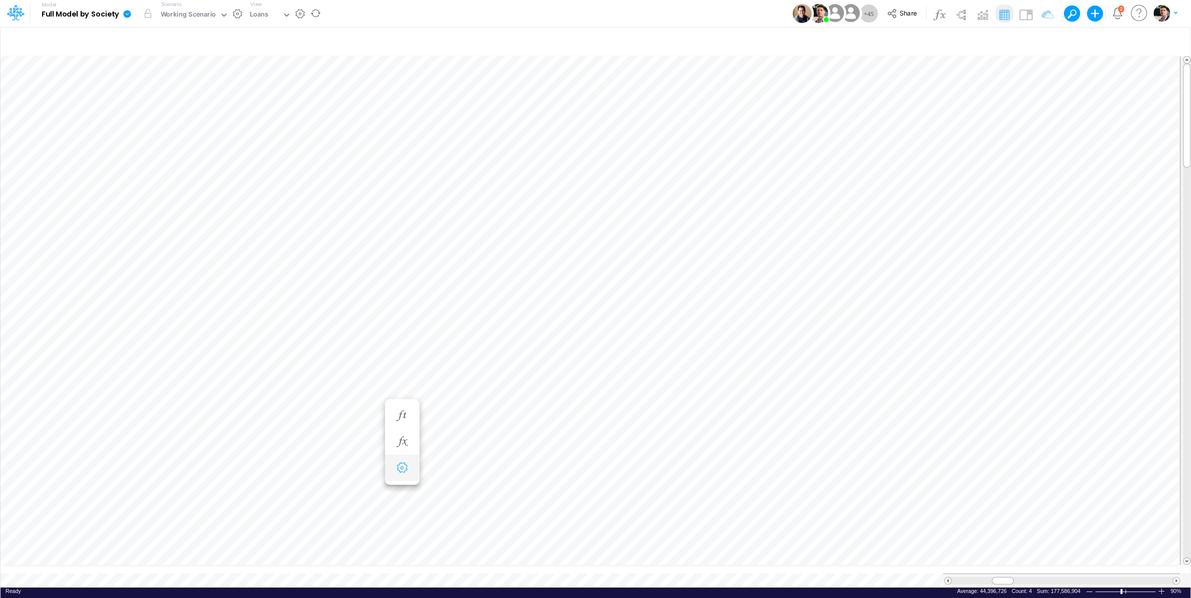
scroll to position [4, 15]
type input "Consolidated FS - USGAAP"
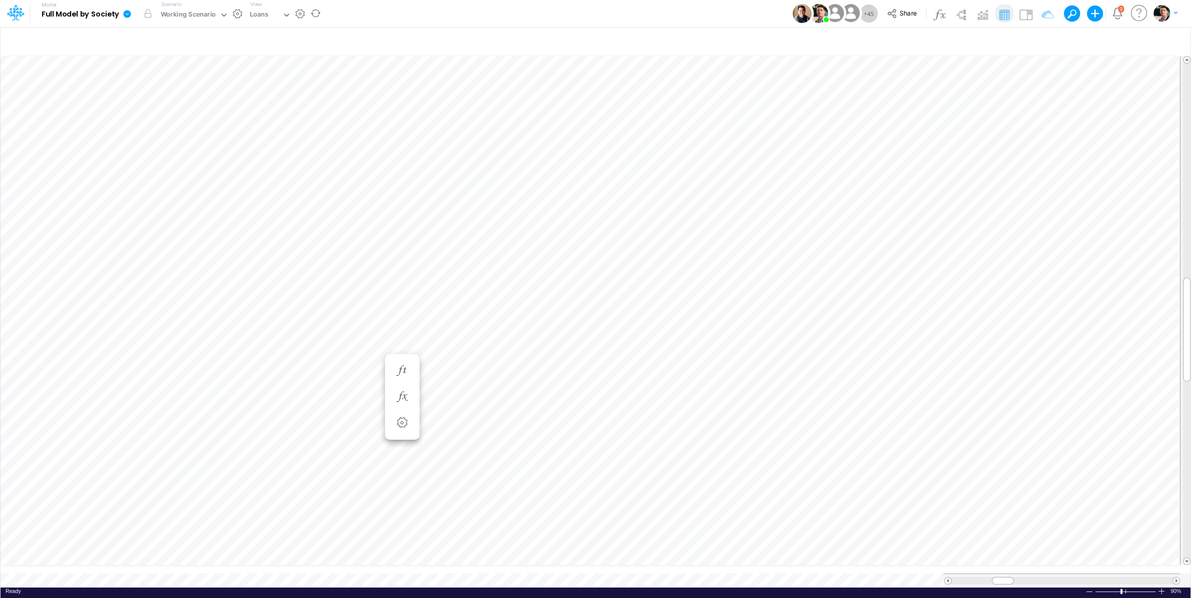
scroll to position [4, 15]
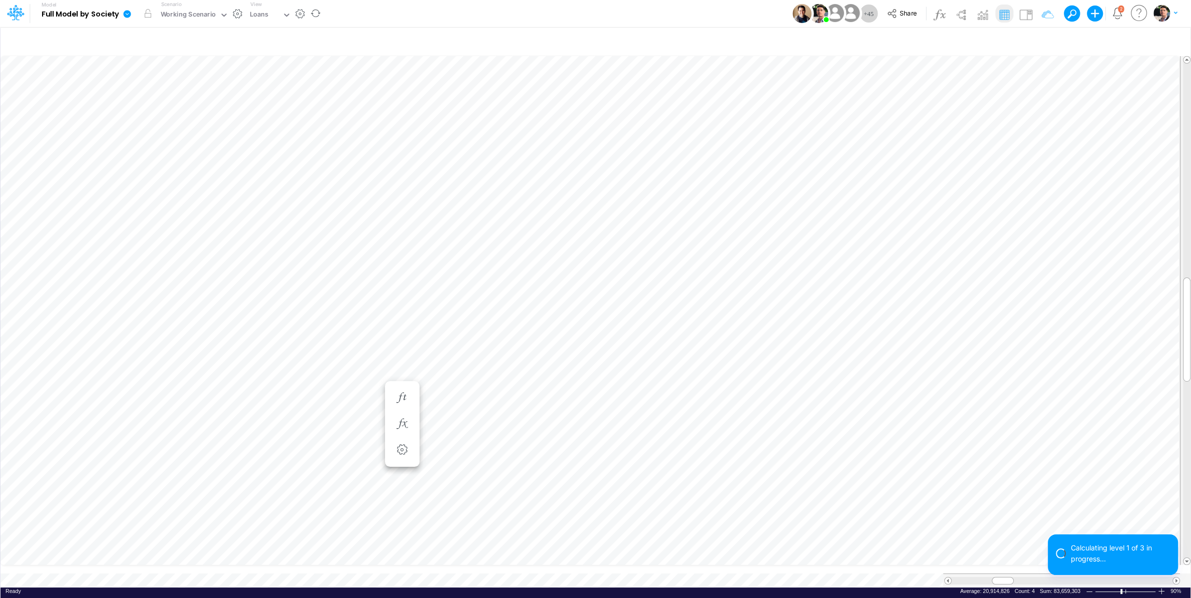
scroll to position [4, 20]
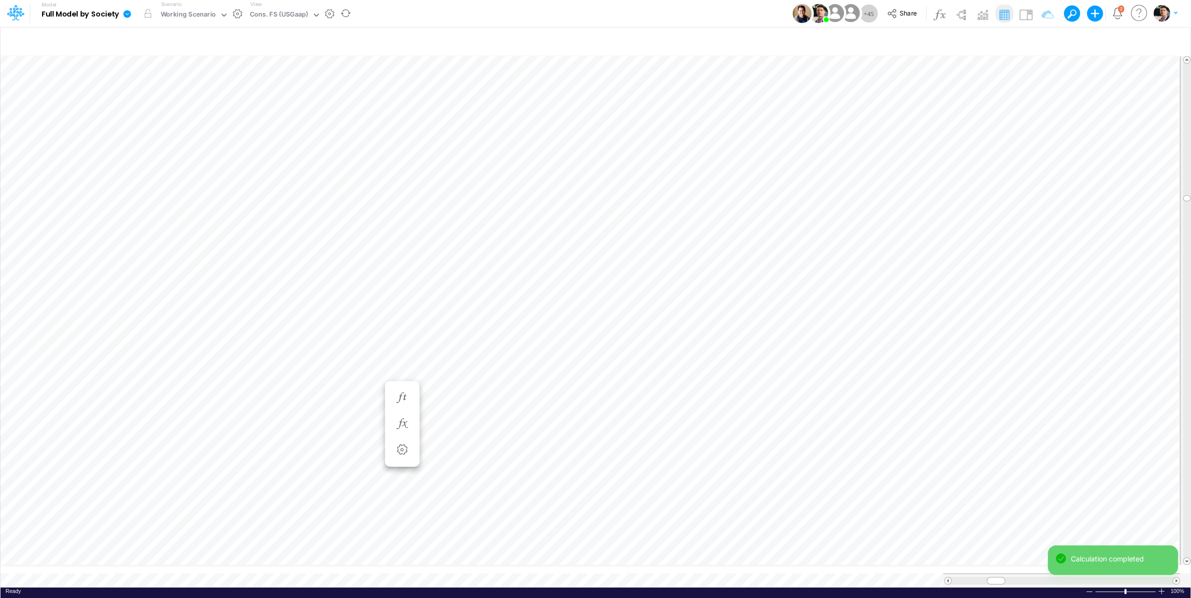
type input "Consolidated FS - USGAAP"
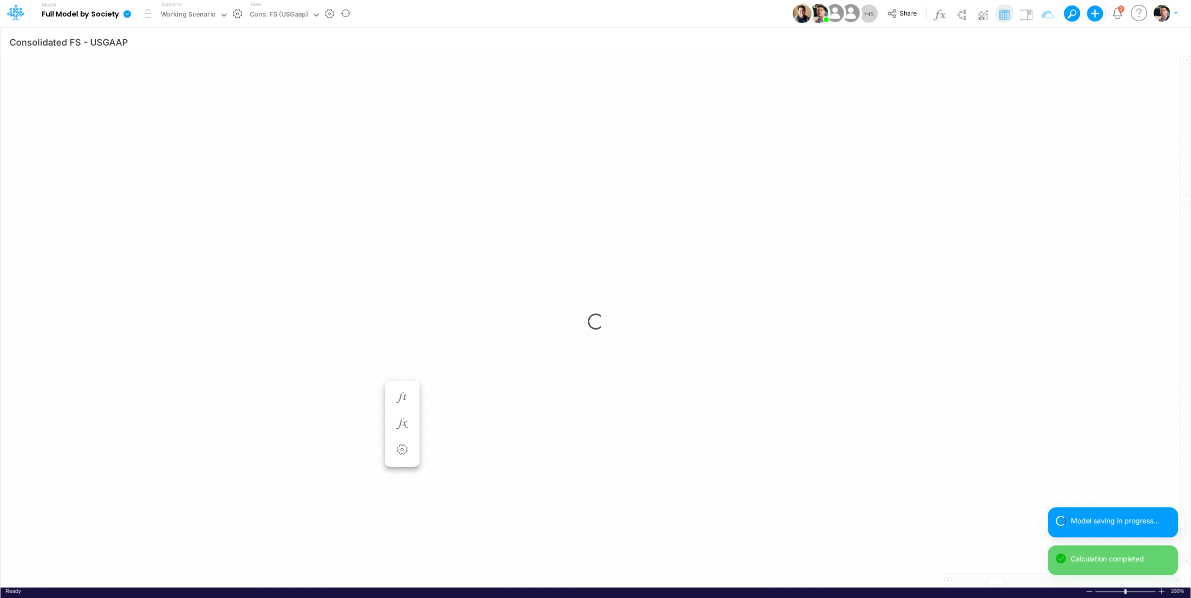
scroll to position [4, 33]
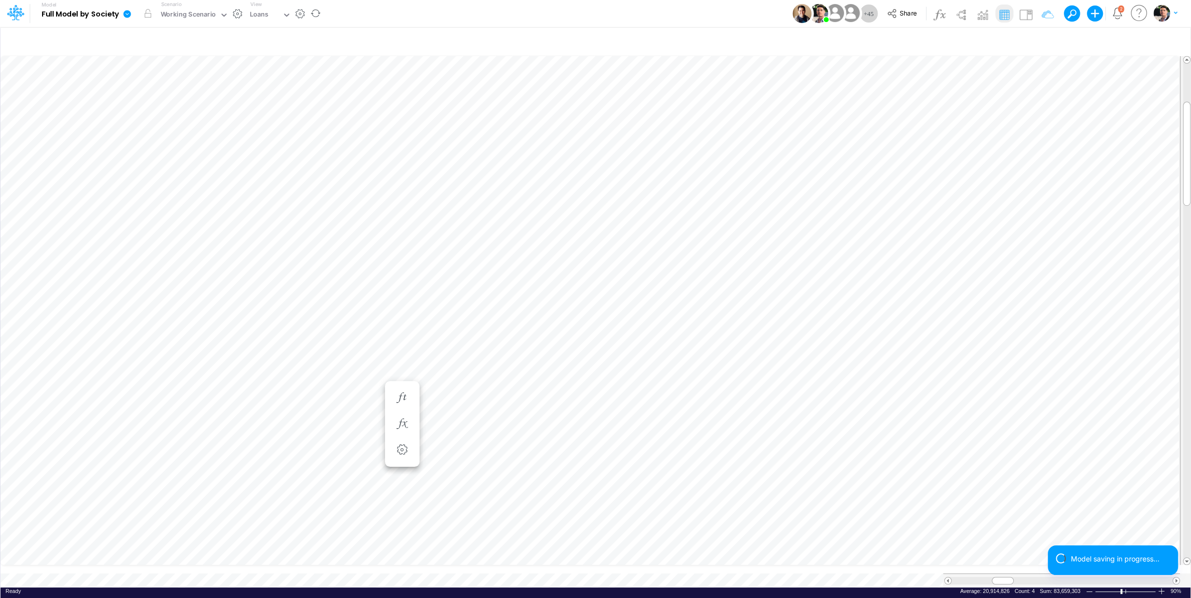
scroll to position [4, 20]
click at [181, 16] on div "Working Scenario" at bounding box center [189, 16] width 56 height 12
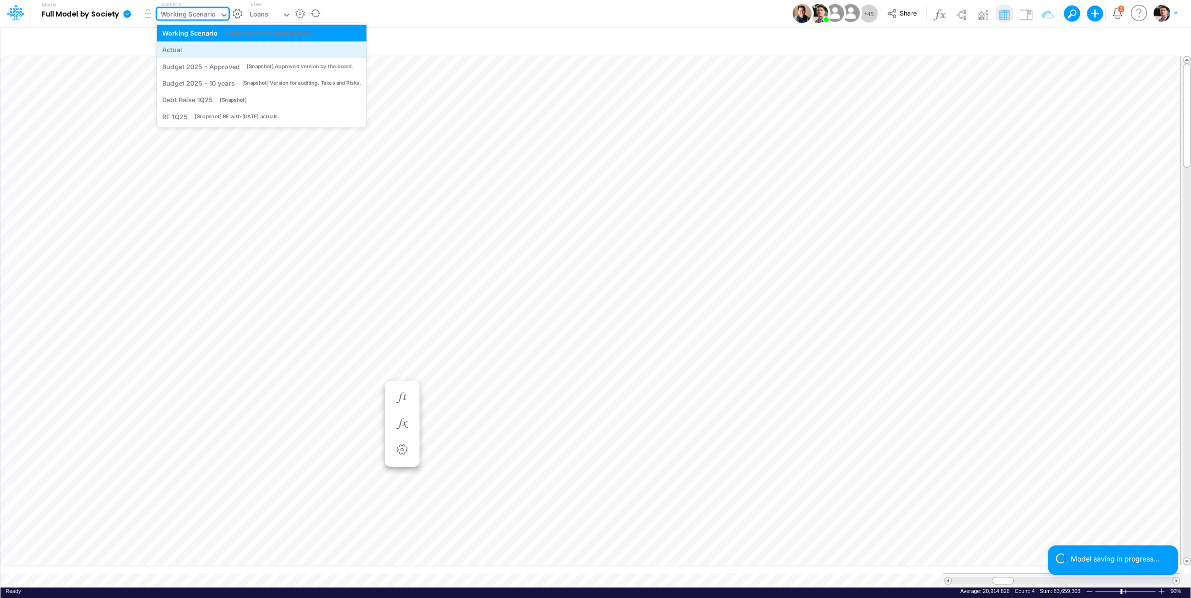
click at [176, 46] on div "Actual" at bounding box center [172, 50] width 20 height 10
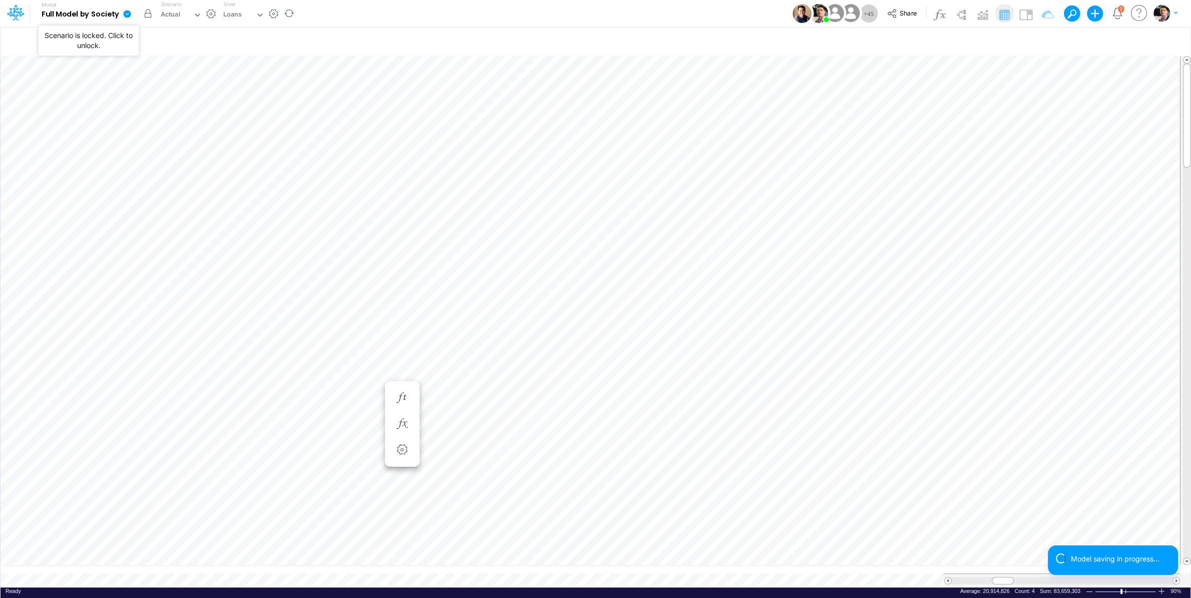
click at [147, 16] on button "button" at bounding box center [148, 14] width 18 height 18
drag, startPoint x: 1005, startPoint y: 573, endPoint x: 992, endPoint y: 575, distance: 12.7
click at [992, 576] on div at bounding box center [992, 581] width 22 height 8
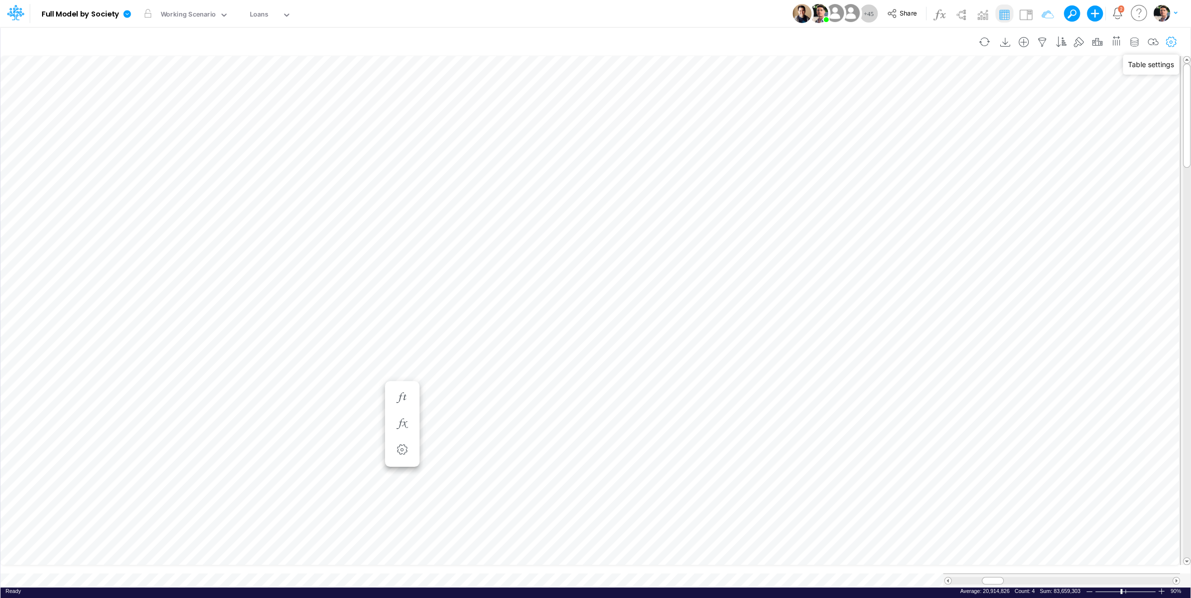
click at [1084, 41] on icon "button" at bounding box center [1171, 42] width 15 height 11
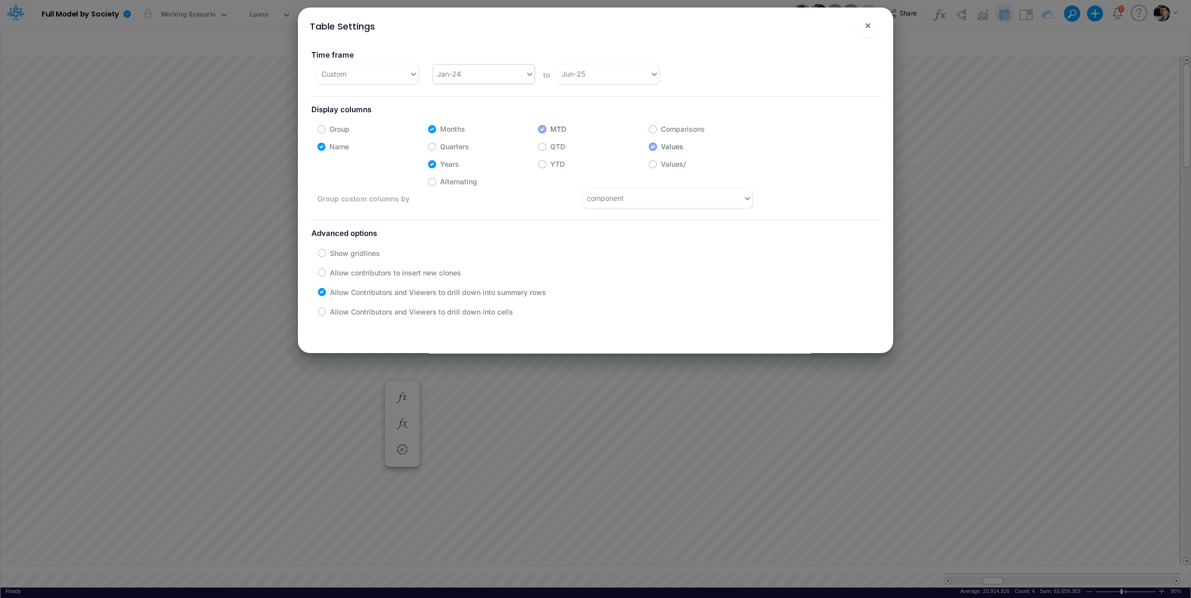
click at [496, 74] on div "Jan-24" at bounding box center [479, 74] width 92 height 17
type input "apr-25"
click at [596, 76] on div "Jun-25" at bounding box center [604, 74] width 92 height 17
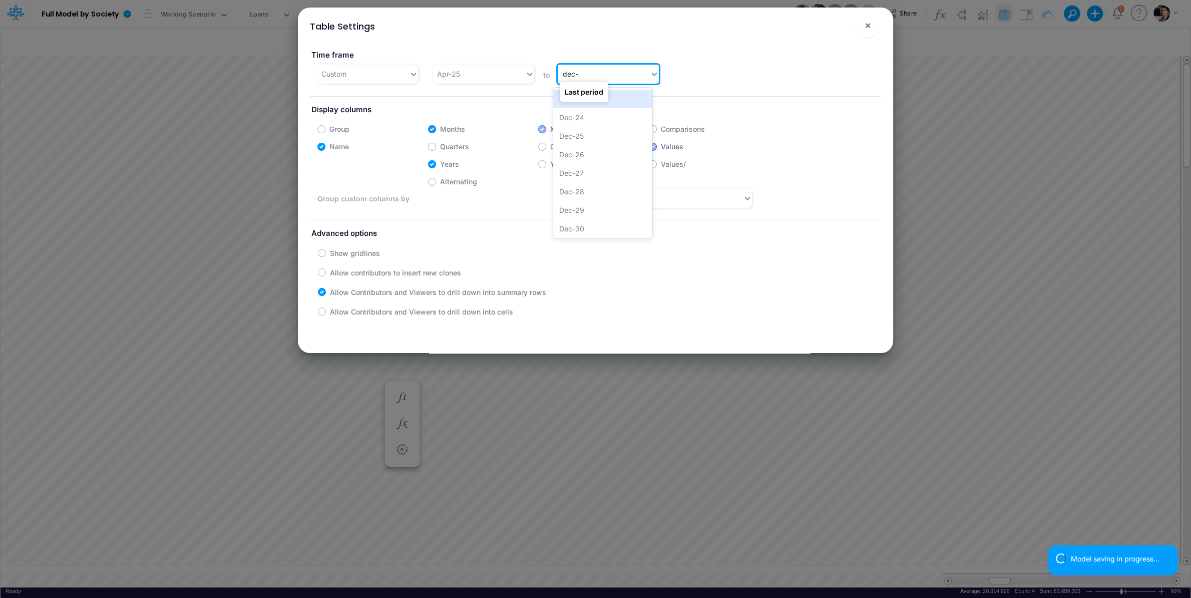
type input "dec-34"
click at [625, 98] on div "Dec-34" at bounding box center [602, 99] width 99 height 19
click at [868, 28] on span "×" at bounding box center [868, 25] width 7 height 12
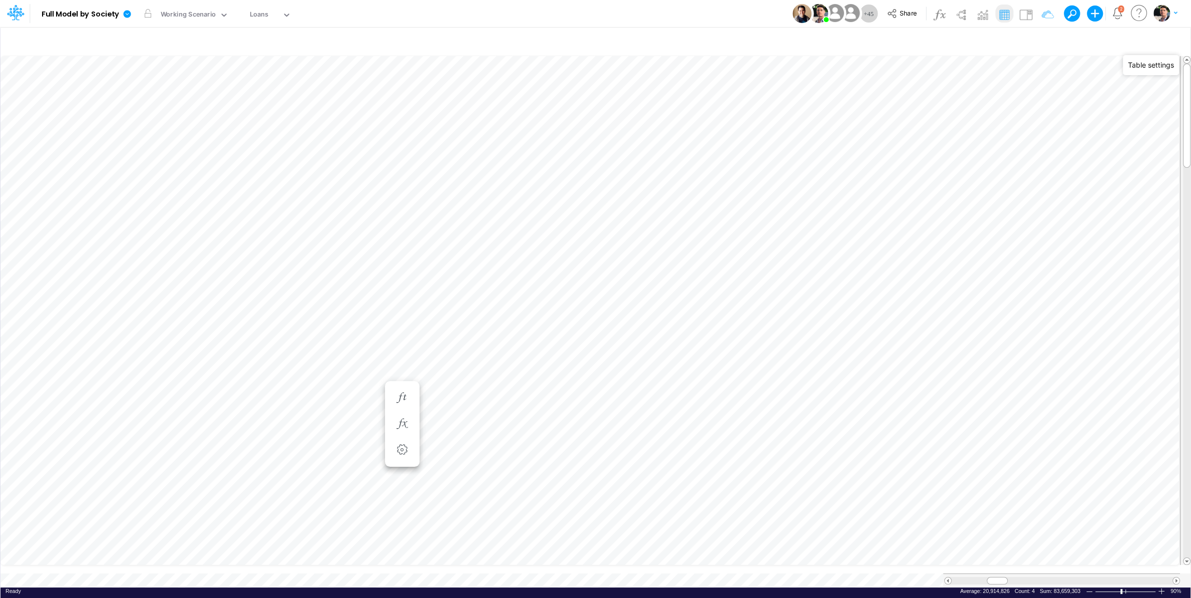
type input "Consolidated FS - USGAAP"
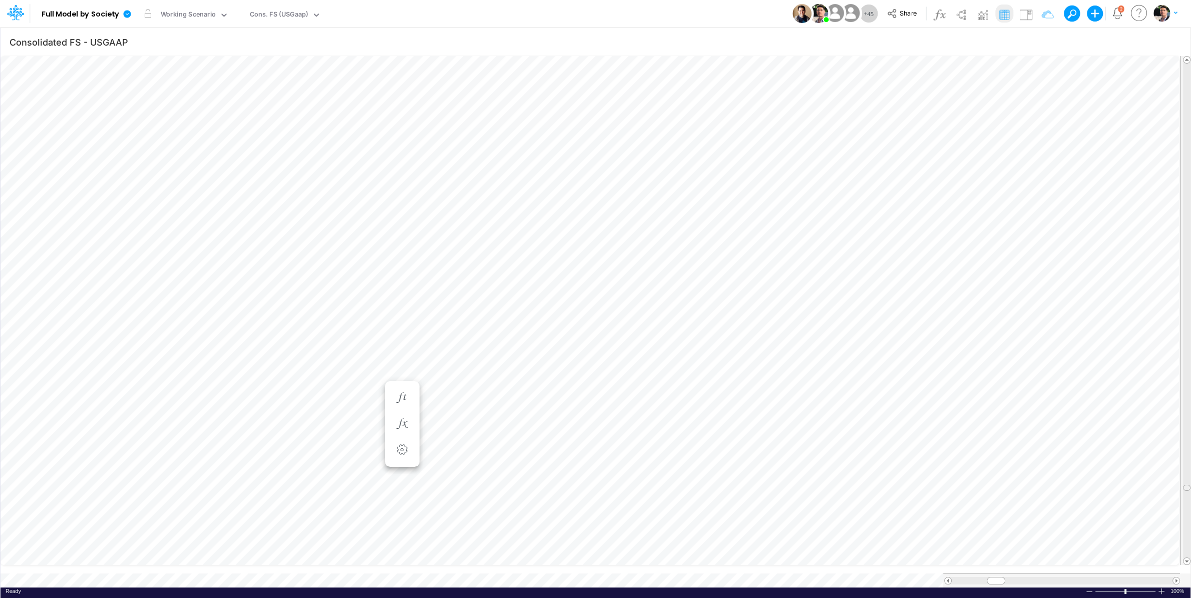
drag, startPoint x: 1186, startPoint y: 238, endPoint x: 1202, endPoint y: 487, distance: 249.4
click at [289, 14] on div "Cons. FS (USGaap)" at bounding box center [279, 16] width 59 height 12
type input "03br"
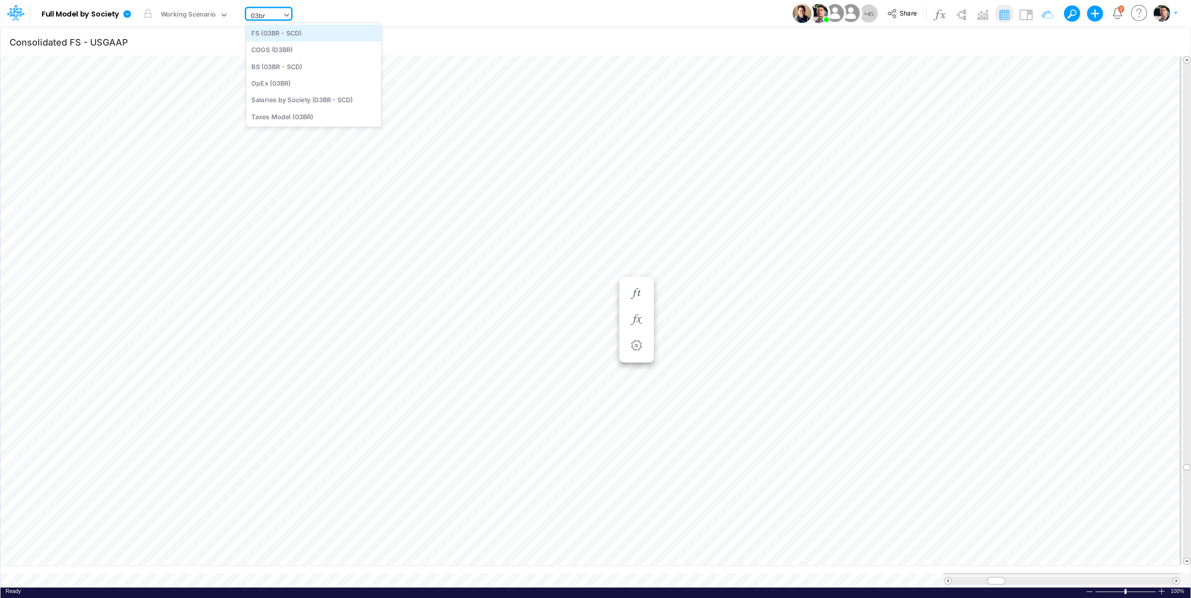
click at [284, 36] on div "FS (03BR - SCD)" at bounding box center [313, 33] width 135 height 17
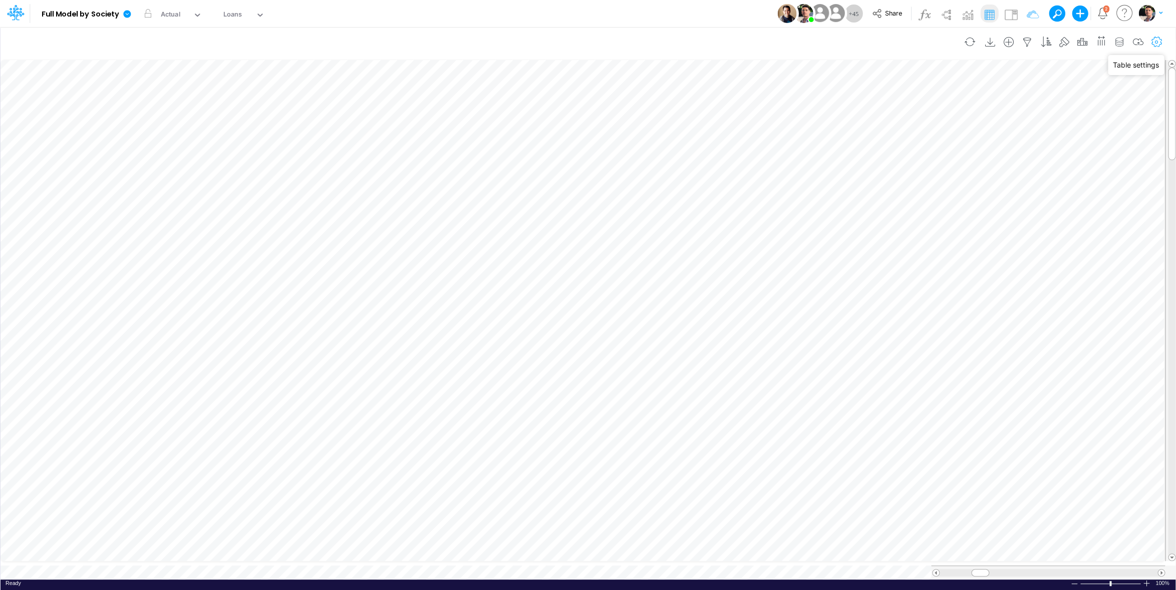
click at [1158, 38] on icon "button" at bounding box center [1156, 42] width 15 height 11
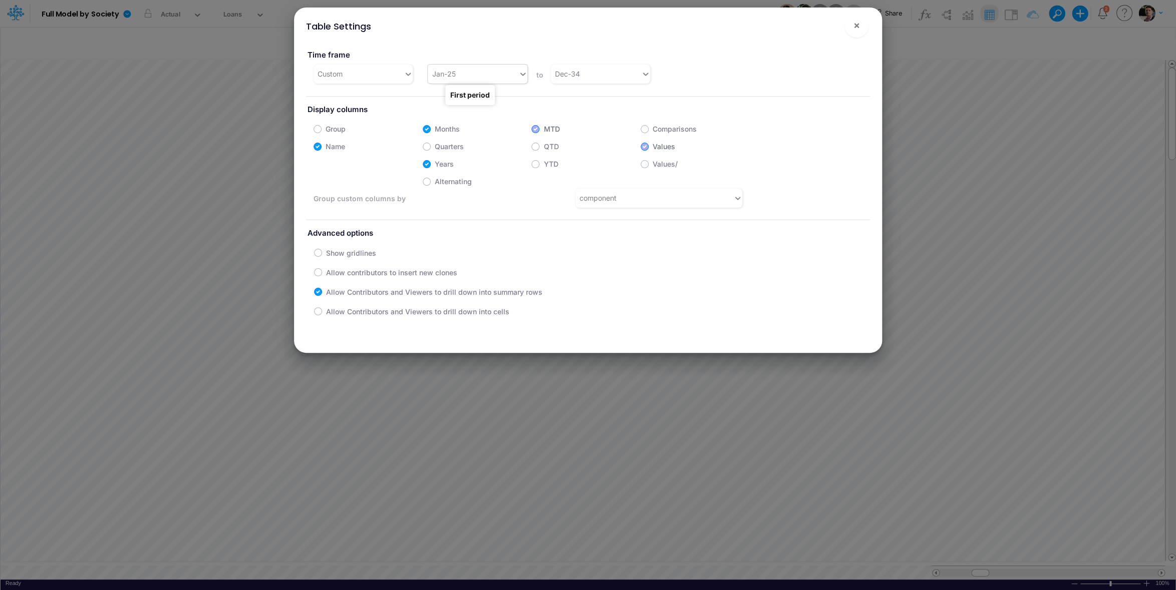
click at [479, 77] on div "Jan-25" at bounding box center [473, 74] width 90 height 17
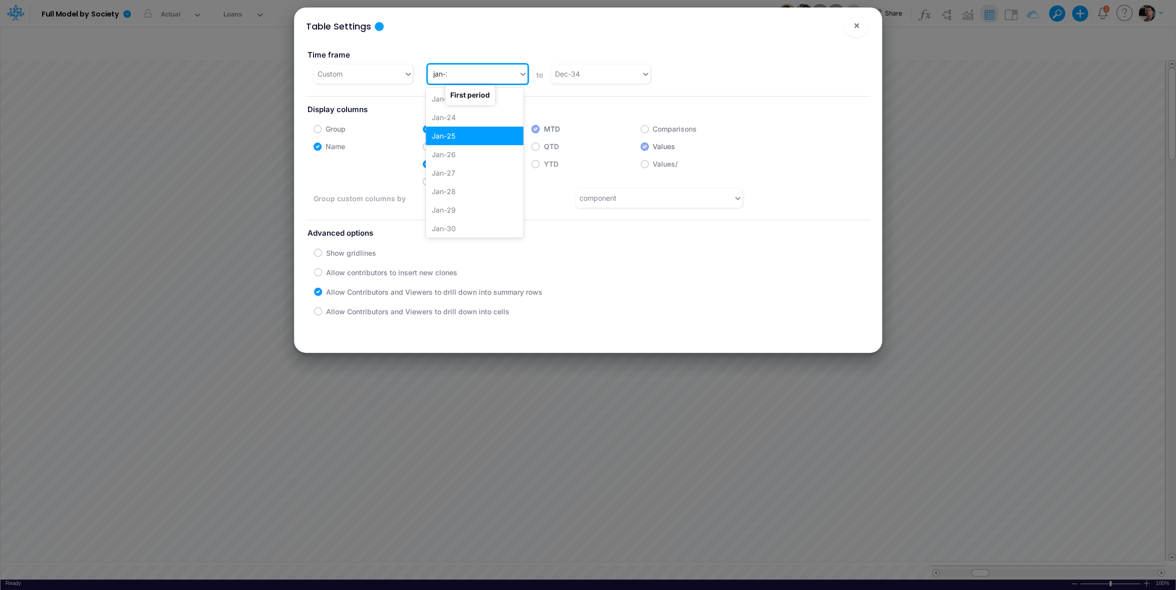
type input "jan-24"
click at [508, 98] on div "Jan-24" at bounding box center [474, 99] width 97 height 19
click at [591, 74] on div "Dec-34" at bounding box center [596, 74] width 90 height 17
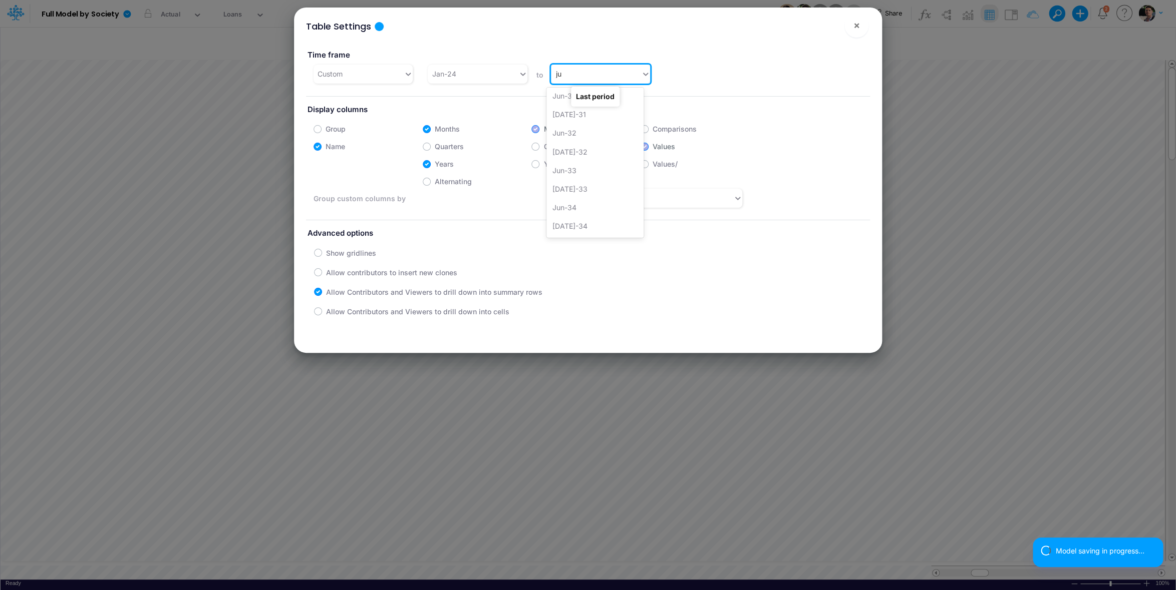
scroll to position [299, 0]
type input "jun-25"
click at [558, 103] on div "Jun-25" at bounding box center [594, 99] width 97 height 19
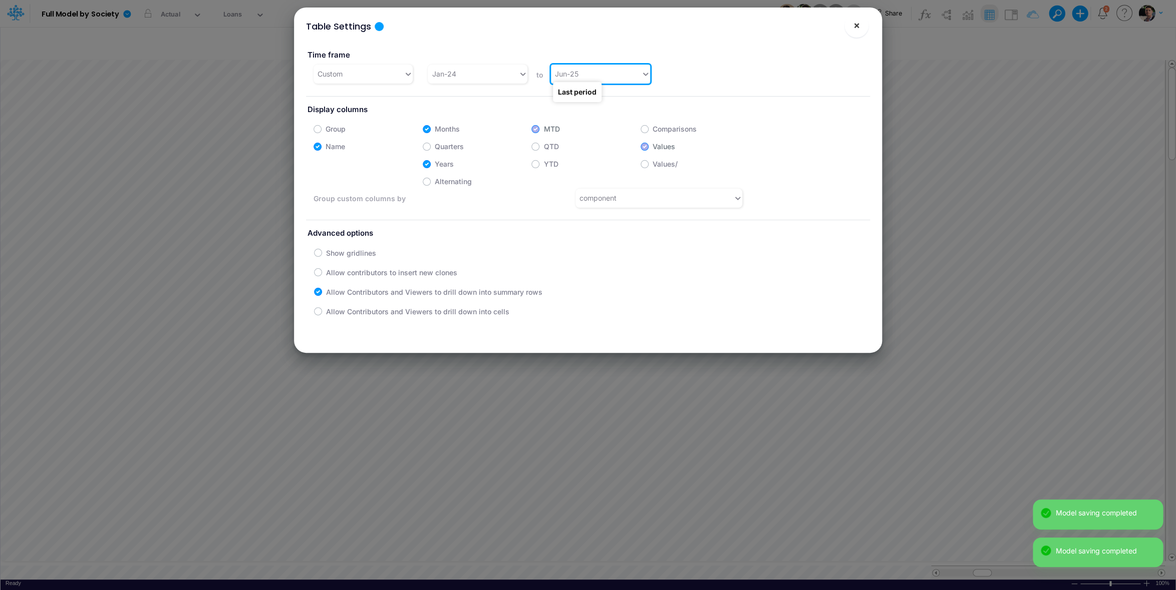
click at [857, 27] on span "×" at bounding box center [856, 25] width 7 height 12
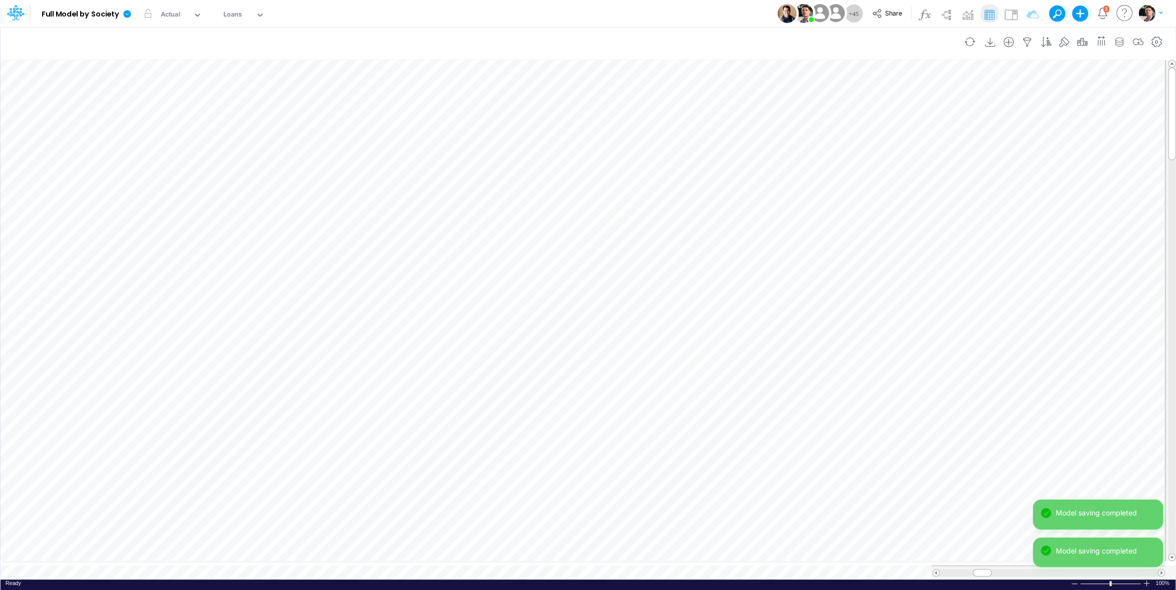
scroll to position [4, 2]
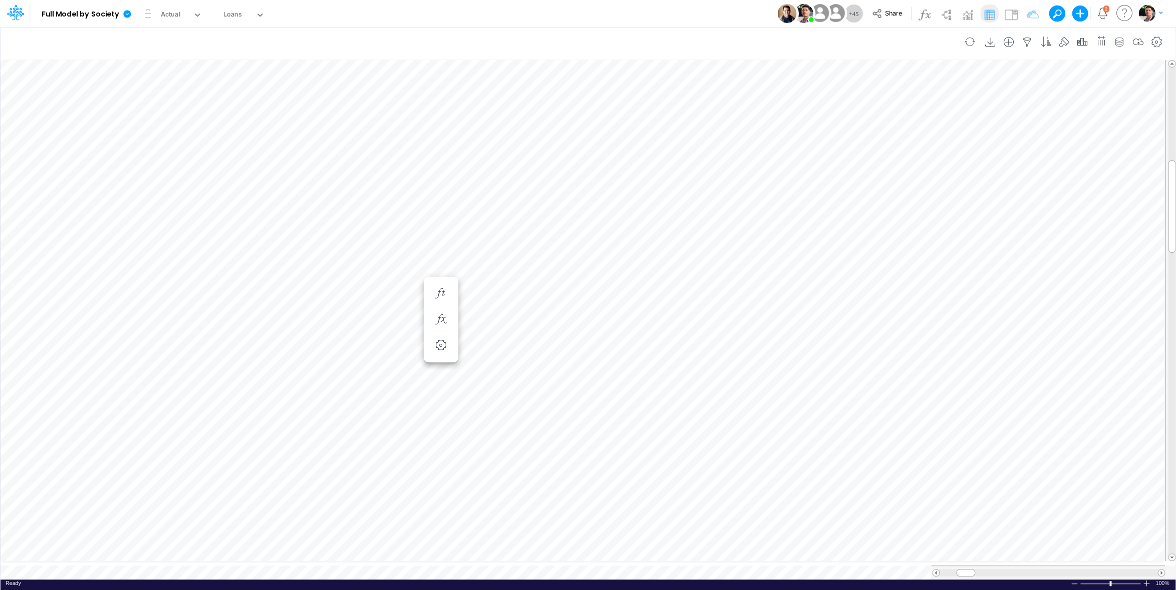
scroll to position [4, 2]
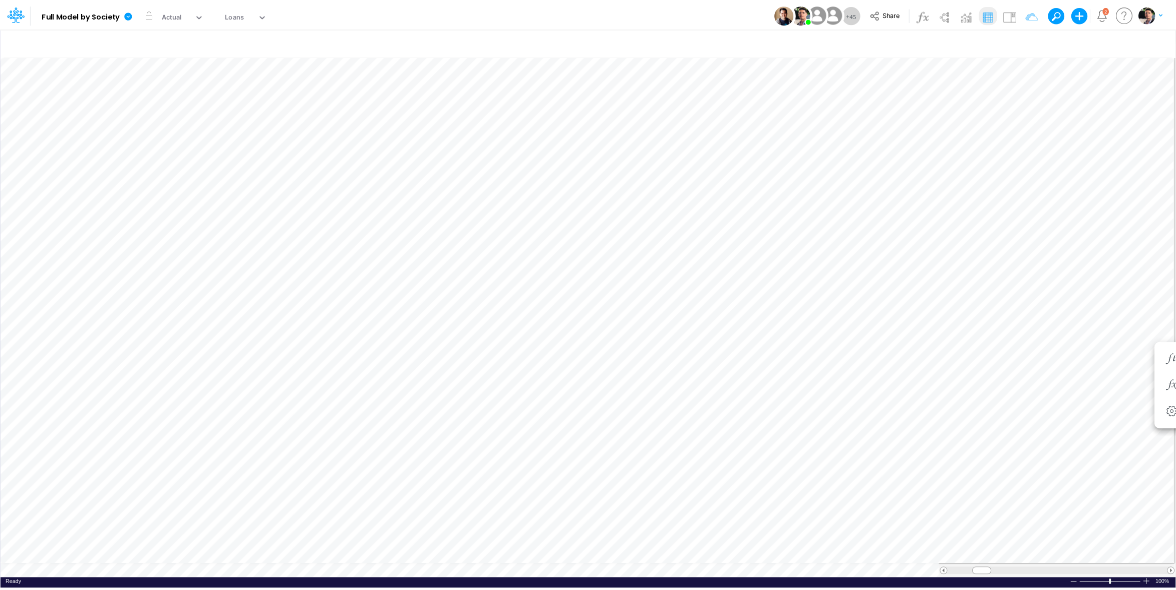
scroll to position [4, 12]
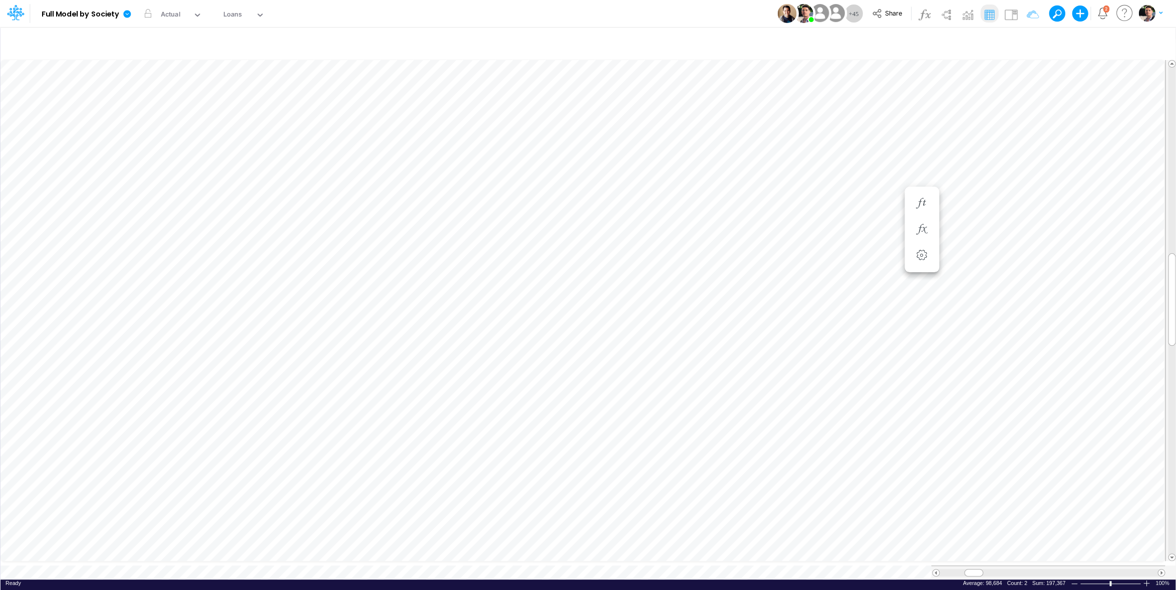
scroll to position [4, 6]
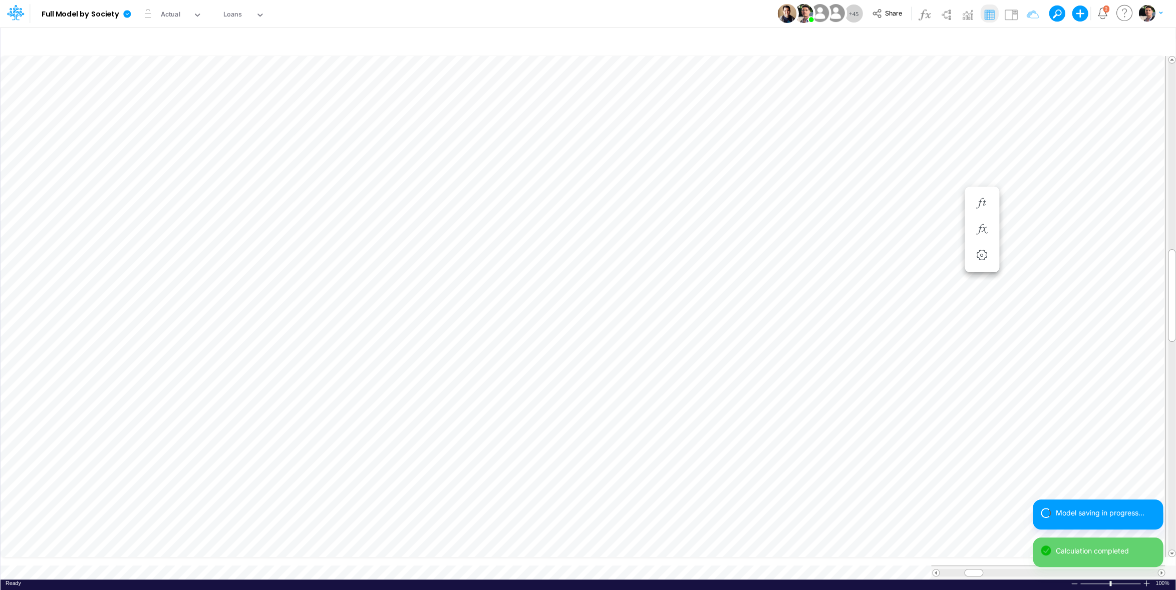
scroll to position [4, 2]
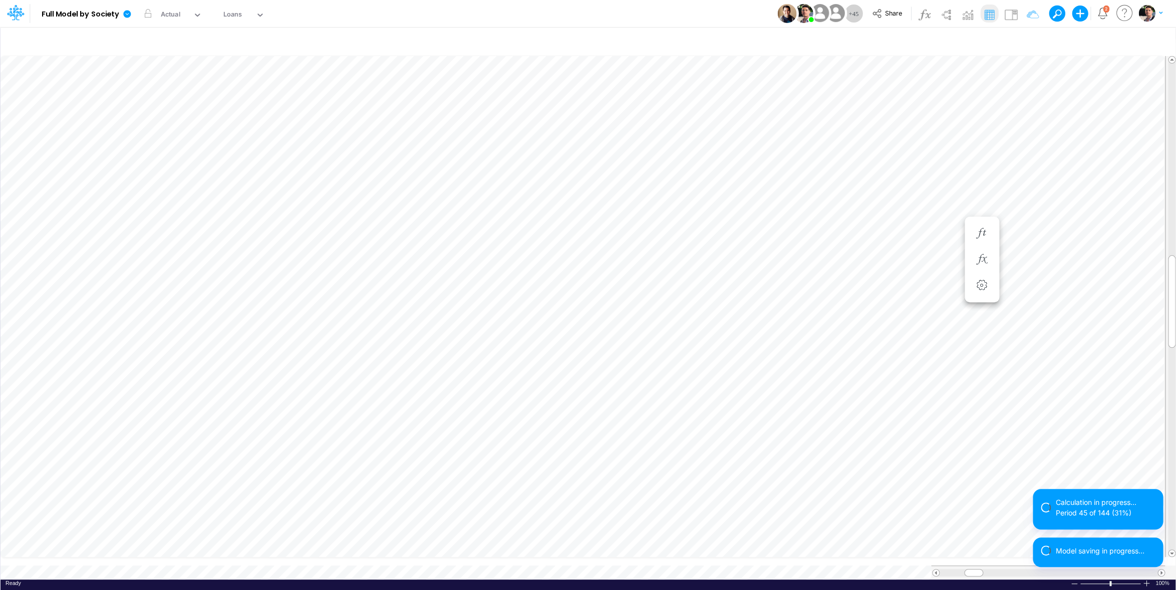
scroll to position [4, 12]
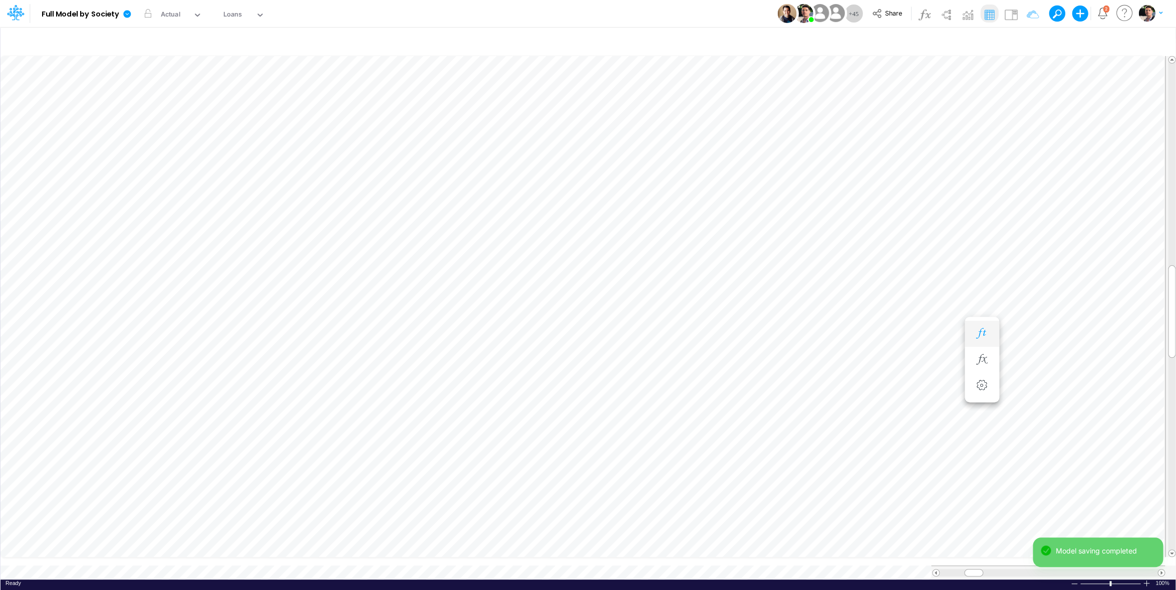
click at [982, 329] on icon "button" at bounding box center [981, 333] width 15 height 11
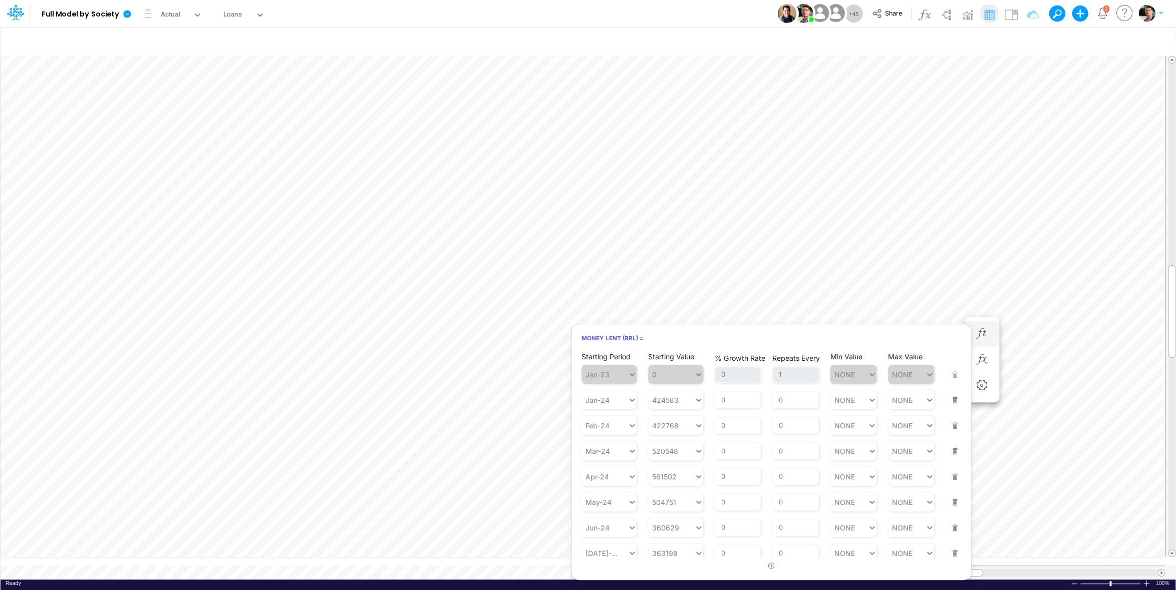
scroll to position [291, 0]
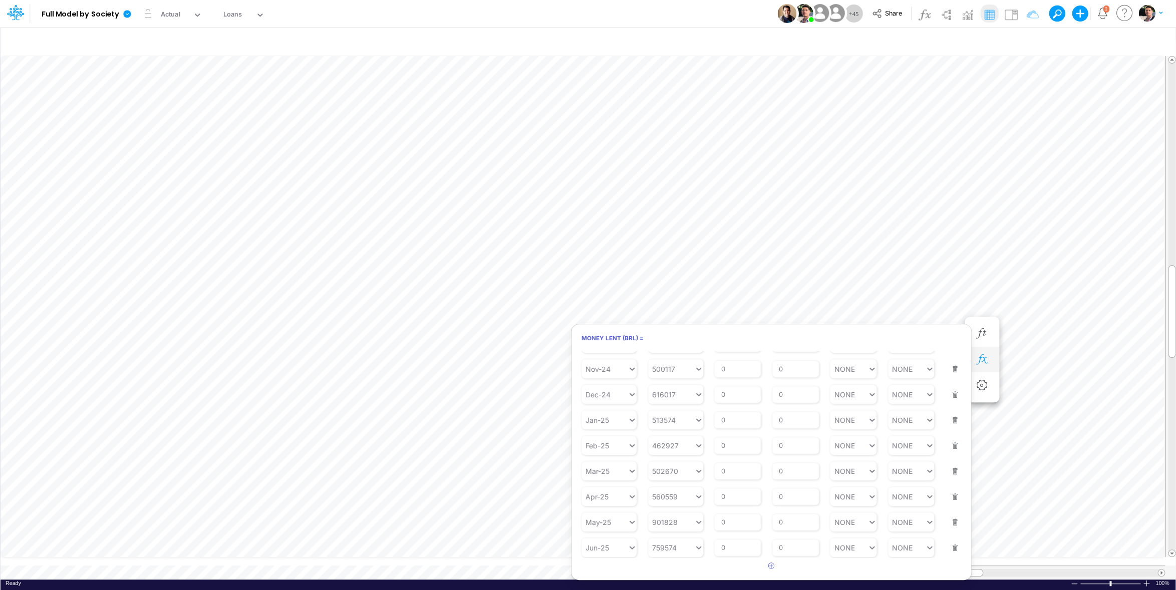
click at [984, 361] on icon "button" at bounding box center [981, 360] width 15 height 11
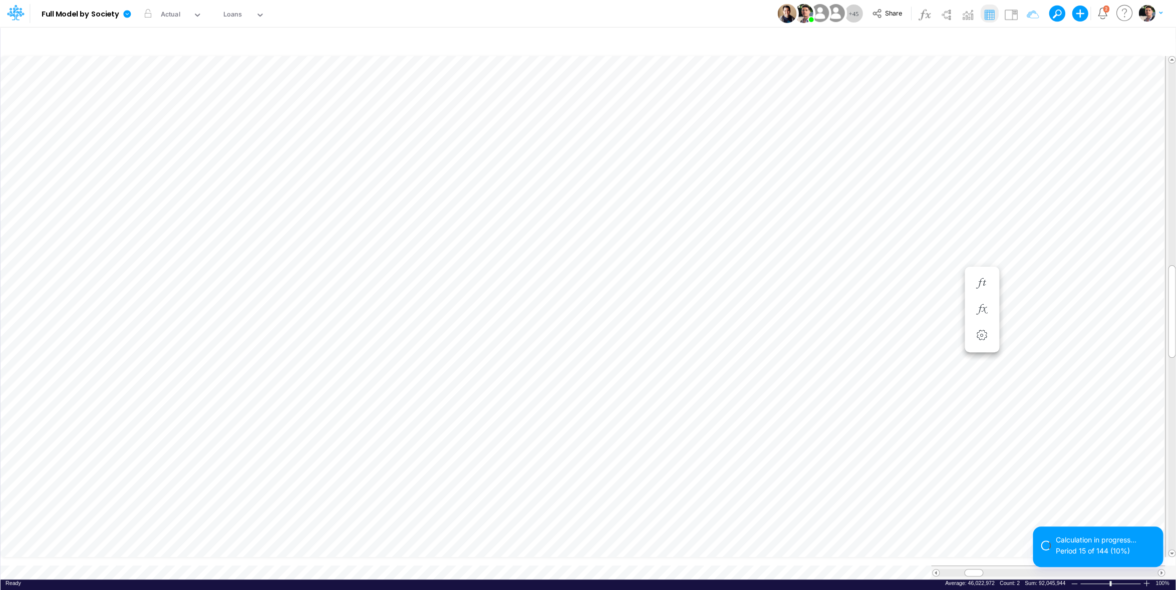
scroll to position [4, 15]
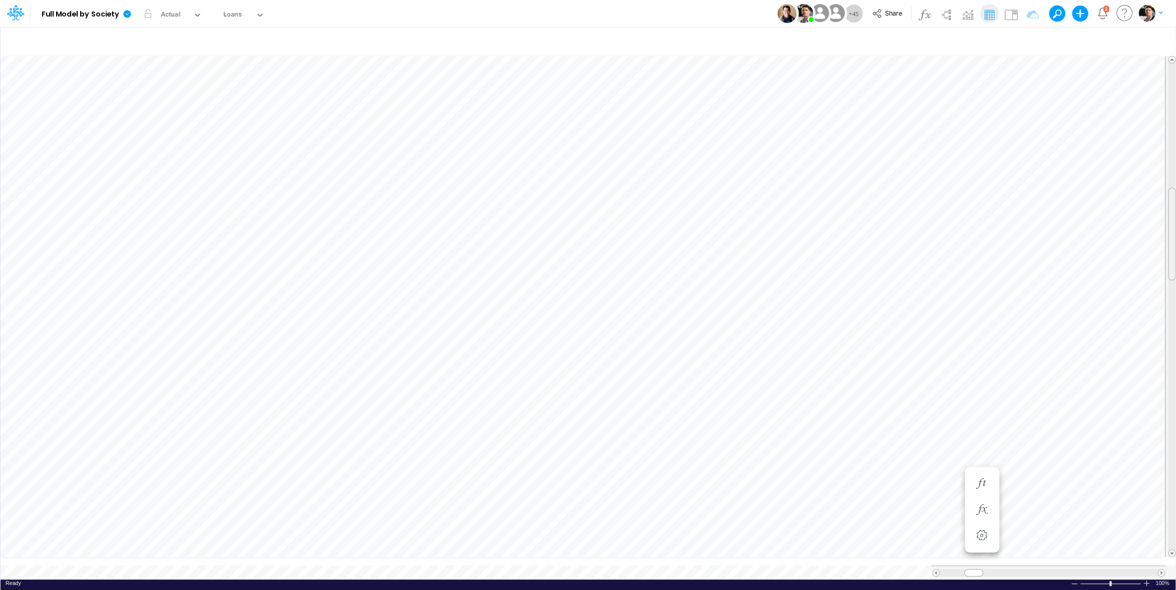
drag, startPoint x: 1172, startPoint y: 272, endPoint x: 1169, endPoint y: 220, distance: 52.7
click at [1169, 220] on div at bounding box center [1172, 234] width 8 height 93
click at [130, 13] on icon at bounding box center [127, 14] width 8 height 8
click at [151, 107] on button "View model info" at bounding box center [177, 104] width 107 height 16
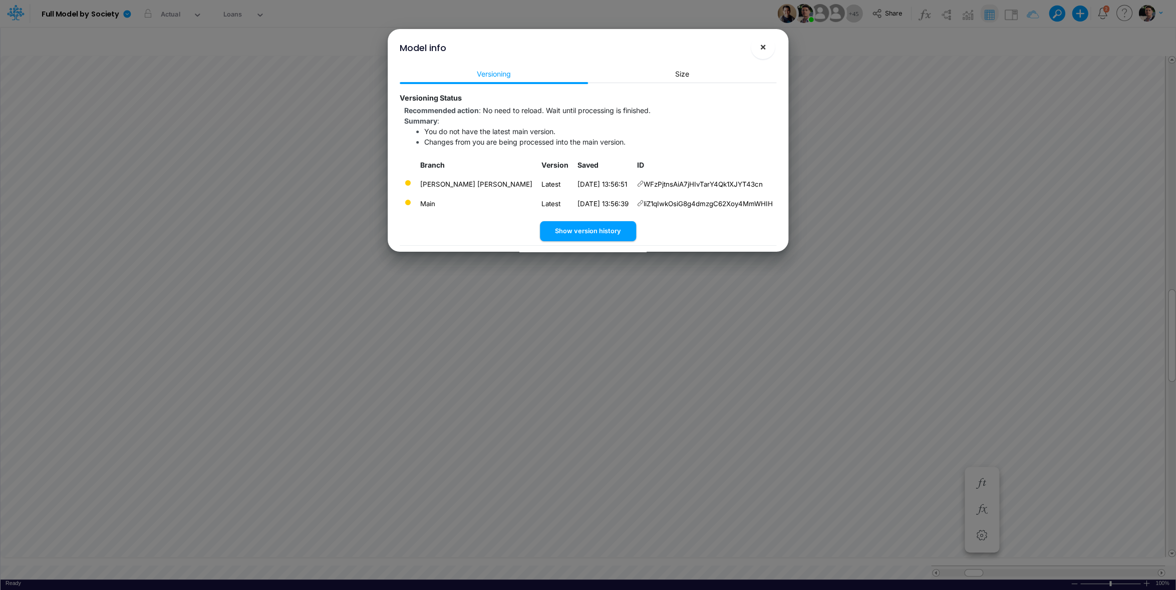
click at [763, 52] on span "×" at bounding box center [763, 47] width 7 height 12
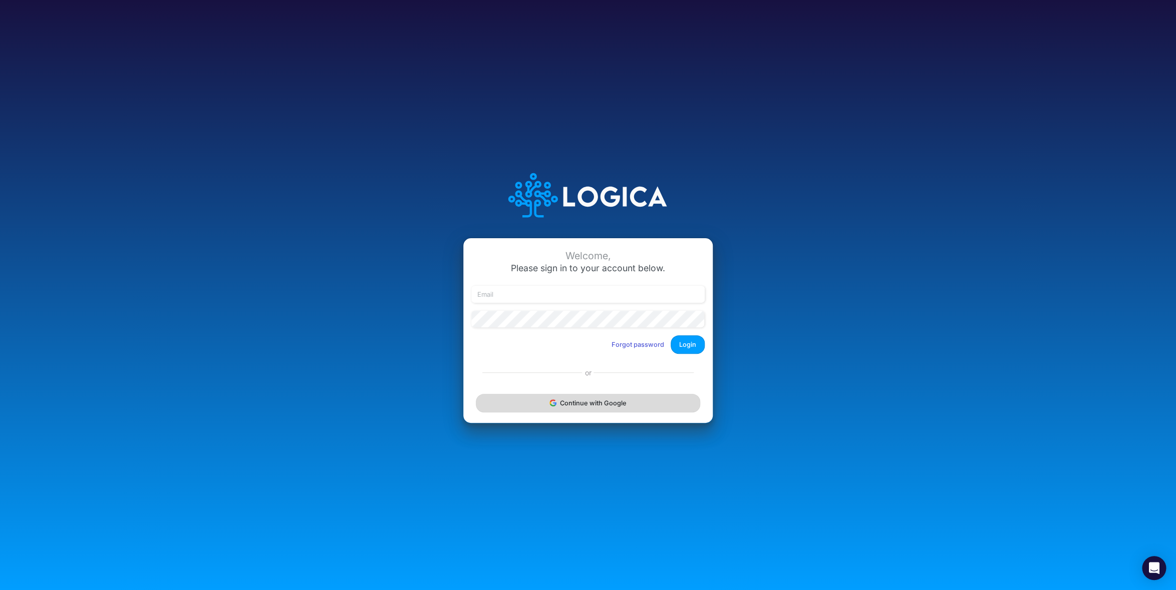
click at [615, 401] on button "Continue with Google" at bounding box center [588, 403] width 224 height 19
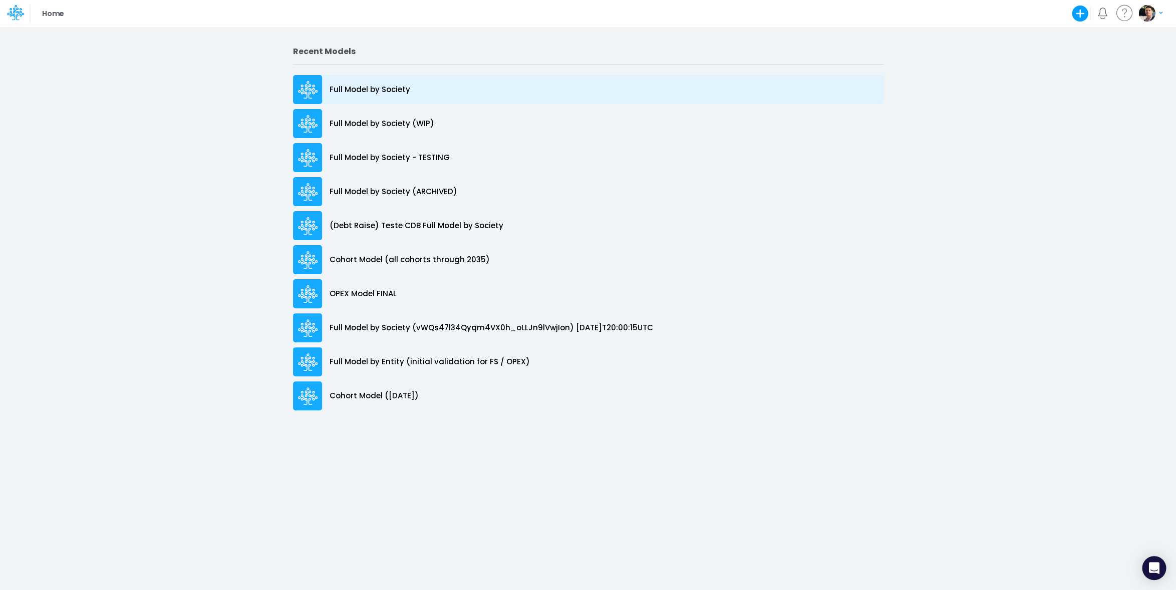
click at [371, 93] on p "Full Model by Society" at bounding box center [369, 90] width 81 height 12
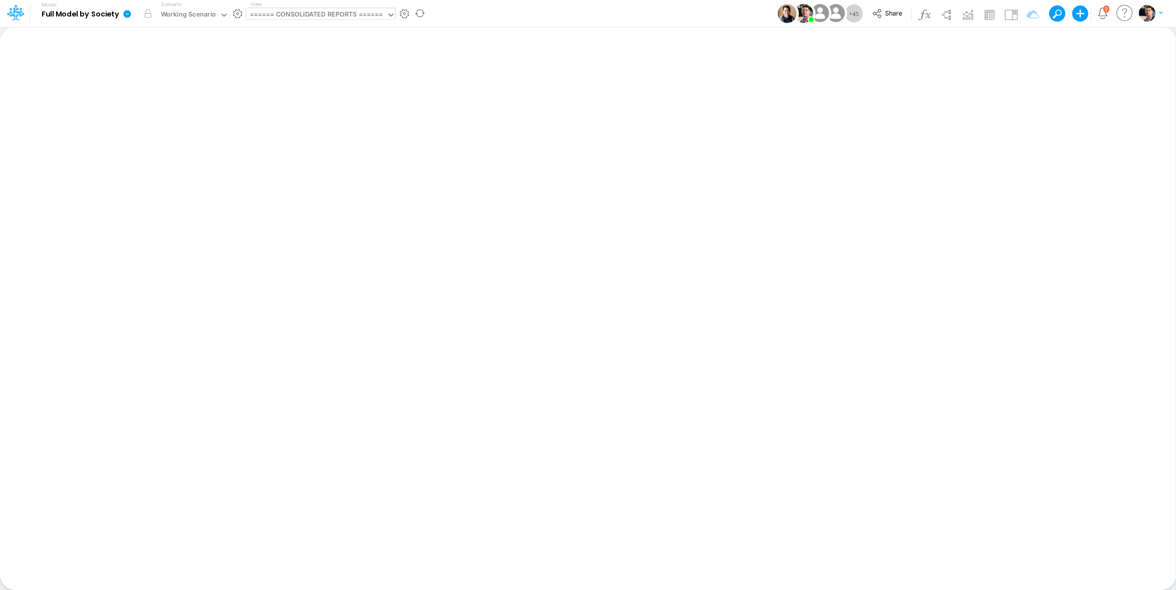
click at [350, 18] on div "====== CONSOLIDATED REPORTS ======" at bounding box center [316, 16] width 133 height 12
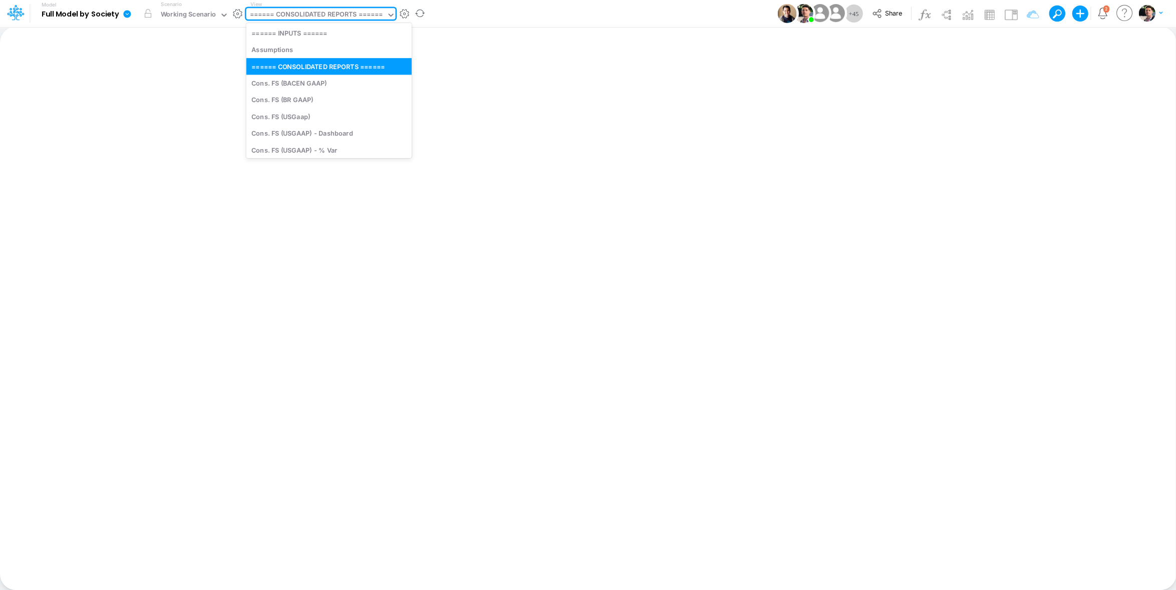
click at [305, 18] on div "====== CONSOLIDATED REPORTS ======" at bounding box center [316, 16] width 133 height 12
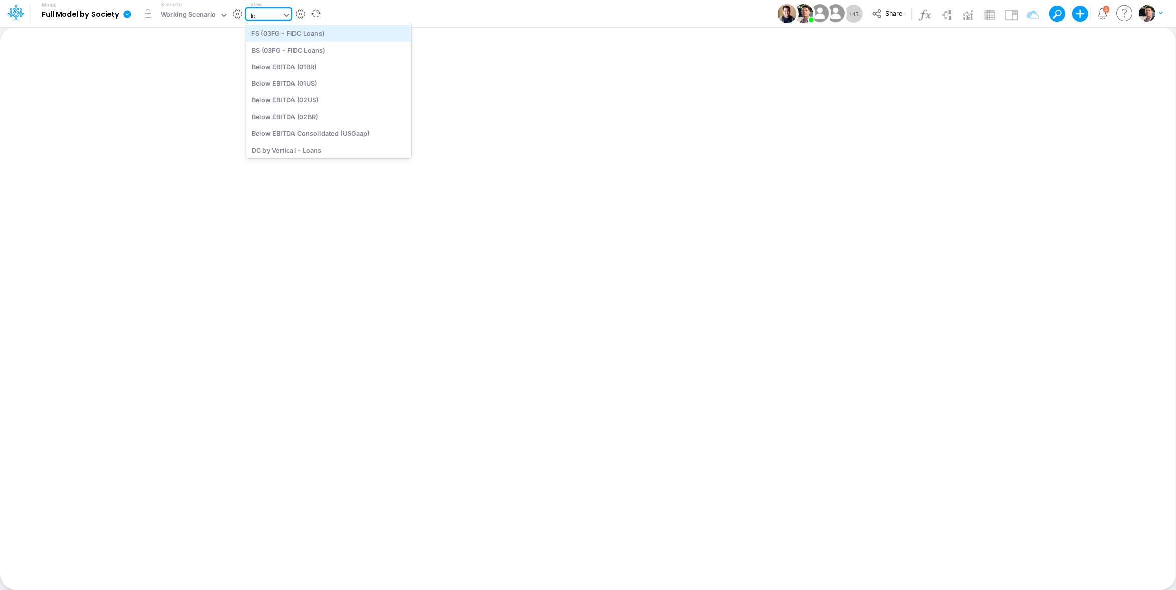
type input "l"
type input "usga"
click at [305, 35] on div "Cons. FS (USGaap)" at bounding box center [319, 33] width 146 height 17
type input "Consolidated FS - USGAAP"
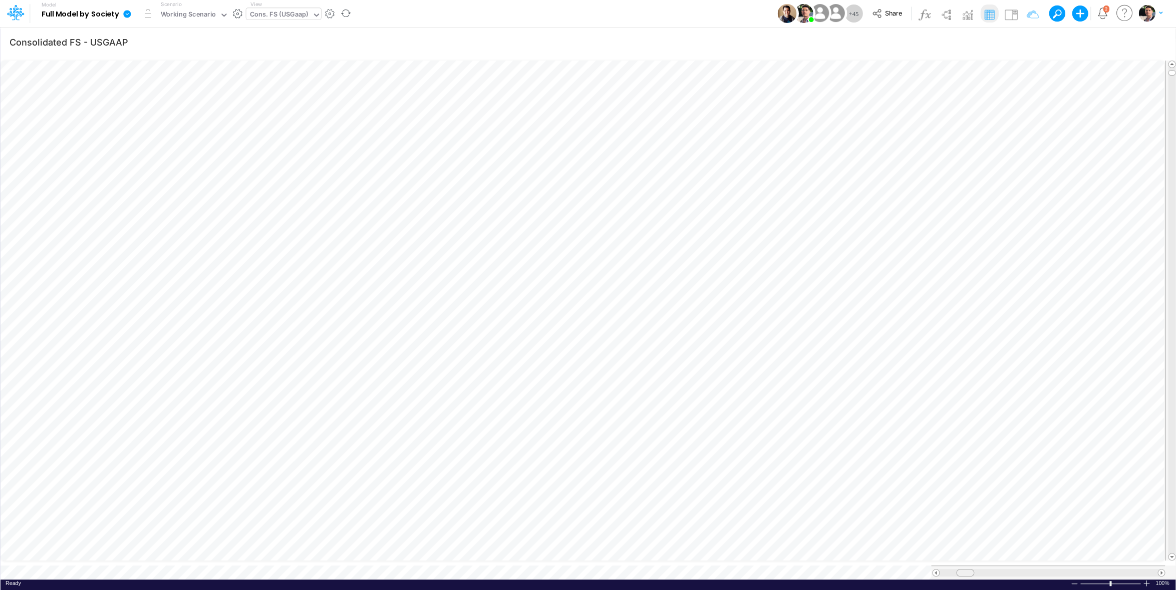
scroll to position [1, 1]
drag, startPoint x: 968, startPoint y: 563, endPoint x: 976, endPoint y: 563, distance: 8.5
click at [976, 570] on span at bounding box center [973, 573] width 7 height 7
click at [1161, 570] on span at bounding box center [1161, 573] width 7 height 7
click at [1159, 570] on span at bounding box center [1161, 573] width 7 height 7
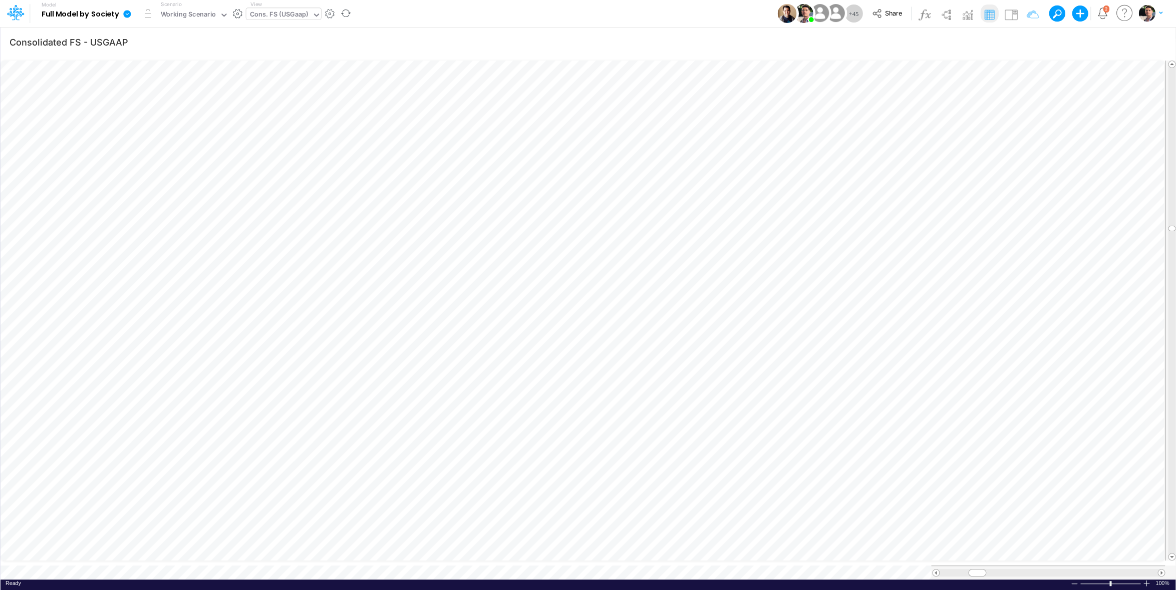
click at [290, 11] on div "Cons. FS (USGaap)" at bounding box center [279, 16] width 59 height 12
type input "03br"
click at [287, 38] on div "FS (03BR - SCD)" at bounding box center [313, 33] width 135 height 17
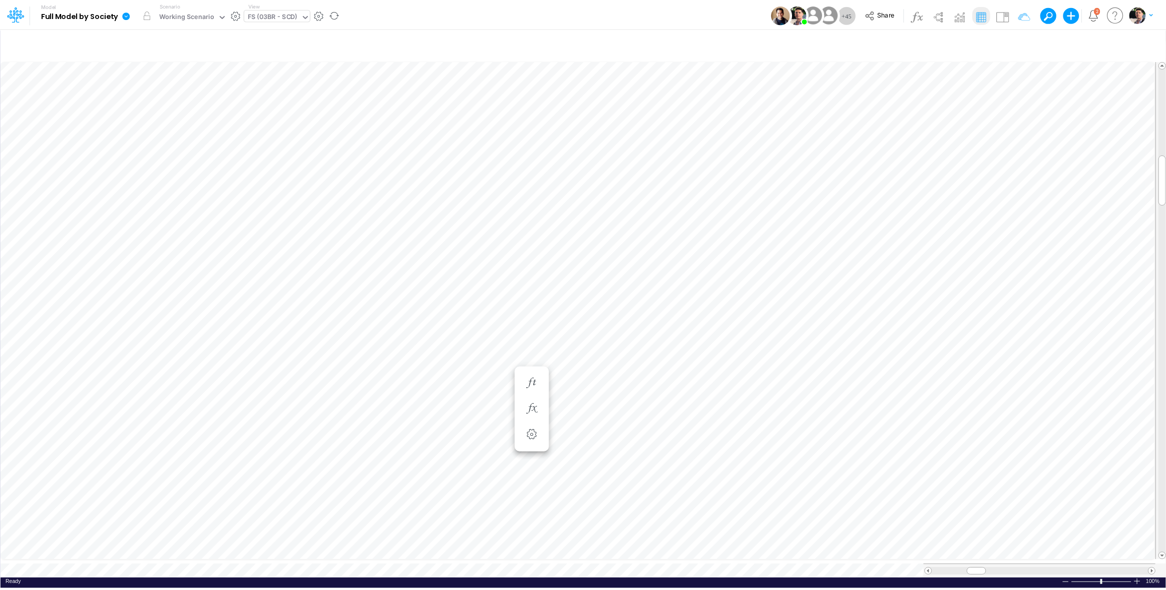
scroll to position [4, 34]
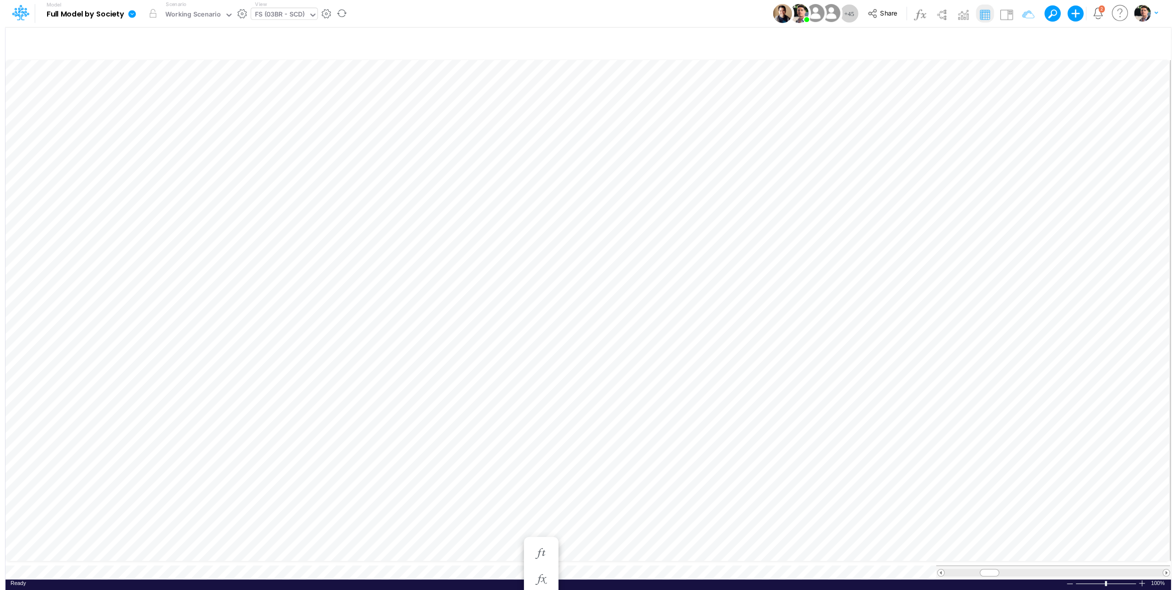
scroll to position [4, 30]
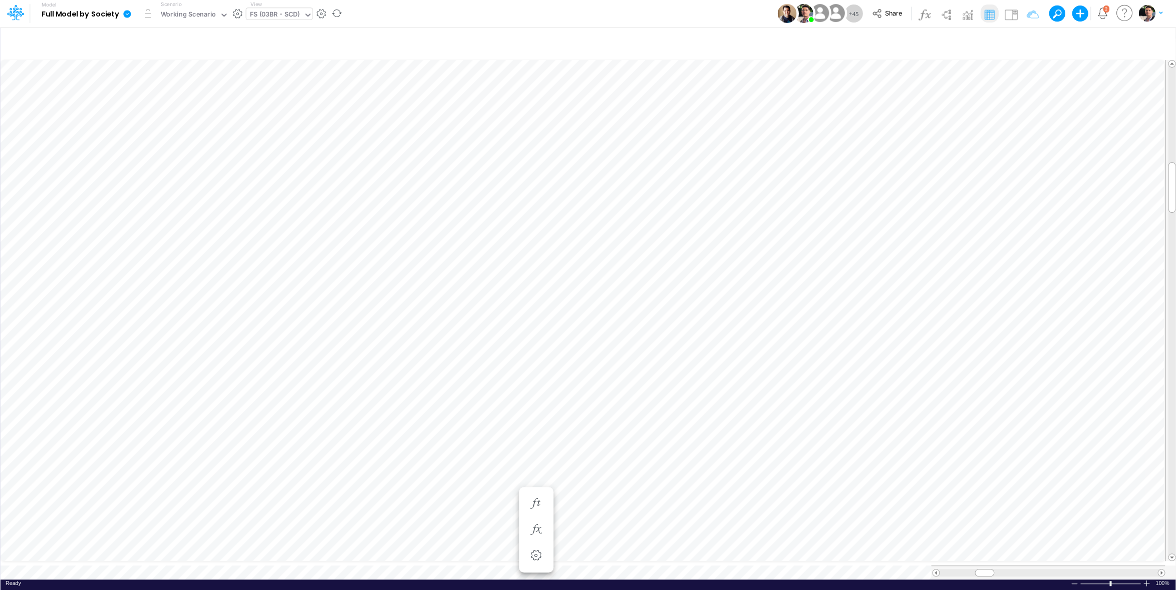
scroll to position [4, 2]
click at [542, 273] on icon "button" at bounding box center [535, 269] width 15 height 11
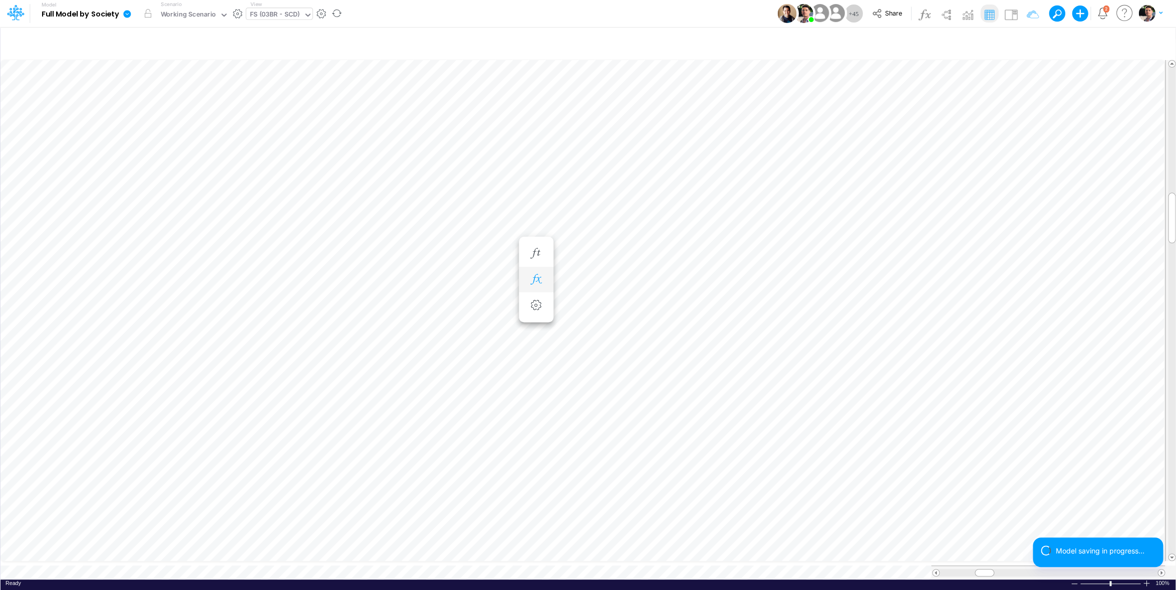
scroll to position [4, 2]
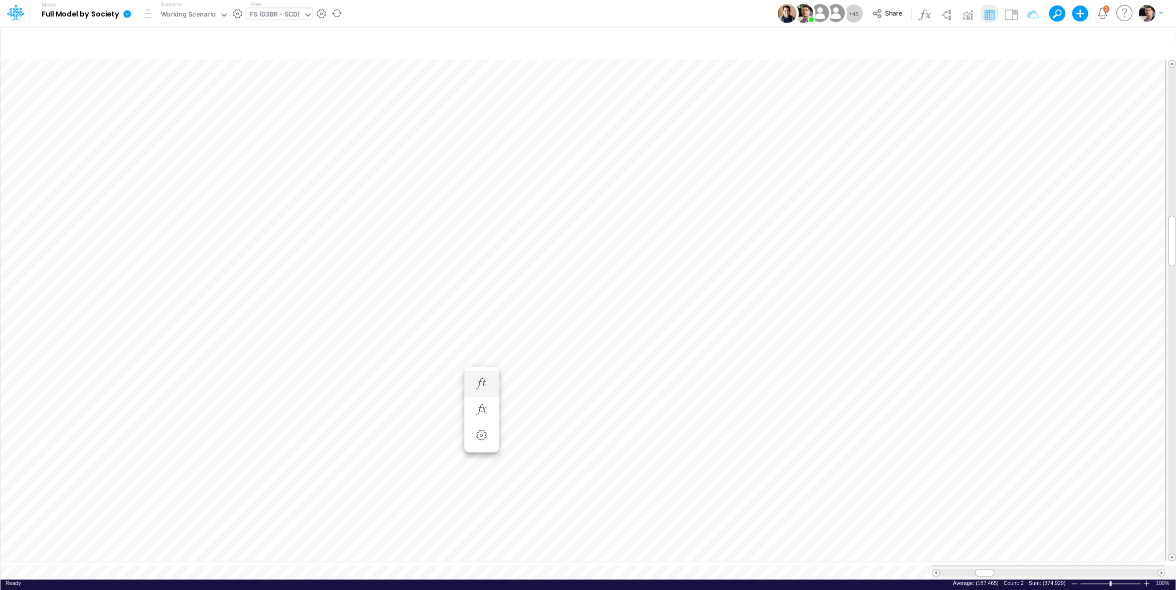
scroll to position [4, 11]
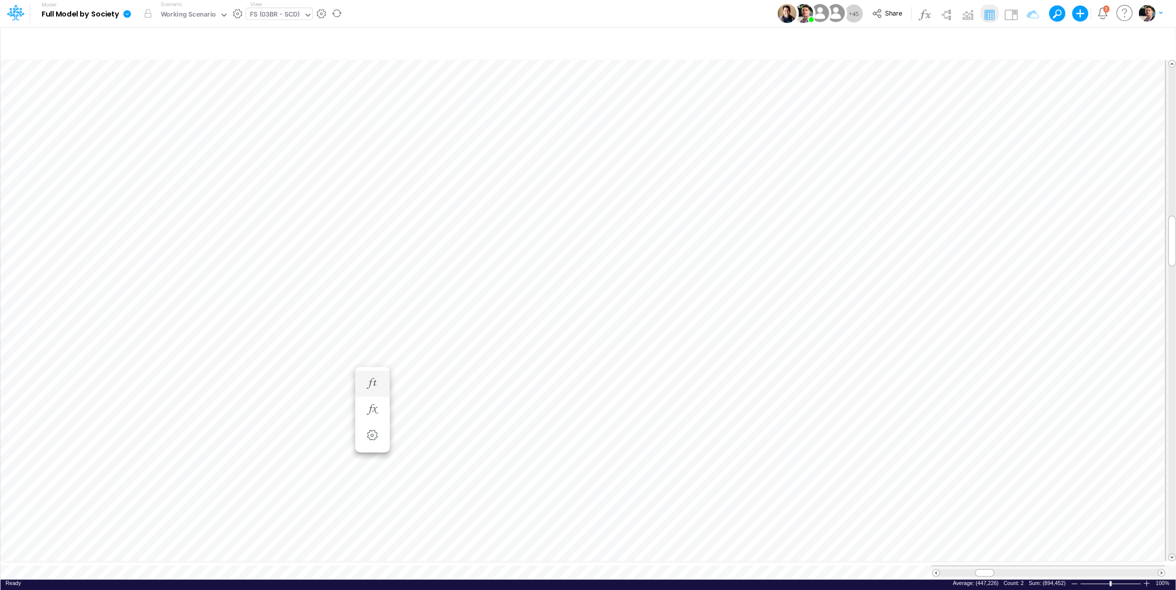
scroll to position [4, 13]
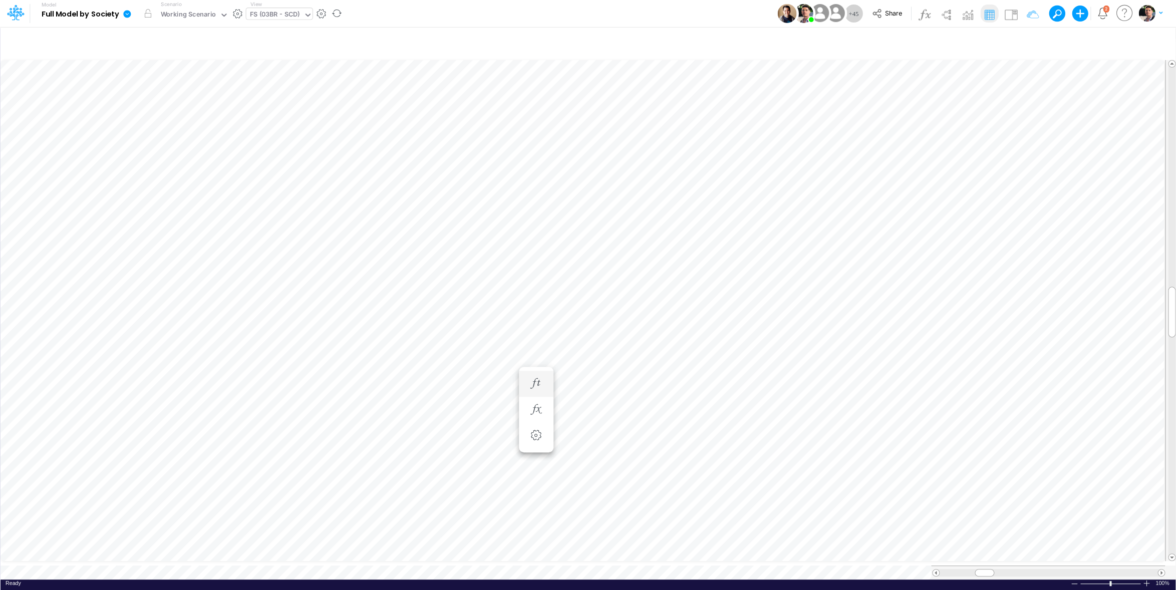
scroll to position [4, 33]
